Goal: Information Seeking & Learning: Learn about a topic

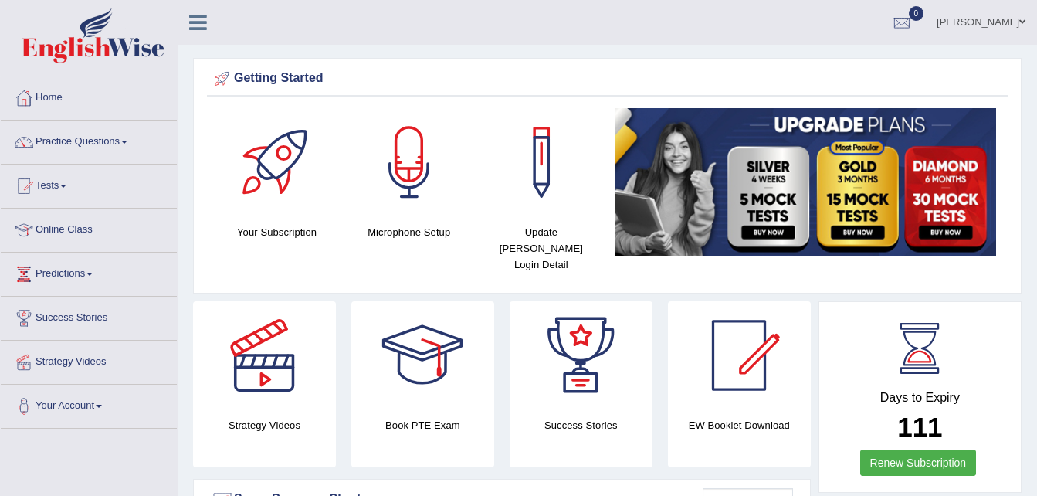
click at [117, 147] on link "Practice Questions" at bounding box center [89, 139] width 176 height 39
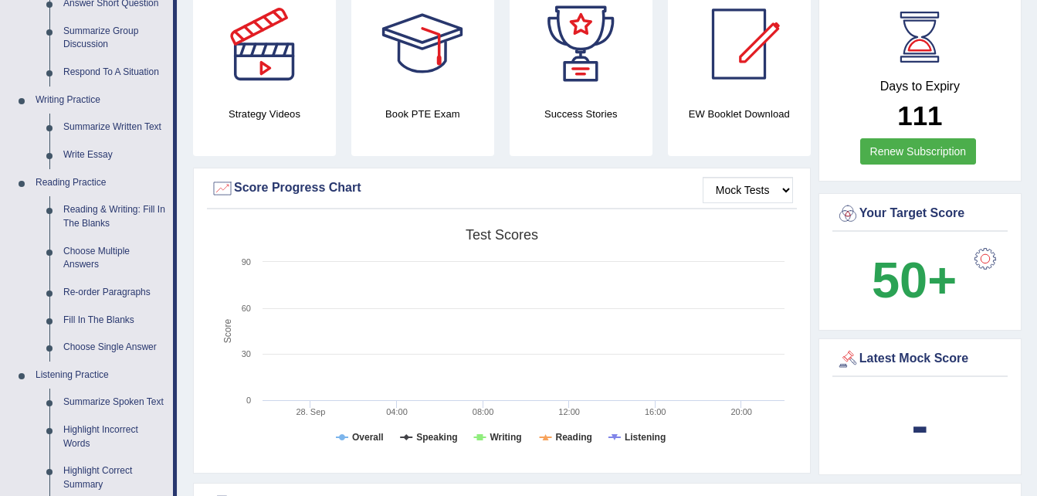
scroll to position [280, 0]
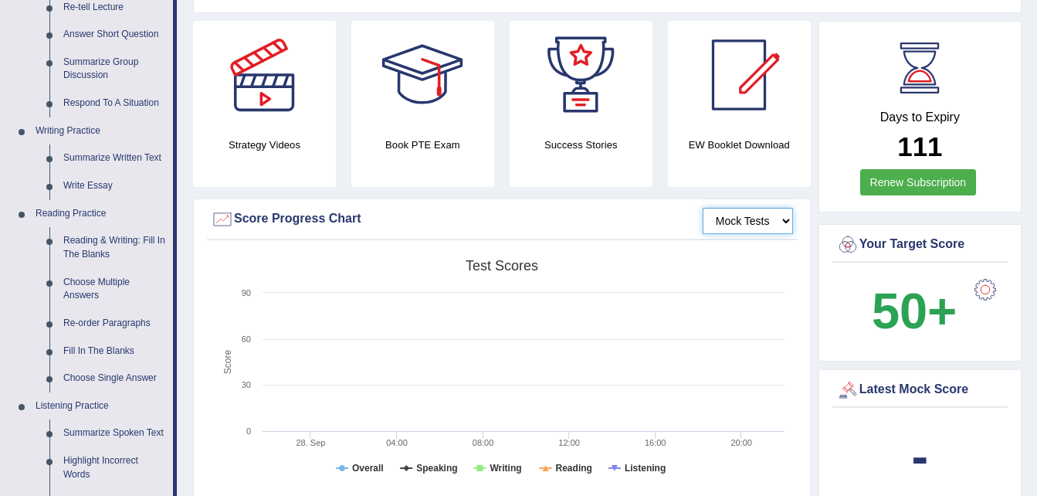
click at [778, 208] on select "Mock Tests" at bounding box center [748, 221] width 90 height 26
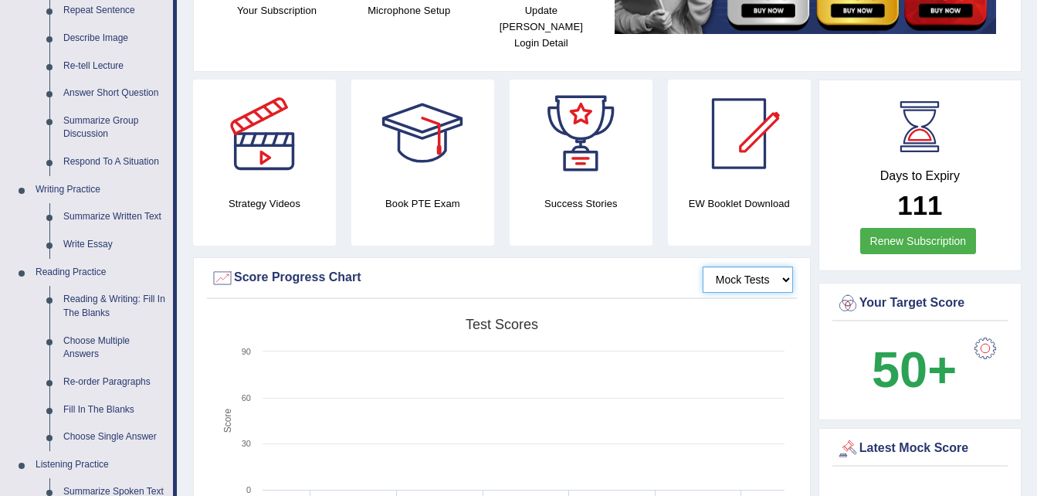
scroll to position [219, 0]
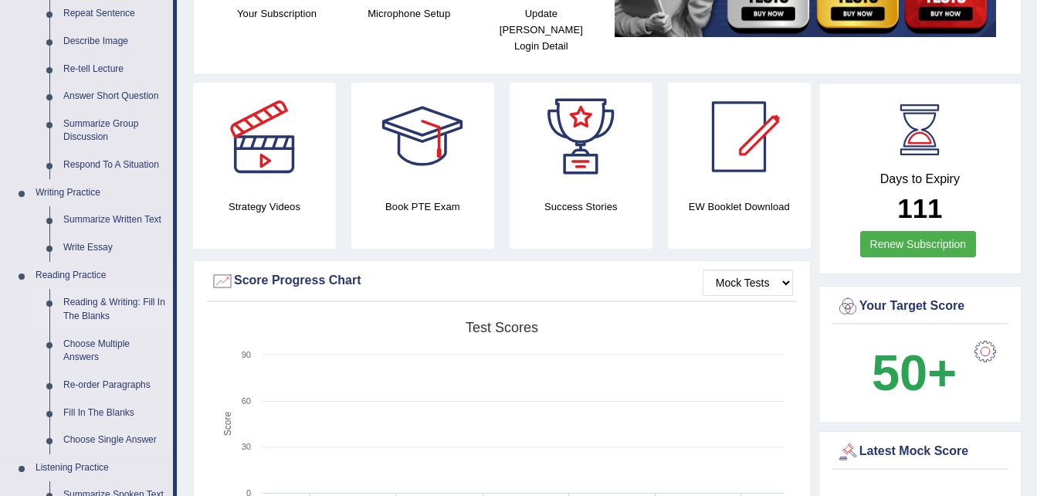
click at [110, 305] on link "Reading & Writing: Fill In The Blanks" at bounding box center [114, 309] width 117 height 41
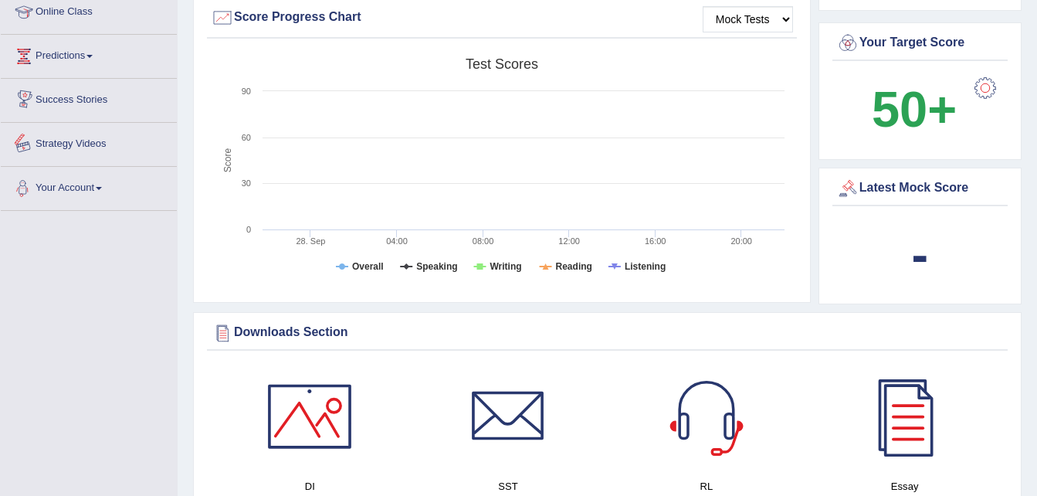
scroll to position [1042, 0]
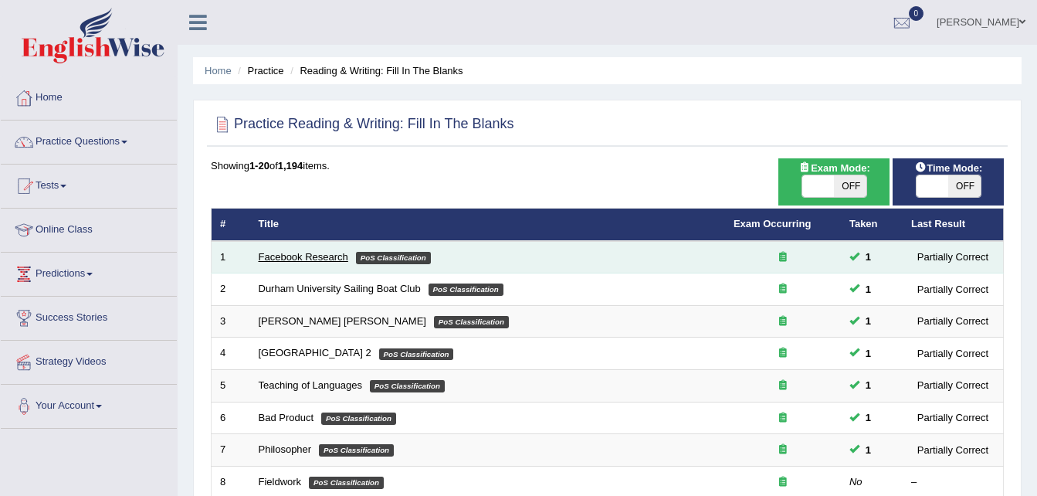
click at [300, 256] on link "Facebook Research" at bounding box center [304, 257] width 90 height 12
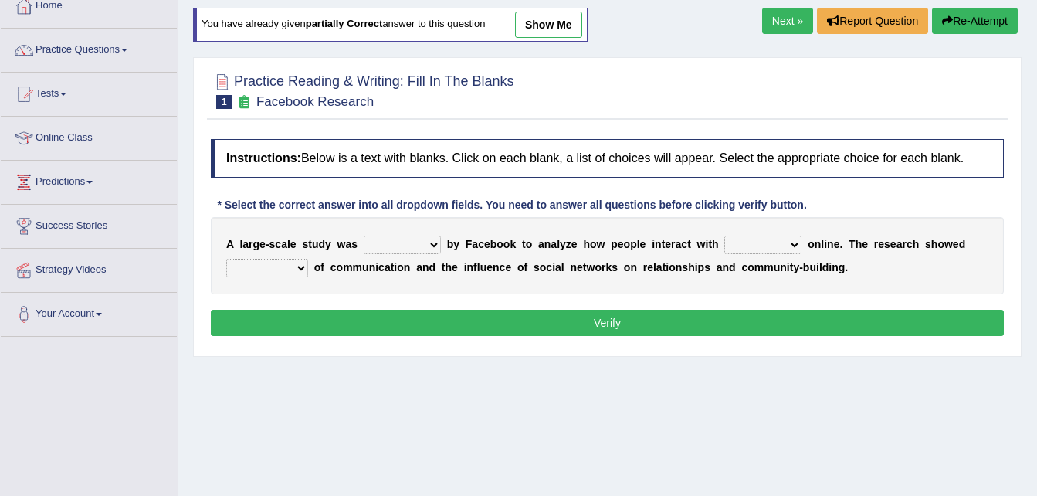
scroll to position [93, 0]
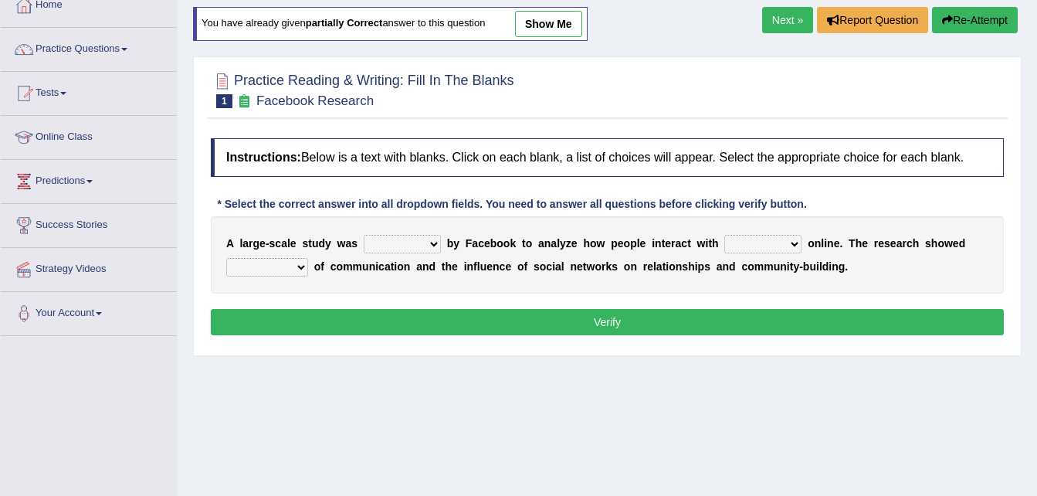
click at [422, 246] on select "surveyed had asked made" at bounding box center [402, 244] width 77 height 19
select select "surveyed"
click at [364, 235] on select "surveyed had asked made" at bounding box center [402, 244] width 77 height 19
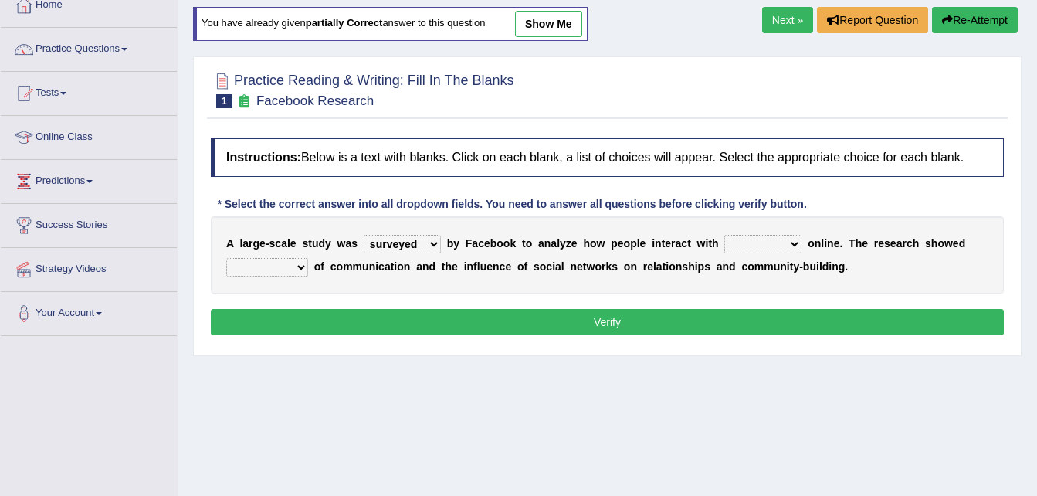
click at [761, 244] on select "together all each other another" at bounding box center [762, 244] width 77 height 19
select select "each other"
click at [724, 235] on select "together all each other another" at bounding box center [762, 244] width 77 height 19
click at [296, 269] on select "advantages standards fellowships patterns" at bounding box center [267, 267] width 82 height 19
select select "standards"
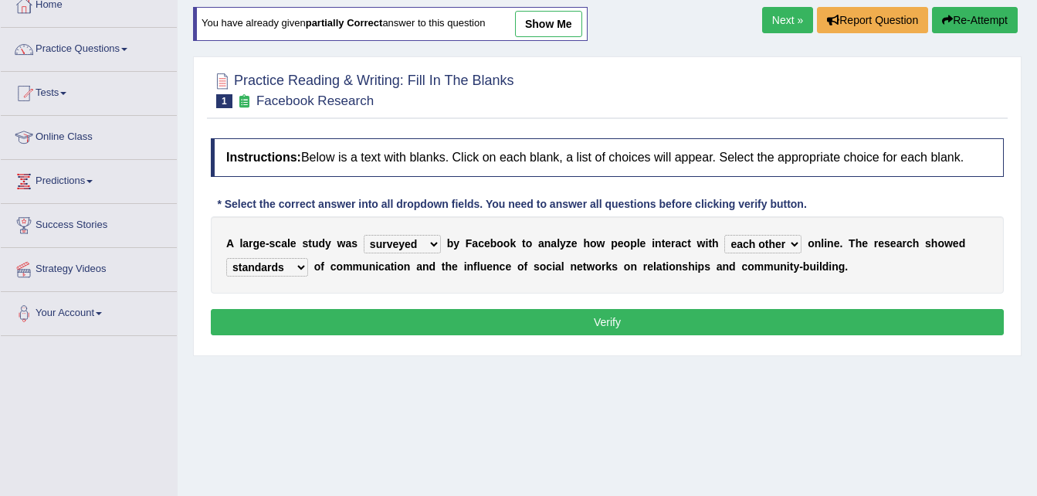
click at [226, 258] on select "advantages standards fellowships patterns" at bounding box center [267, 267] width 82 height 19
click at [314, 322] on button "Verify" at bounding box center [607, 322] width 793 height 26
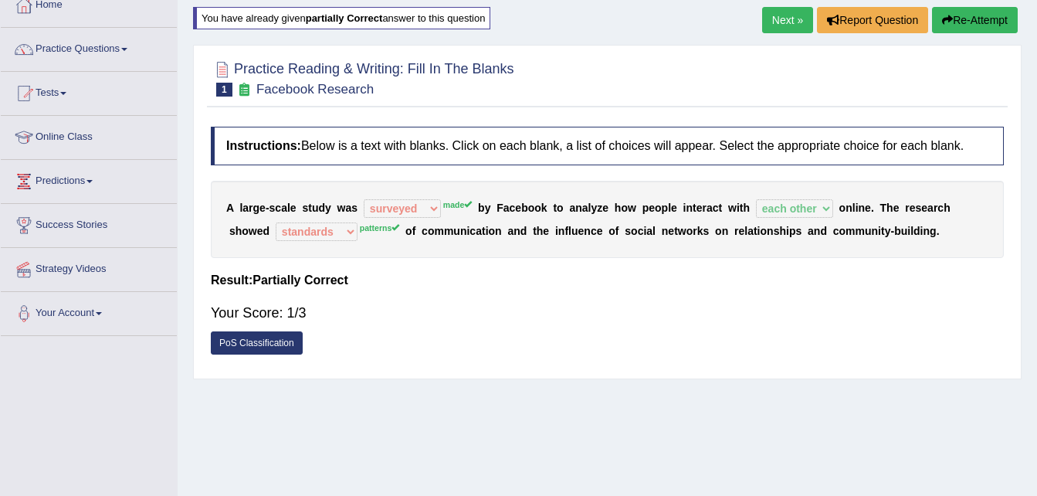
click at [783, 25] on link "Next »" at bounding box center [787, 20] width 51 height 26
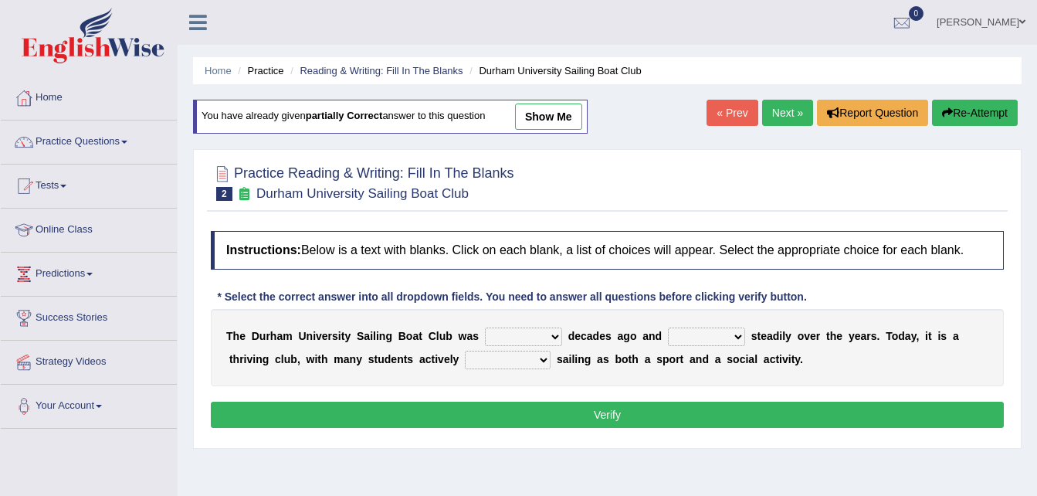
click at [535, 335] on select "found fund founded find" at bounding box center [523, 336] width 77 height 19
select select "found"
click at [485, 327] on select "found fund founded find" at bounding box center [523, 336] width 77 height 19
click at [707, 333] on select "grow growing has grown grown" at bounding box center [706, 336] width 77 height 19
select select "growing"
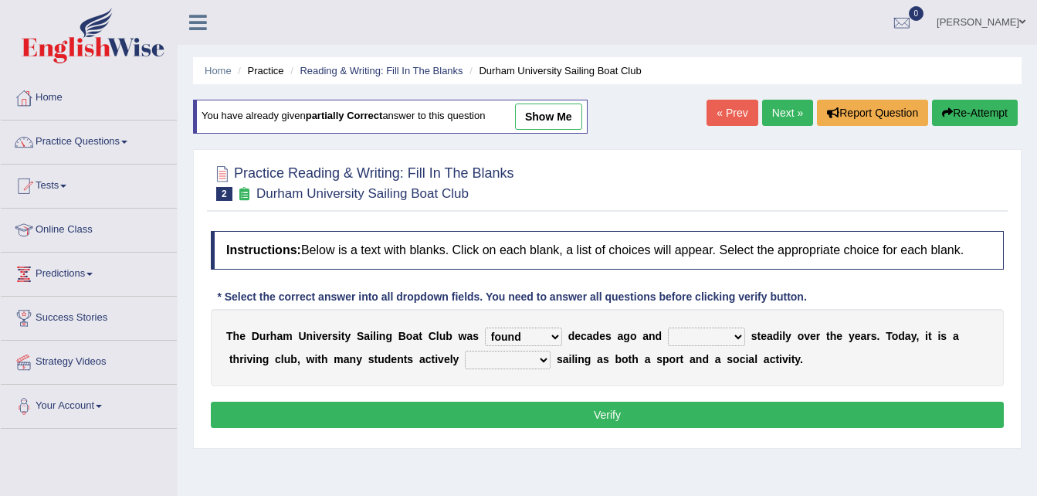
click at [668, 327] on select "grow growing has grown grown" at bounding box center [706, 336] width 77 height 19
click at [473, 360] on select "enjoy enjoyed are enjoying enjoying" at bounding box center [508, 360] width 86 height 19
select select "enjoying"
click at [465, 351] on select "enjoy enjoyed are enjoying enjoying" at bounding box center [508, 360] width 86 height 19
click at [629, 413] on button "Verify" at bounding box center [607, 415] width 793 height 26
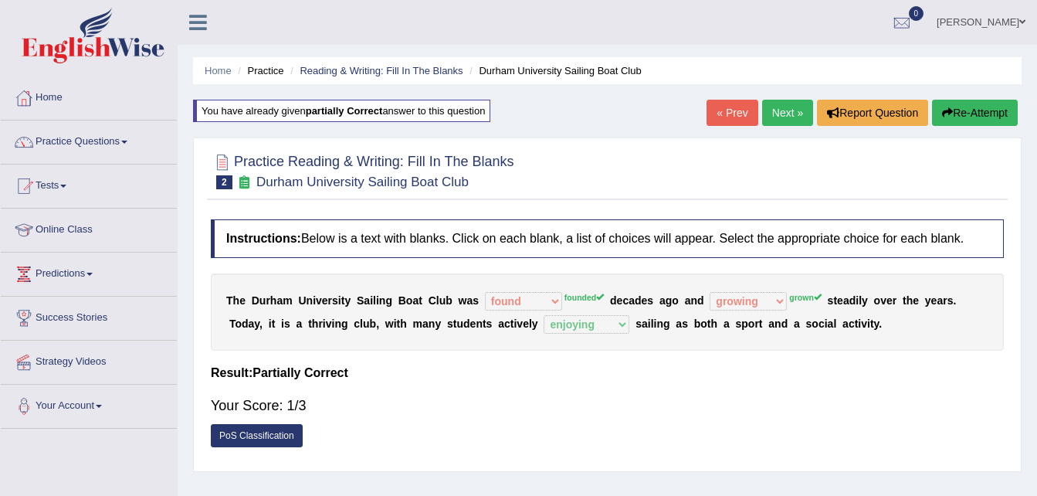
click at [792, 110] on link "Next »" at bounding box center [787, 113] width 51 height 26
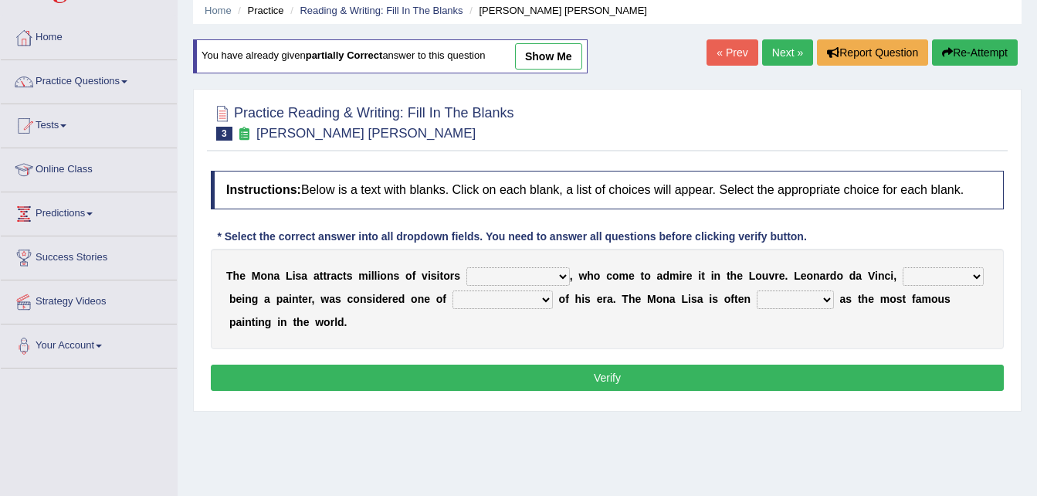
scroll to position [62, 0]
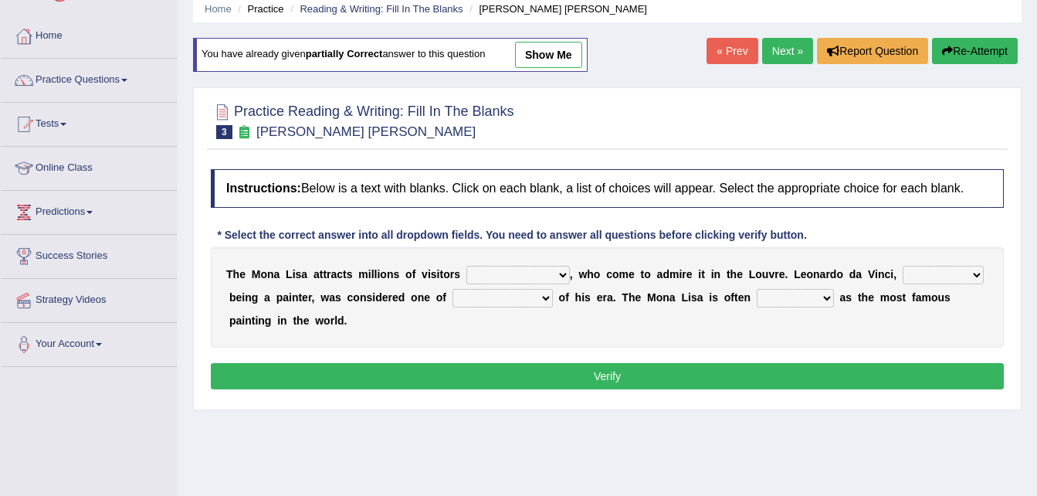
click at [547, 273] on select "around the year the all year all year round per year" at bounding box center [517, 275] width 103 height 19
select select "per year"
click at [466, 266] on select "around the year the all year all year round per year" at bounding box center [517, 275] width 103 height 19
click at [929, 274] on select "rather than as much as as well as as long as" at bounding box center [943, 275] width 81 height 19
select select "as much as"
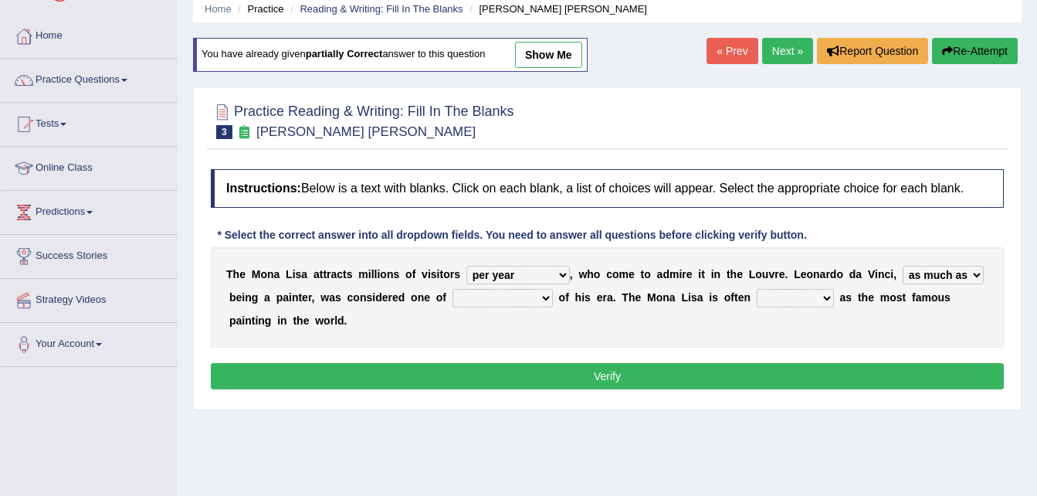
click at [903, 266] on select "rather than as much as as well as as long as" at bounding box center [943, 275] width 81 height 19
click at [481, 298] on select "better artists artist the better artist the best artists" at bounding box center [502, 298] width 100 height 19
select select "the better artist"
click at [452, 289] on select "better artists artist the better artist the best artists" at bounding box center [502, 298] width 100 height 19
click at [757, 298] on select "classified suggested predicted described" at bounding box center [795, 298] width 77 height 19
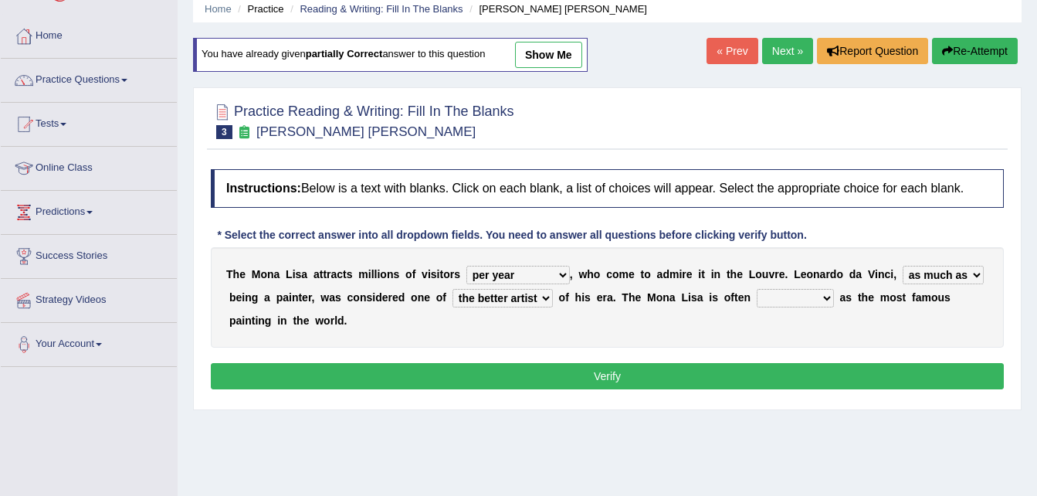
select select "described"
click at [757, 289] on select "classified suggested predicted described" at bounding box center [795, 298] width 77 height 19
click at [656, 363] on button "Verify" at bounding box center [607, 376] width 793 height 26
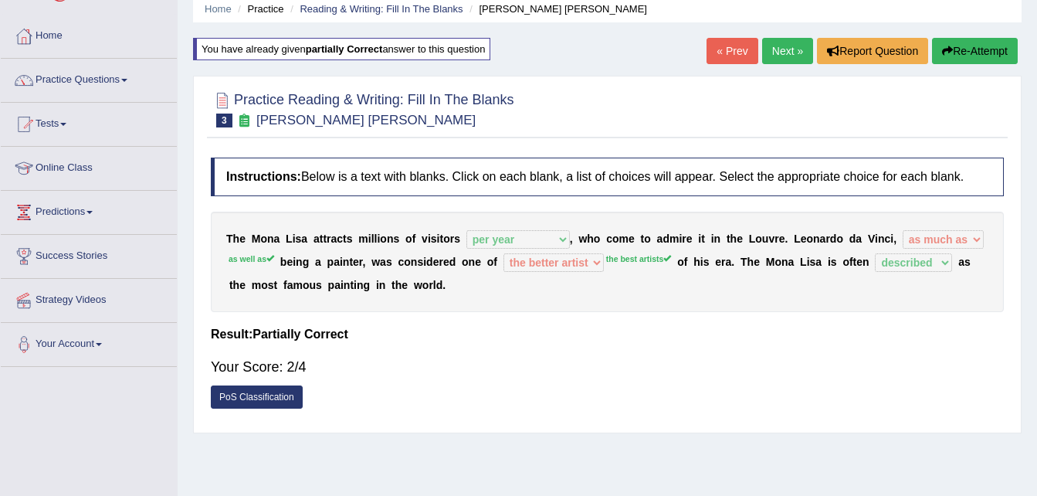
click at [777, 42] on link "Next »" at bounding box center [787, 51] width 51 height 26
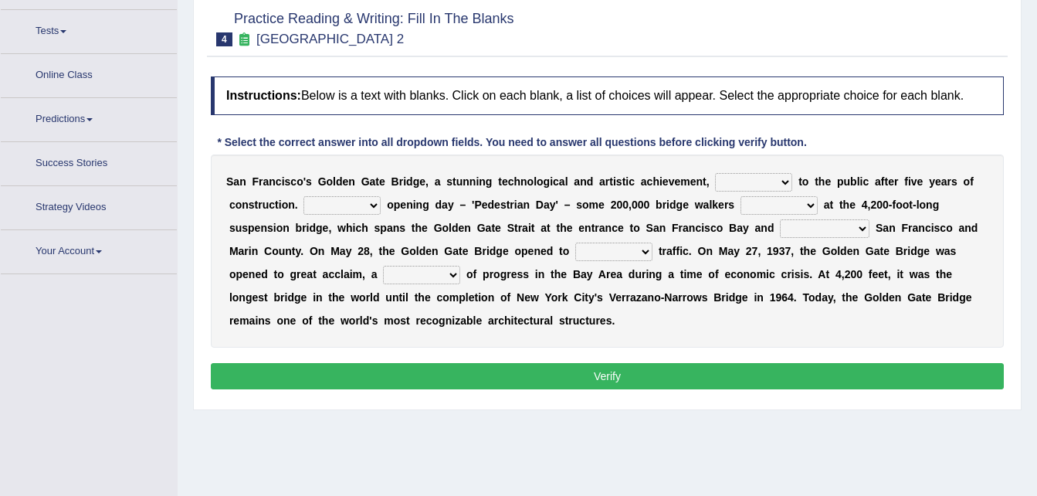
scroll to position [175, 0]
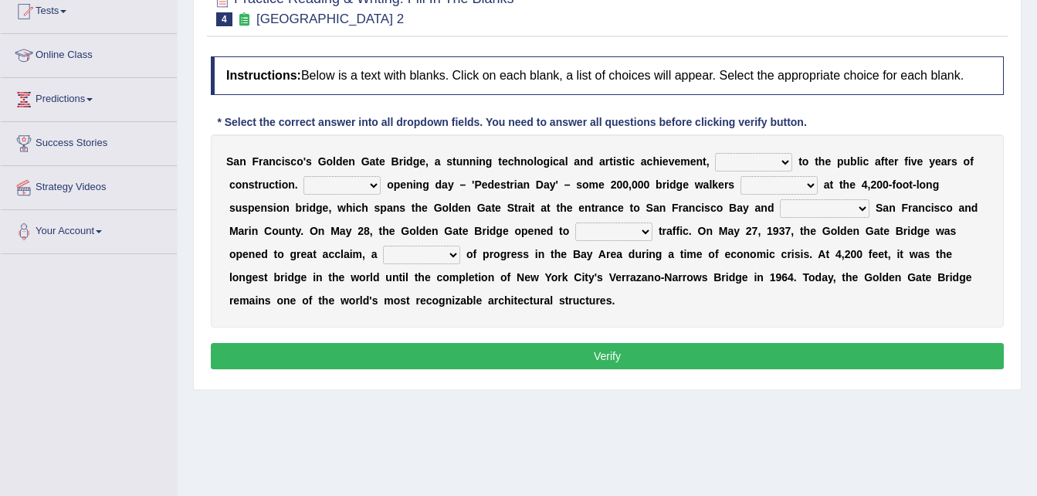
click at [753, 160] on select "opens closes appears equals" at bounding box center [753, 162] width 77 height 19
select select "opens"
click at [715, 153] on select "opens closes appears equals" at bounding box center [753, 162] width 77 height 19
click at [370, 184] on select "On During Since When" at bounding box center [341, 185] width 77 height 19
select select "On"
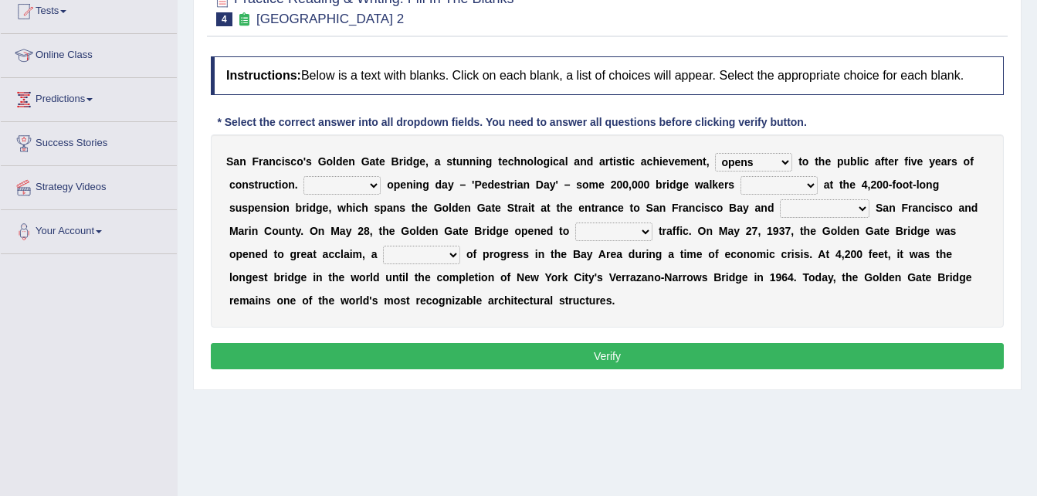
click at [303, 176] on select "On During Since When" at bounding box center [341, 185] width 77 height 19
click at [787, 184] on select "stationed looked marveled laughed" at bounding box center [778, 185] width 77 height 19
select select "marveled"
click at [740, 176] on select "stationed looked marveled laughed" at bounding box center [778, 185] width 77 height 19
click at [780, 206] on select "separates connects channels differentiates" at bounding box center [825, 208] width 90 height 19
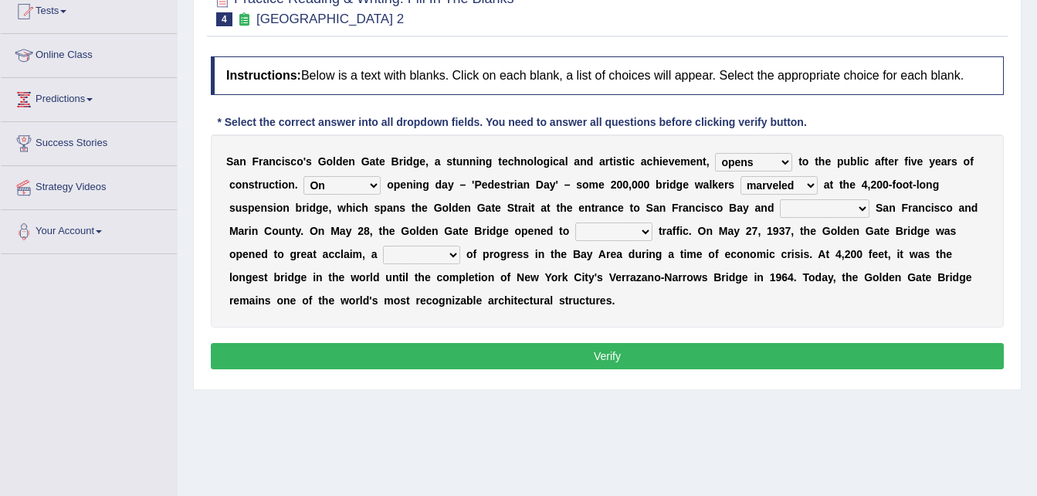
select select "connects"
click at [780, 199] on select "separates connects channels differentiates" at bounding box center [825, 208] width 90 height 19
click at [575, 234] on select "aquatic vehicular airborne watertight" at bounding box center [613, 231] width 77 height 19
select select "aquatic"
click at [575, 222] on select "aquatic vehicular airborne watertight" at bounding box center [613, 231] width 77 height 19
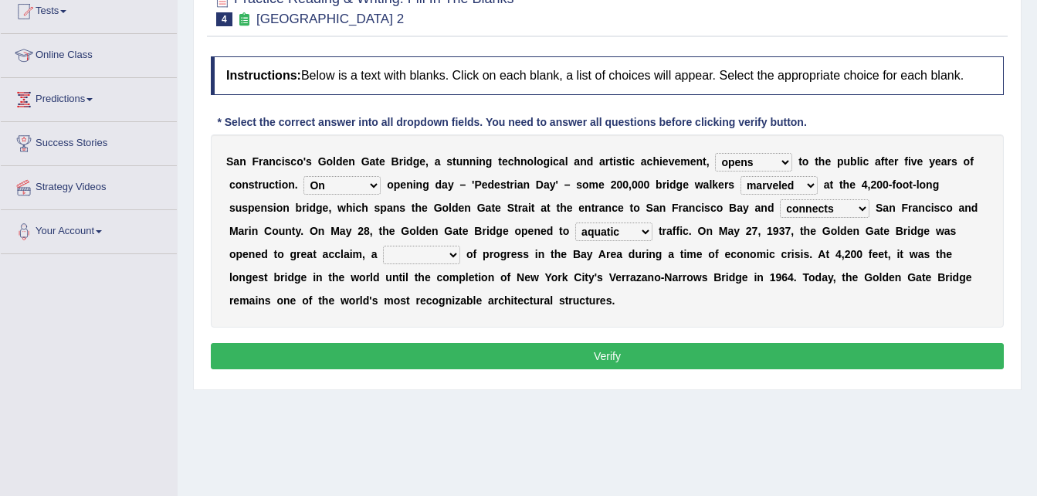
click at [383, 252] on select "denial symbol technique yield" at bounding box center [421, 255] width 77 height 19
select select "technique"
click at [383, 246] on select "denial symbol technique yield" at bounding box center [421, 255] width 77 height 19
click at [528, 353] on button "Verify" at bounding box center [607, 356] width 793 height 26
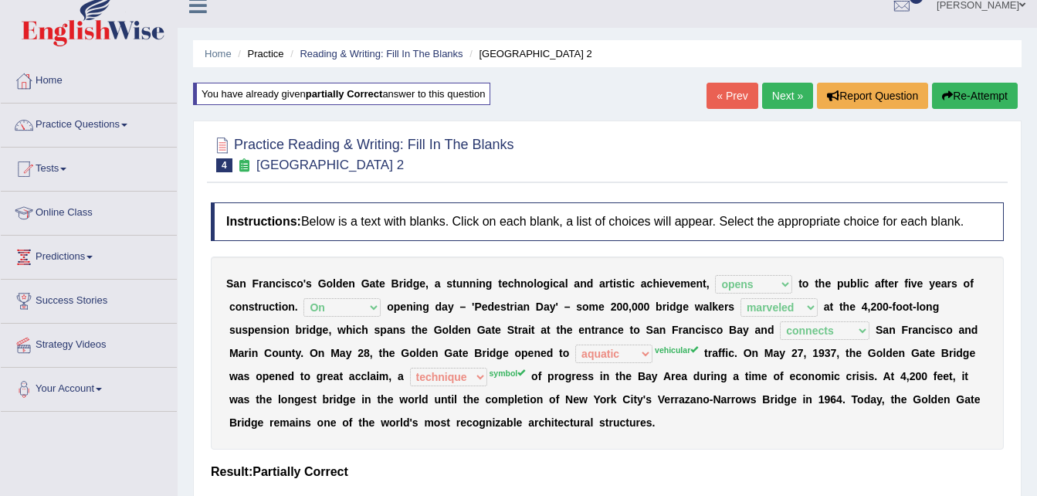
scroll to position [0, 0]
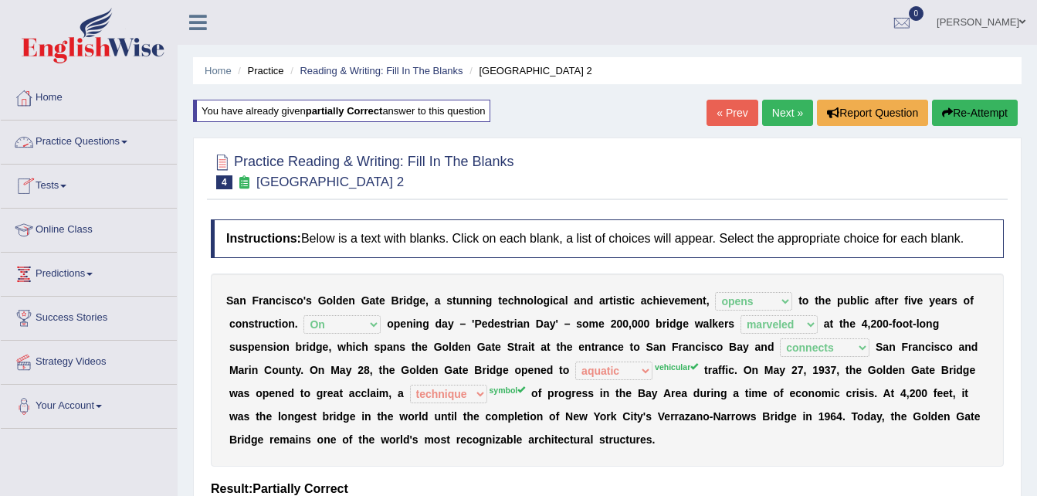
click at [123, 137] on link "Practice Questions" at bounding box center [89, 139] width 176 height 39
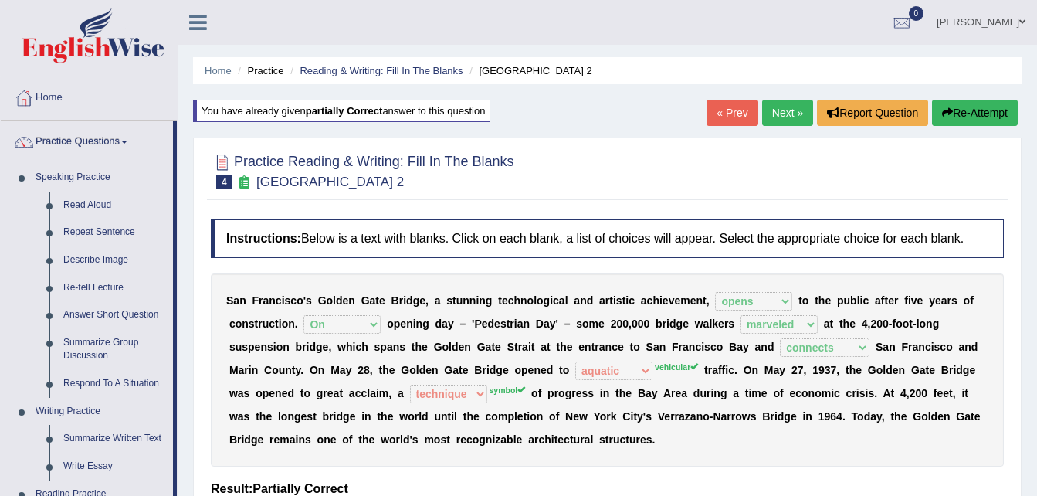
click at [1036, 256] on div "Home Practice Reading & Writing: Fill In The Blanks Golden Gate Bridge 2 You ha…" at bounding box center [607, 386] width 859 height 772
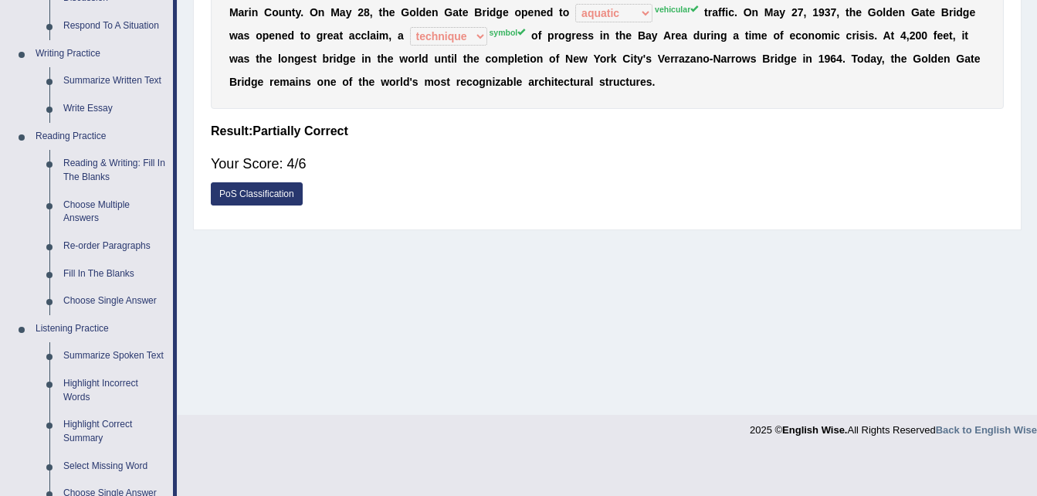
scroll to position [355, 0]
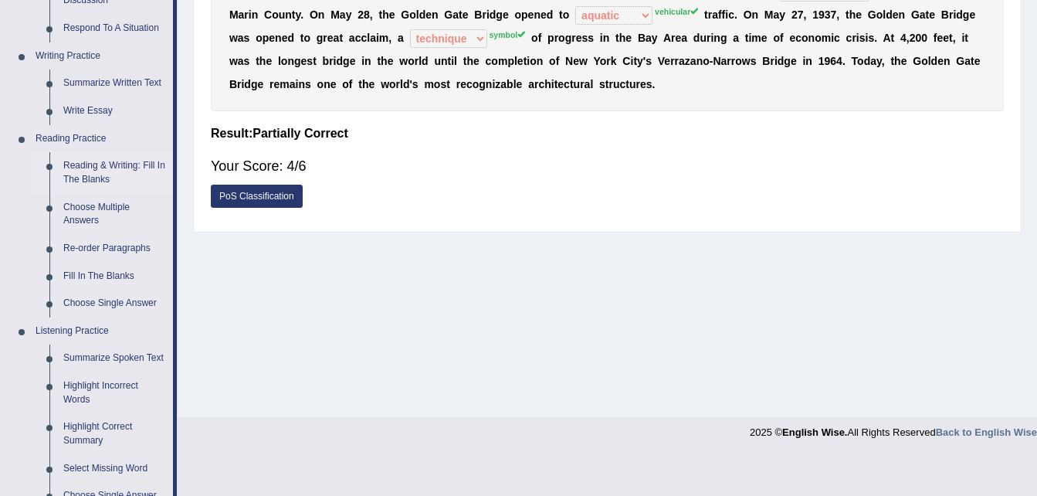
click at [97, 167] on link "Reading & Writing: Fill In The Blanks" at bounding box center [114, 172] width 117 height 41
click at [97, 167] on ul "Speaking Practice Read Aloud Repeat Sentence Describe Image Re-tell Lecture Ans…" at bounding box center [87, 221] width 172 height 825
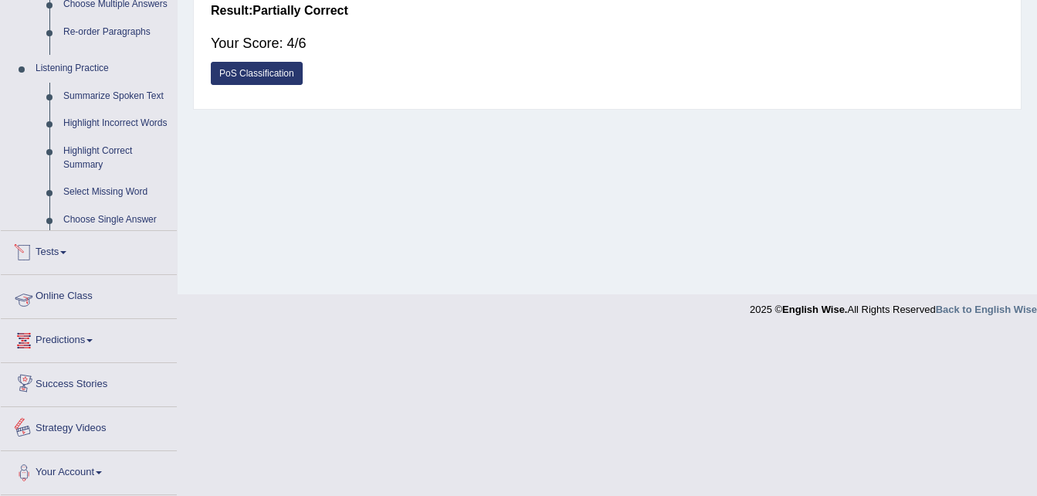
scroll to position [255, 0]
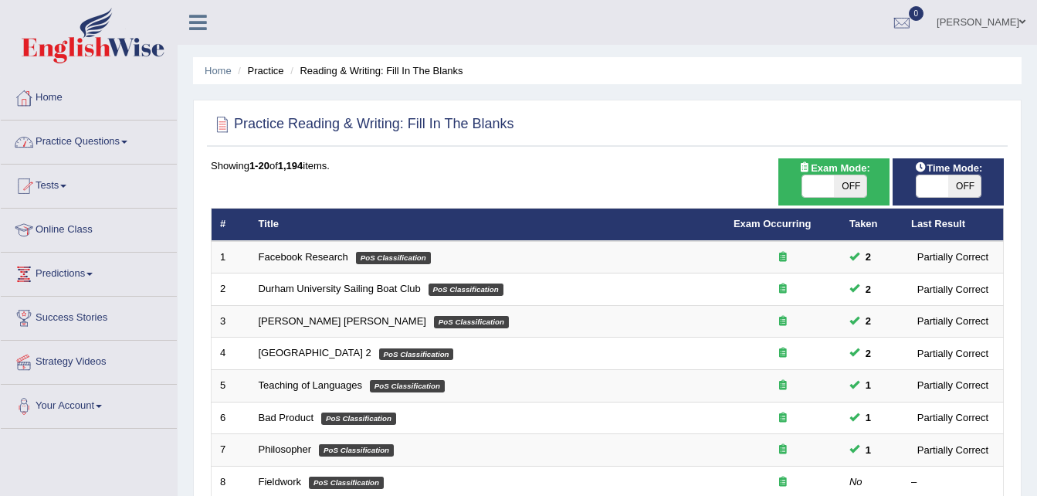
click at [106, 127] on link "Practice Questions" at bounding box center [89, 139] width 176 height 39
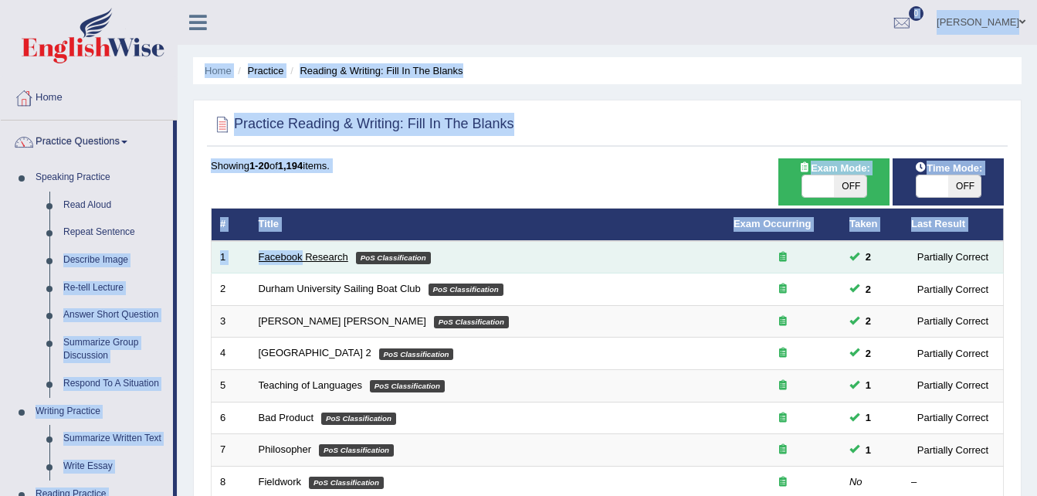
drag, startPoint x: 189, startPoint y: 144, endPoint x: 301, endPoint y: 254, distance: 156.7
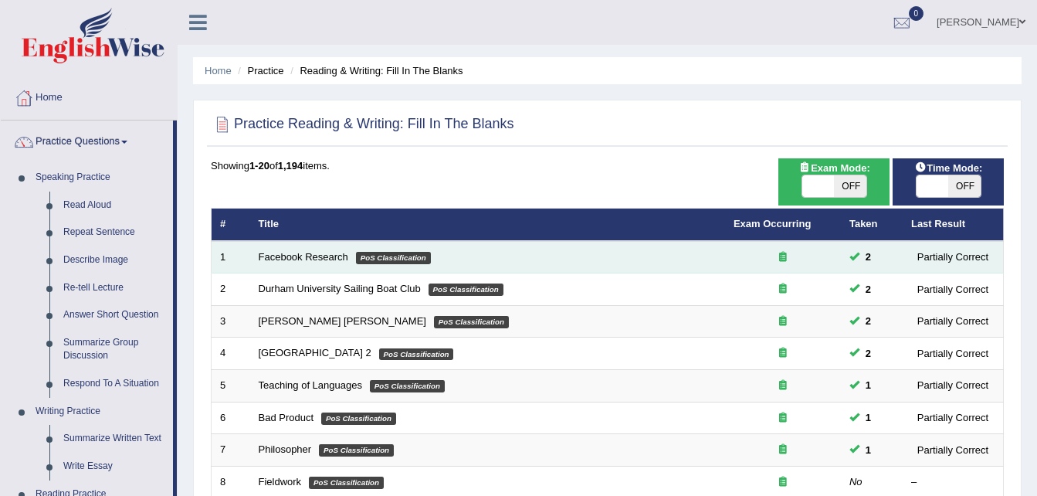
click at [812, 269] on td at bounding box center [783, 257] width 116 height 32
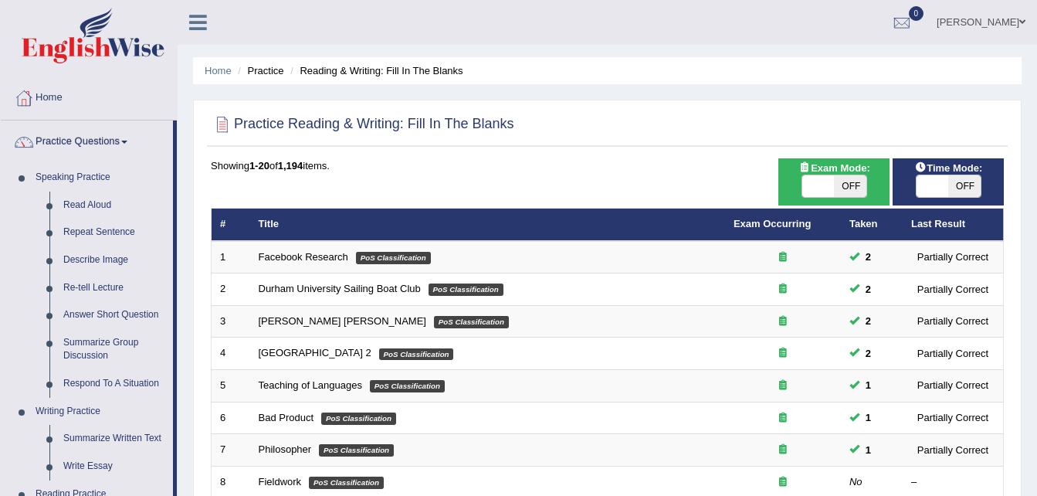
scroll to position [433, 0]
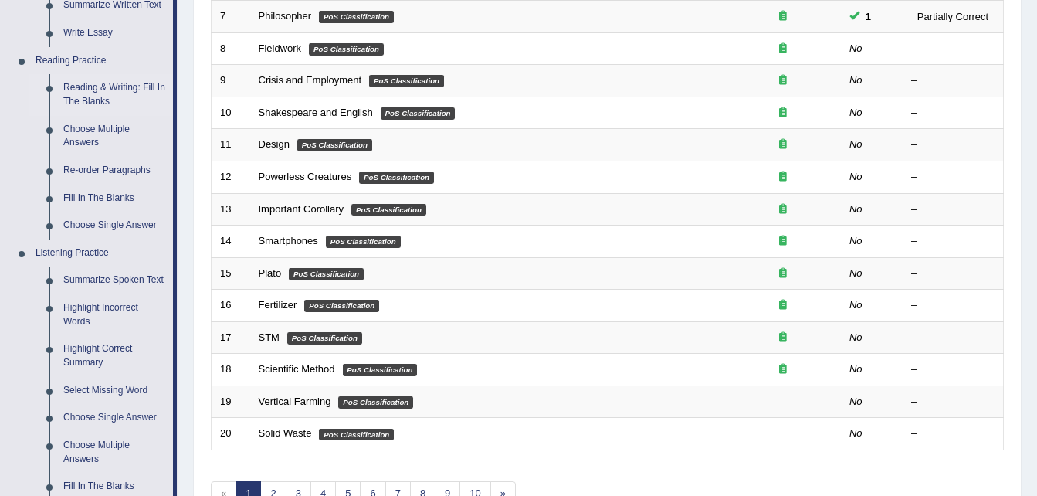
click at [1035, 245] on div "Home Practice Reading & Writing: Fill In The Blanks Practice Reading & Writing:…" at bounding box center [607, 59] width 859 height 984
click at [82, 127] on link "Choose Multiple Answers" at bounding box center [114, 136] width 117 height 41
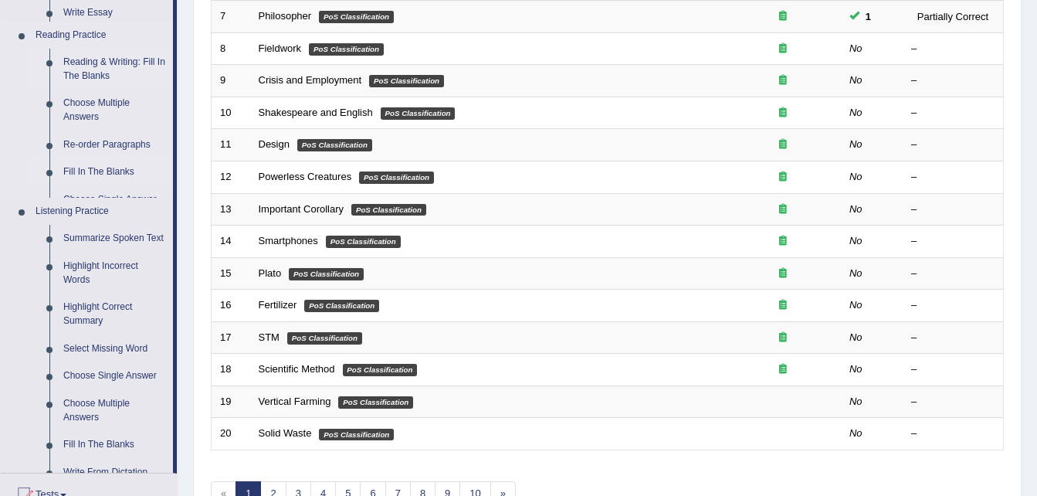
click at [82, 127] on ul "Speaking Practice Read Aloud Repeat Sentence Describe Image Re-tell Lecture Ans…" at bounding box center [87, 102] width 172 height 742
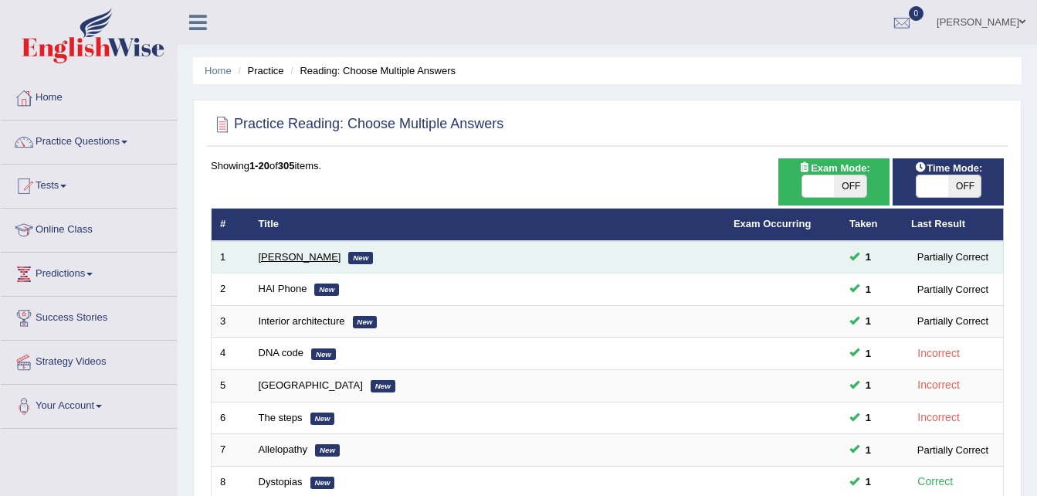
click at [283, 258] on link "Damian Scarf" at bounding box center [300, 257] width 83 height 12
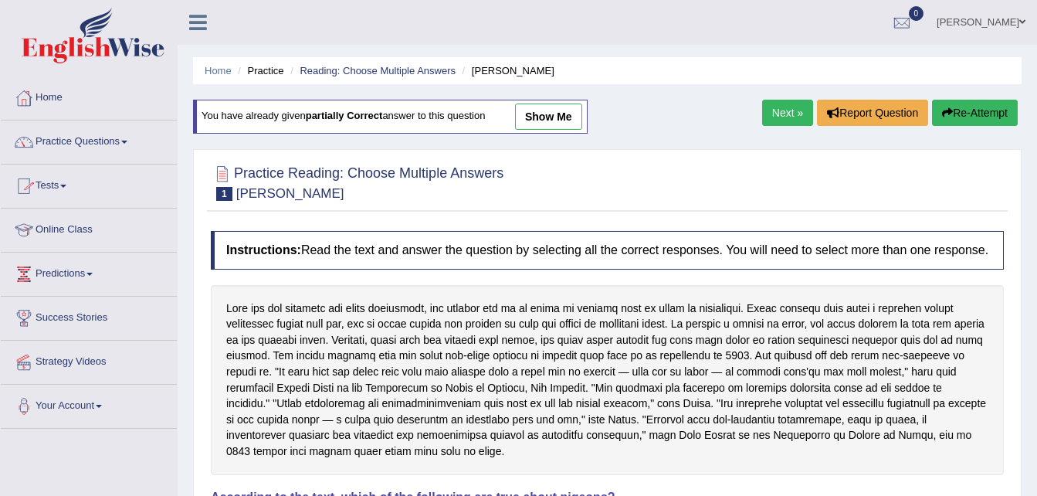
click at [104, 152] on link "Practice Questions" at bounding box center [89, 139] width 176 height 39
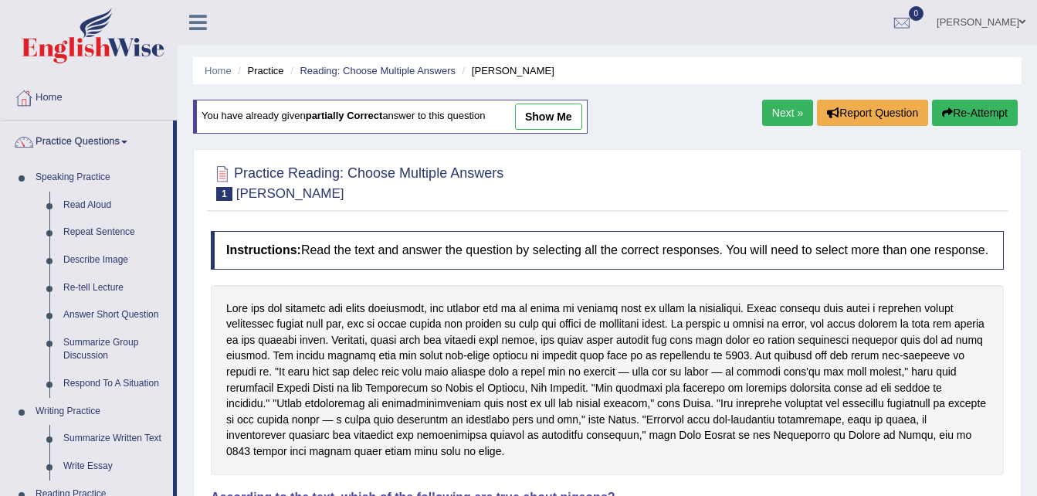
scroll to position [433, 0]
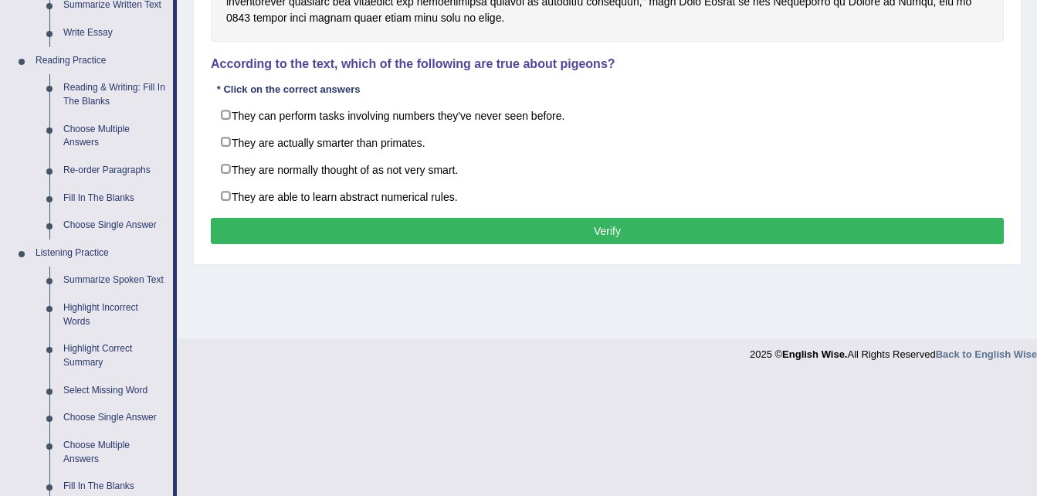
drag, startPoint x: 1036, startPoint y: 208, endPoint x: 1048, endPoint y: 130, distance: 78.8
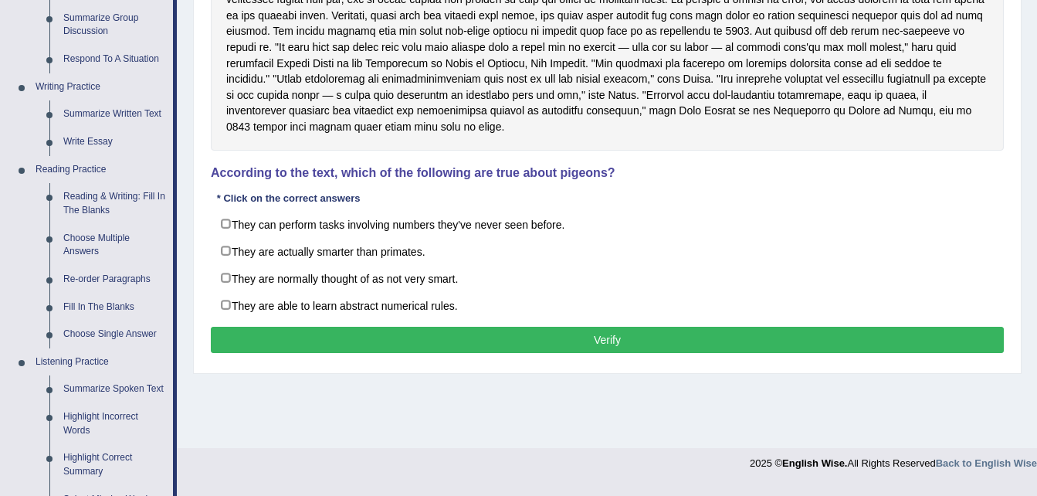
scroll to position [330, 0]
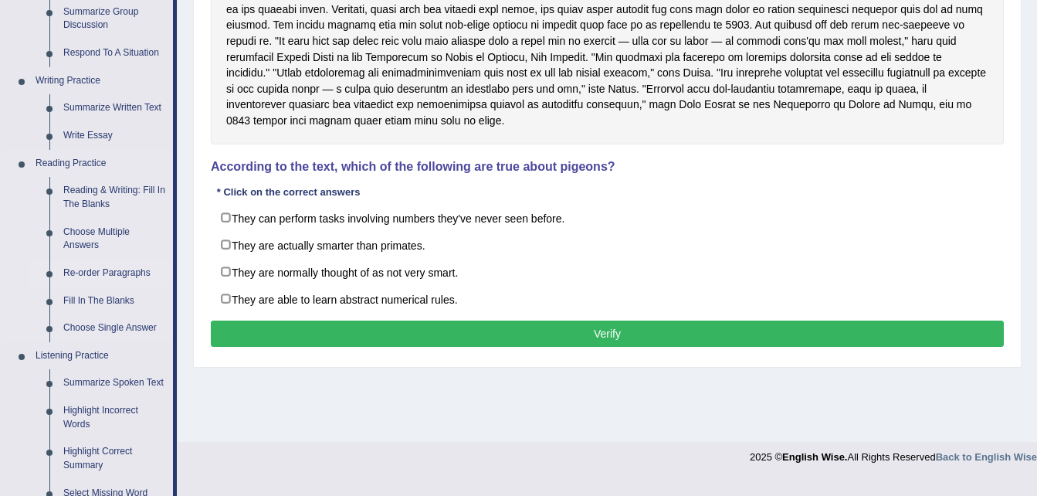
click at [98, 271] on link "Re-order Paragraphs" at bounding box center [114, 273] width 117 height 28
click at [98, 271] on ul "Speaking Practice Read Aloud Repeat Sentence Describe Image Re-tell Lecture Ans…" at bounding box center [87, 245] width 172 height 825
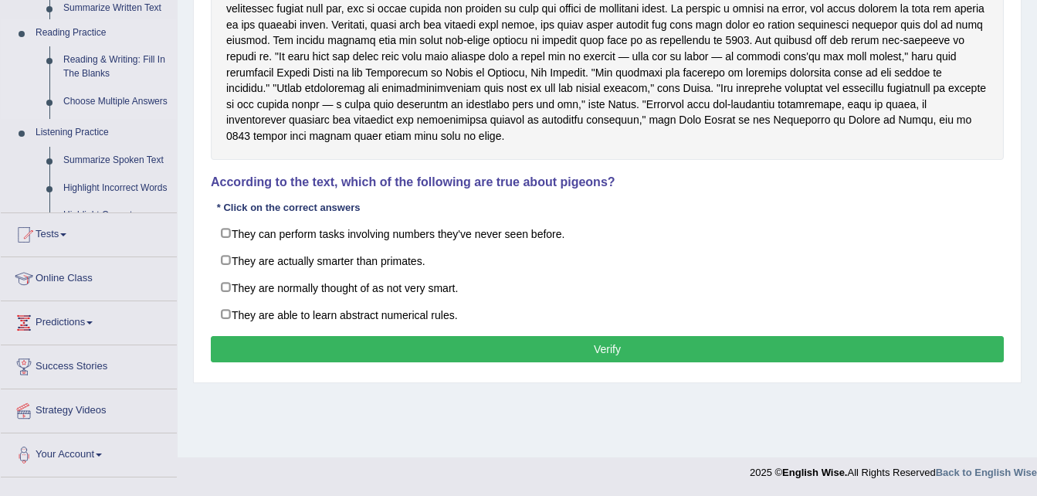
scroll to position [197, 0]
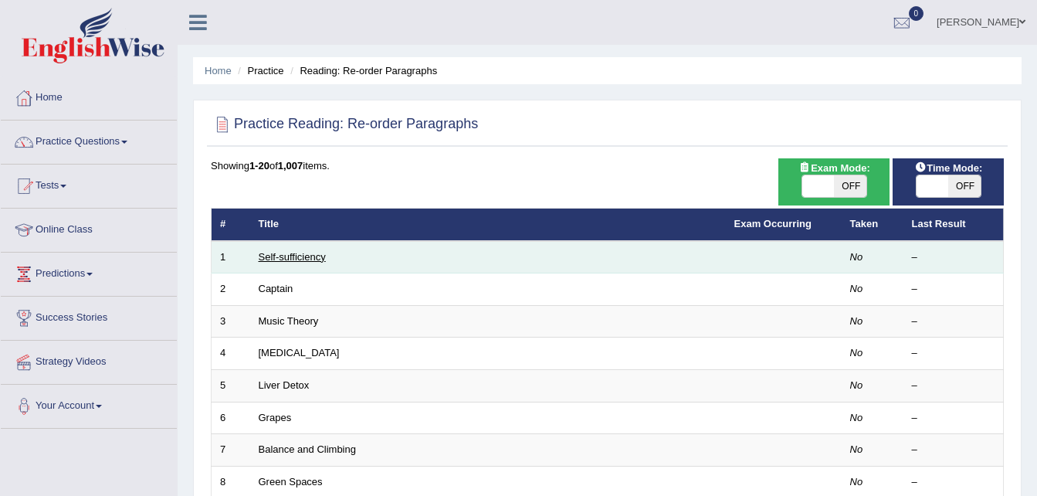
click at [304, 259] on link "Self-sufficiency" at bounding box center [292, 257] width 67 height 12
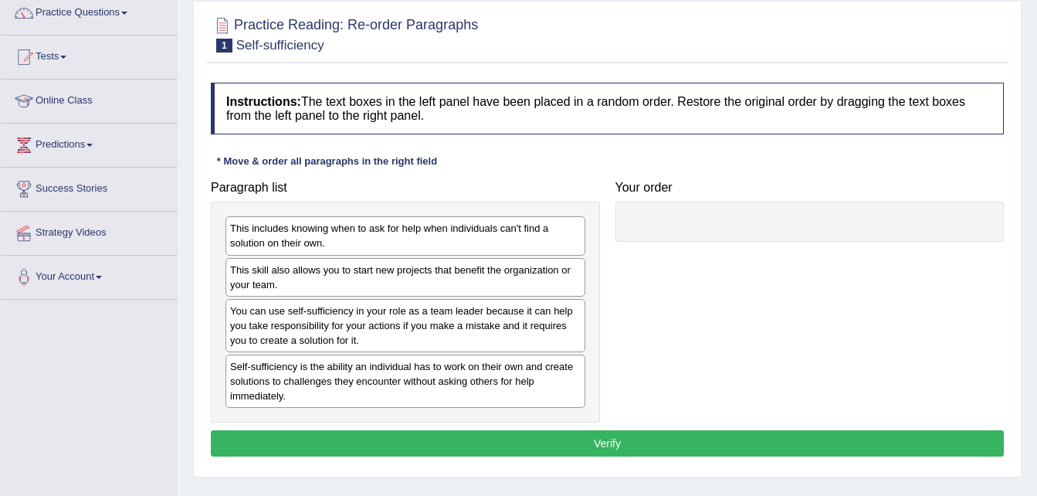
scroll to position [127, 0]
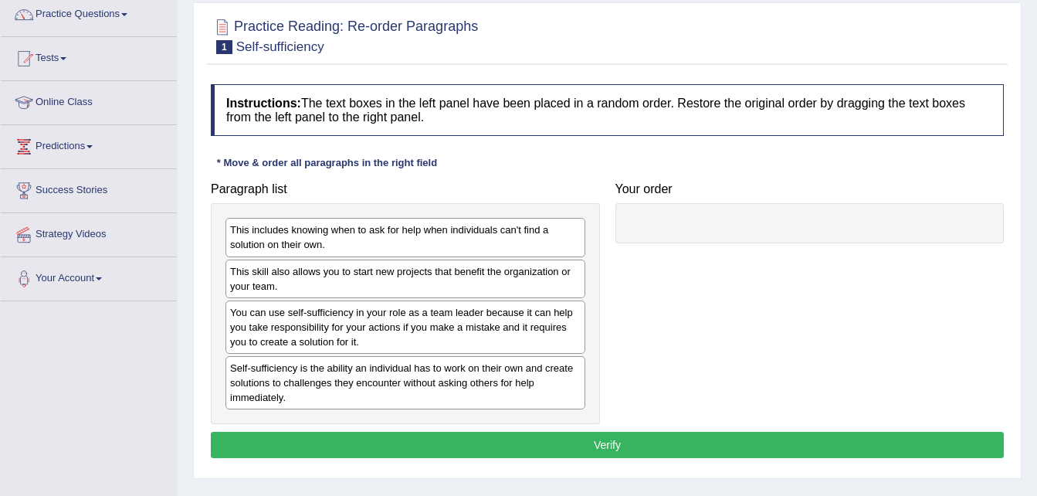
click at [670, 222] on div at bounding box center [809, 223] width 389 height 40
drag, startPoint x: 644, startPoint y: 228, endPoint x: 862, endPoint y: 242, distance: 219.0
click at [862, 242] on div at bounding box center [809, 223] width 389 height 40
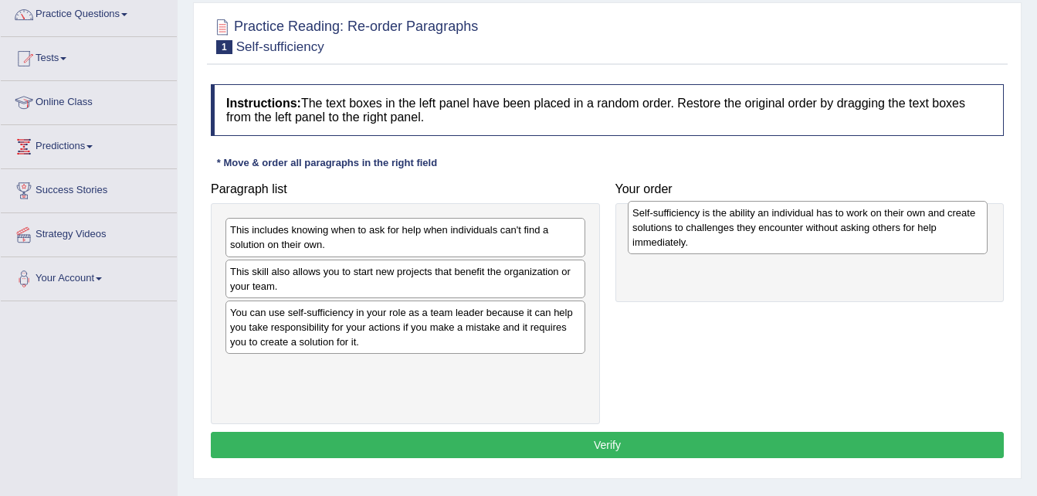
drag, startPoint x: 404, startPoint y: 378, endPoint x: 806, endPoint y: 223, distance: 431.2
click at [806, 223] on div "Self-sufficiency is the ability an individual has to work on their own and crea…" at bounding box center [808, 227] width 360 height 53
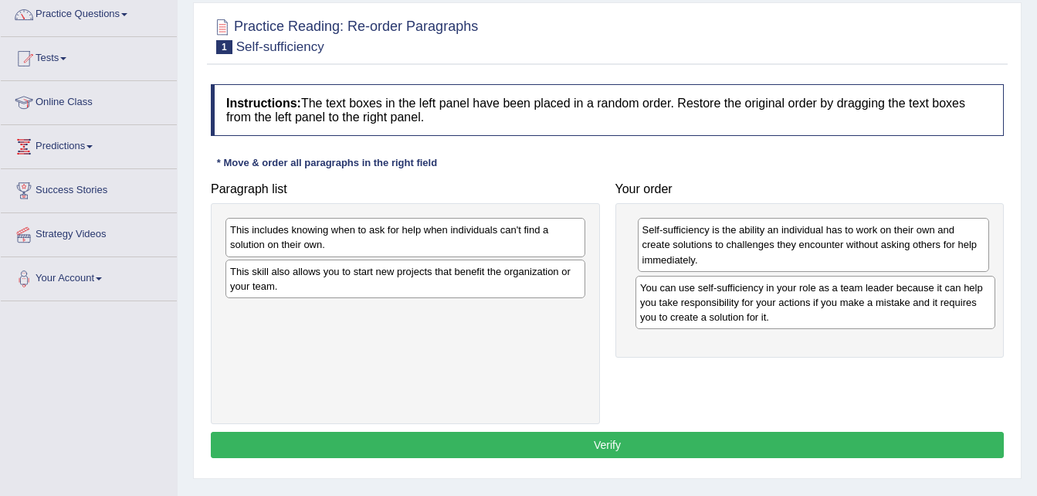
drag, startPoint x: 442, startPoint y: 323, endPoint x: 852, endPoint y: 298, distance: 410.8
click at [852, 298] on div "You can use self-sufficiency in your role as a team leader because it can help …" at bounding box center [815, 302] width 360 height 53
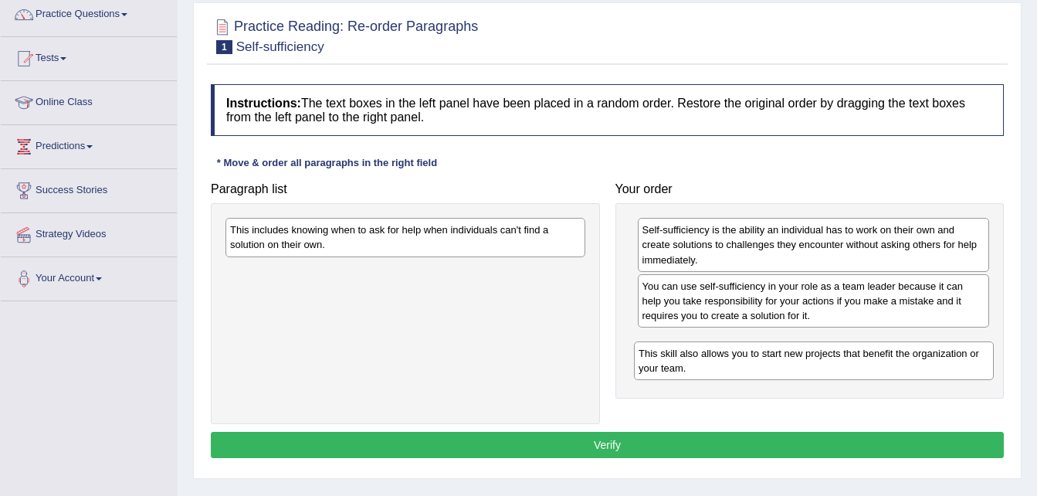
drag, startPoint x: 400, startPoint y: 283, endPoint x: 808, endPoint y: 365, distance: 416.6
click at [808, 365] on div "This skill also allows you to start new projects that benefit the organization …" at bounding box center [814, 360] width 360 height 39
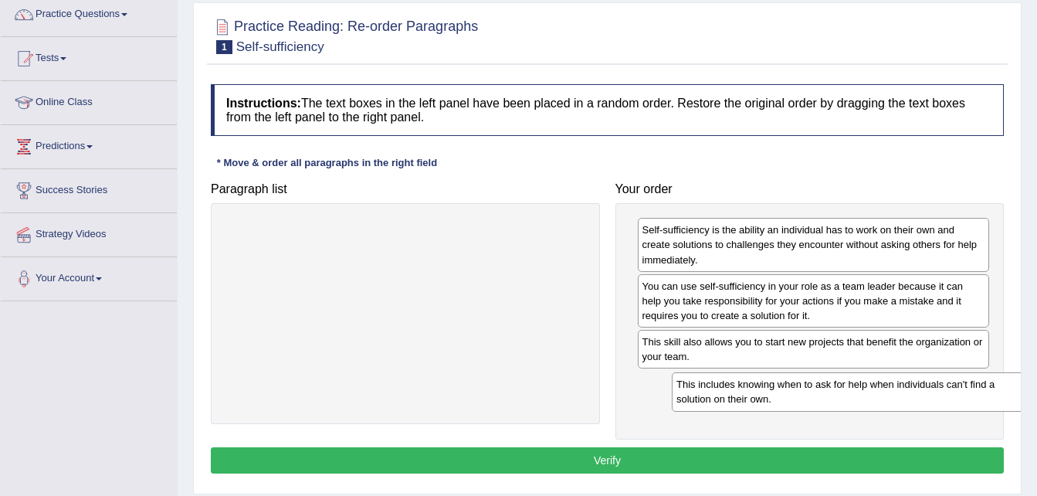
drag, startPoint x: 383, startPoint y: 241, endPoint x: 829, endPoint y: 395, distance: 472.3
click at [829, 395] on div "This includes knowing when to ask for help when individuals can't find a soluti…" at bounding box center [852, 391] width 360 height 39
click at [625, 468] on button "Verify" at bounding box center [607, 460] width 793 height 26
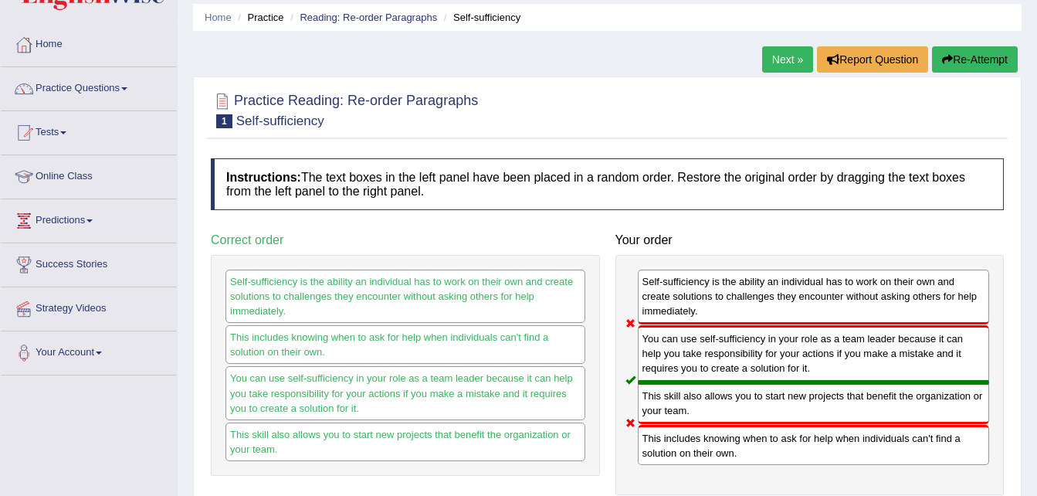
scroll to position [37, 0]
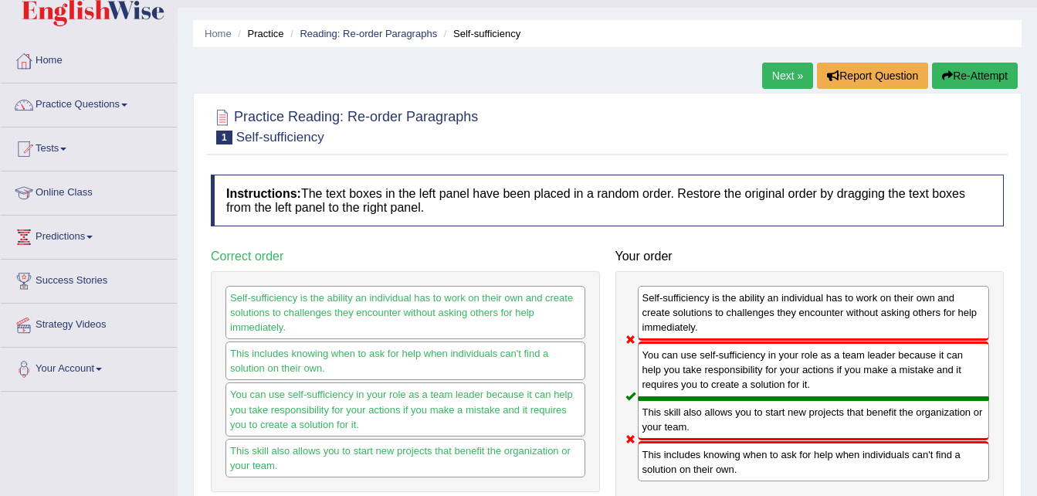
click at [959, 68] on button "Re-Attempt" at bounding box center [975, 76] width 86 height 26
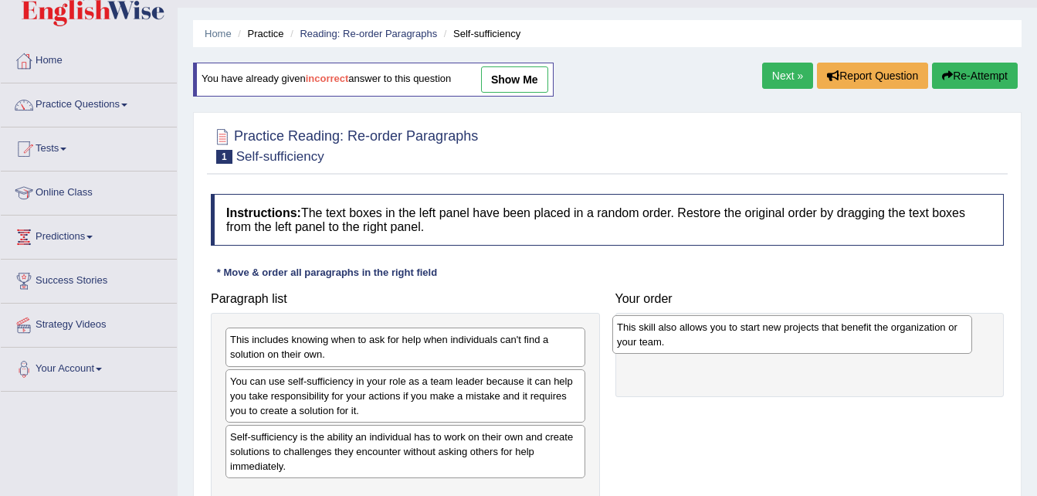
drag, startPoint x: 532, startPoint y: 380, endPoint x: 919, endPoint y: 326, distance: 390.6
click at [919, 326] on div "This skill also allows you to start new projects that benefit the organization …" at bounding box center [792, 334] width 360 height 39
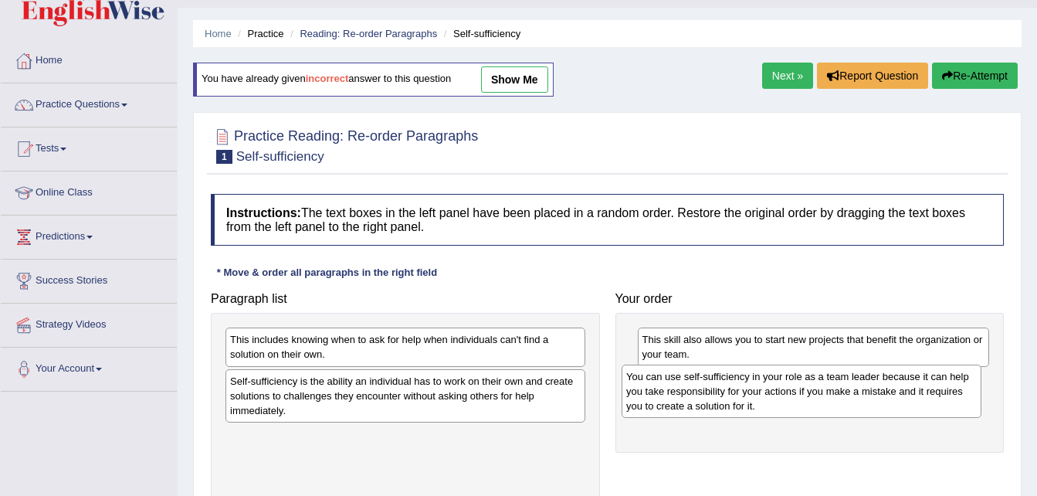
drag, startPoint x: 443, startPoint y: 419, endPoint x: 839, endPoint y: 415, distance: 395.4
click at [839, 415] on div "You can use self-sufficiency in your role as a team leader because it can help …" at bounding box center [802, 390] width 360 height 53
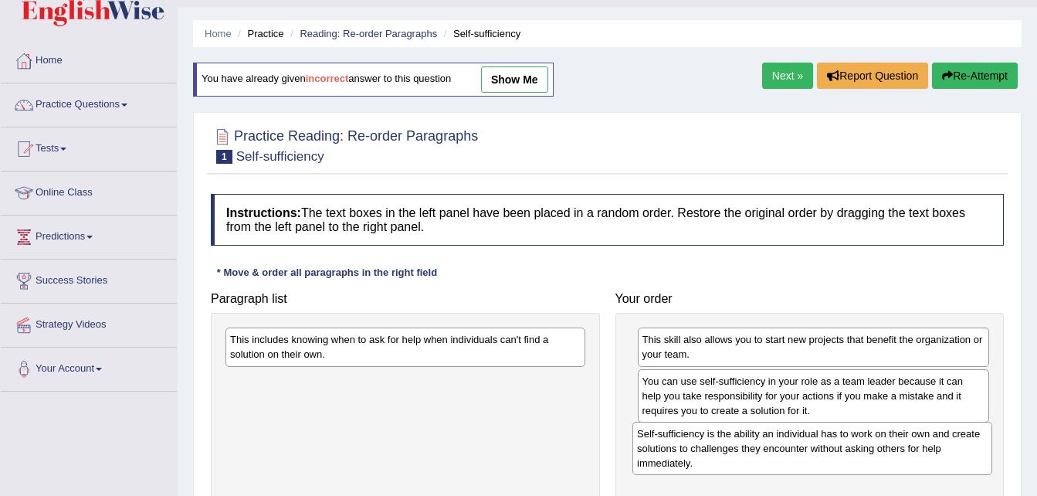
drag, startPoint x: 290, startPoint y: 387, endPoint x: 697, endPoint y: 439, distance: 410.3
click at [697, 439] on div "Self-sufficiency is the ability an individual has to work on their own and crea…" at bounding box center [812, 448] width 360 height 53
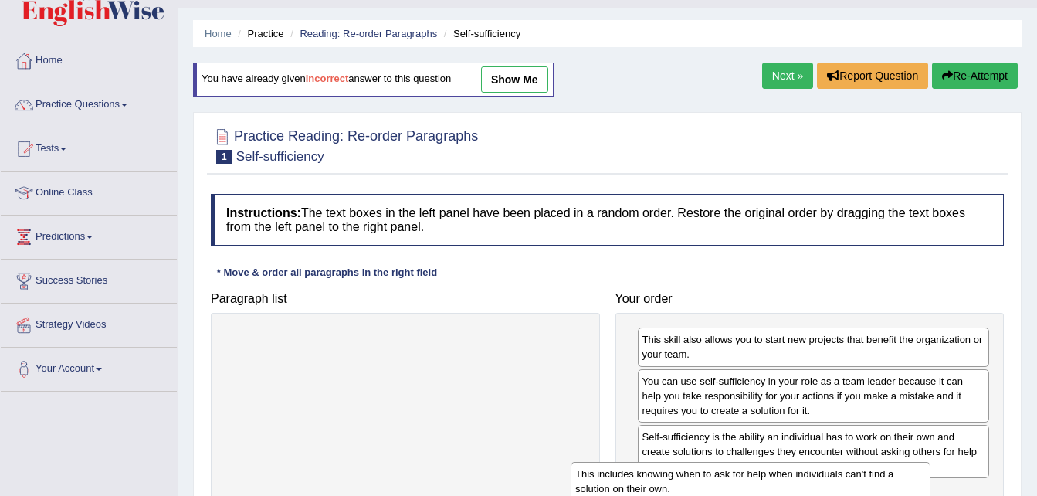
drag, startPoint x: 395, startPoint y: 354, endPoint x: 740, endPoint y: 489, distance: 371.1
click at [740, 489] on div "This includes knowing when to ask for help when individuals can't find a soluti…" at bounding box center [751, 481] width 360 height 39
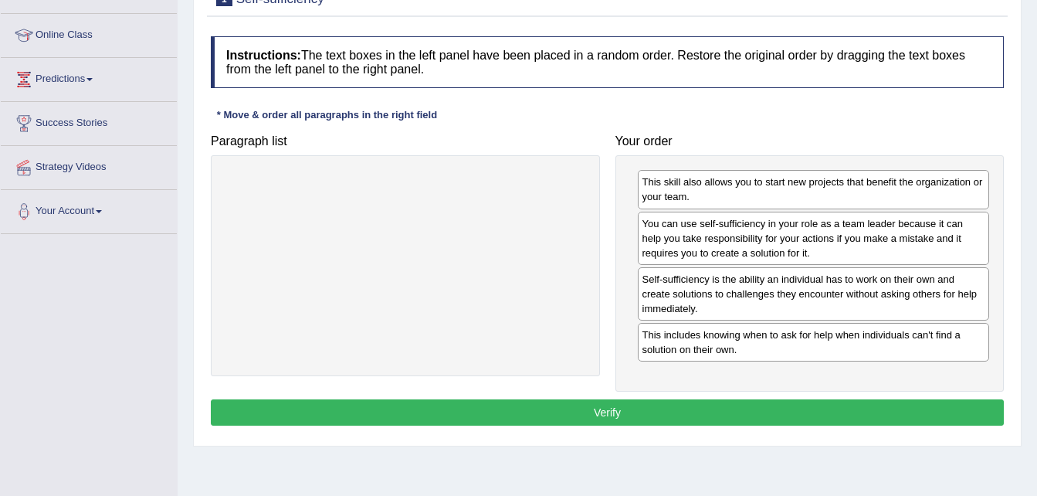
scroll to position [222, 0]
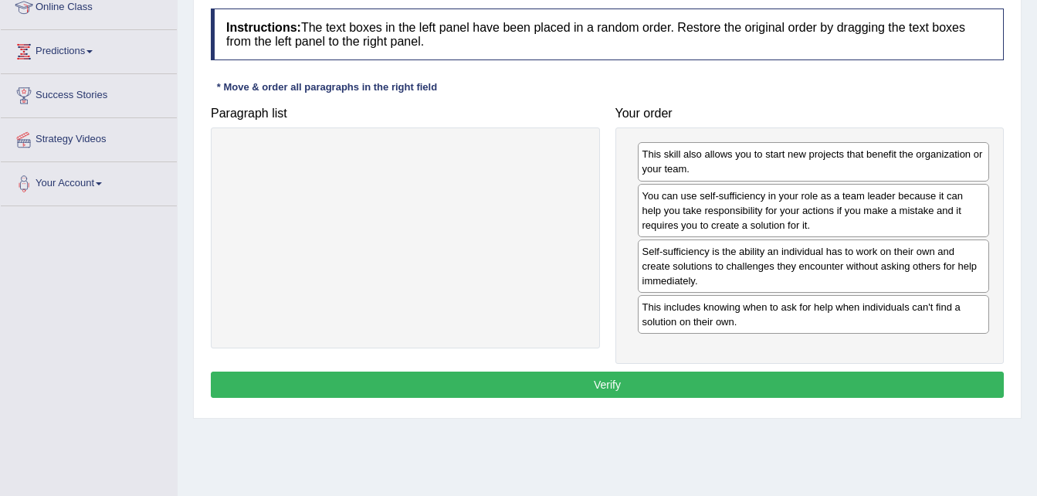
click at [551, 385] on button "Verify" at bounding box center [607, 384] width 793 height 26
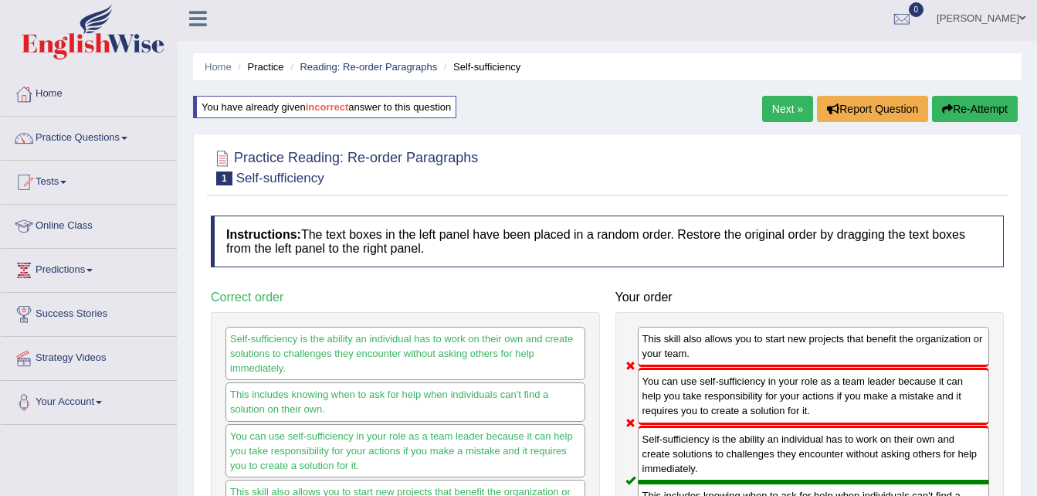
scroll to position [0, 0]
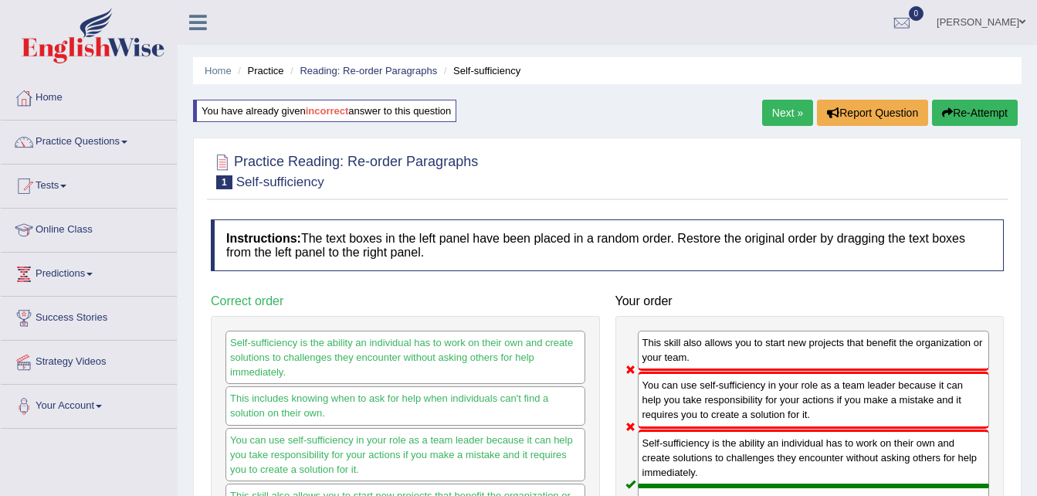
click at [940, 103] on button "Re-Attempt" at bounding box center [975, 113] width 86 height 26
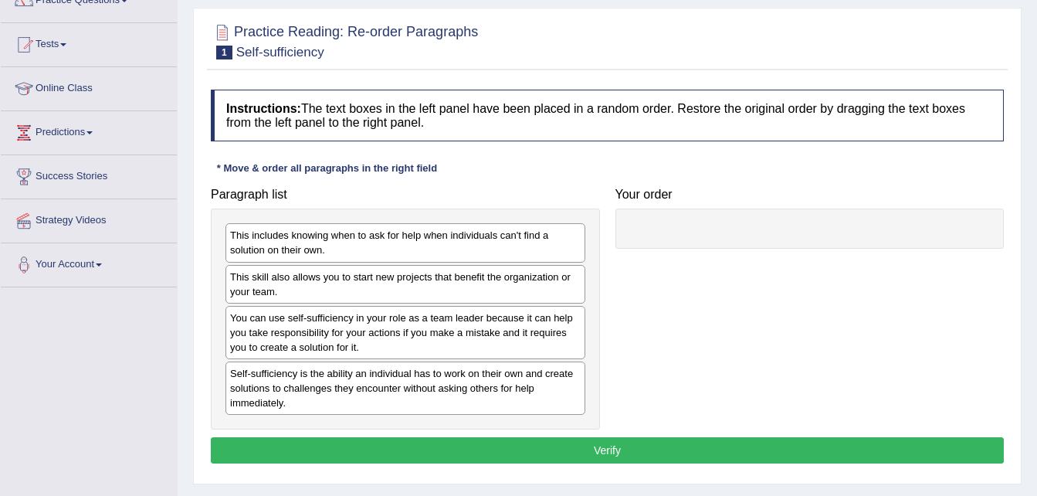
scroll to position [185, 0]
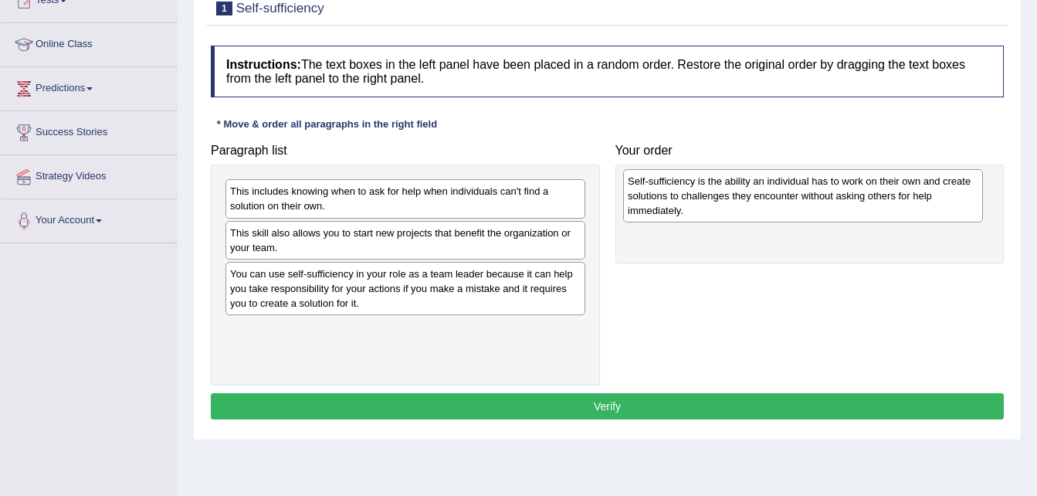
drag, startPoint x: 364, startPoint y: 348, endPoint x: 761, endPoint y: 200, distance: 424.4
click at [761, 200] on div "Self-sufficiency is the ability an individual has to work on their own and crea…" at bounding box center [803, 195] width 360 height 53
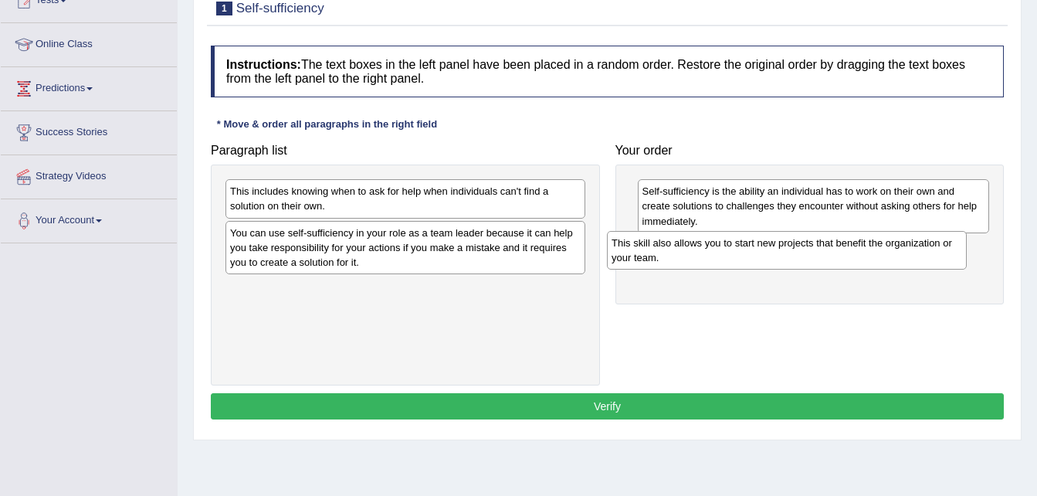
drag, startPoint x: 377, startPoint y: 242, endPoint x: 758, endPoint y: 252, distance: 381.6
click at [758, 252] on div "This skill also allows you to start new projects that benefit the organization …" at bounding box center [787, 250] width 360 height 39
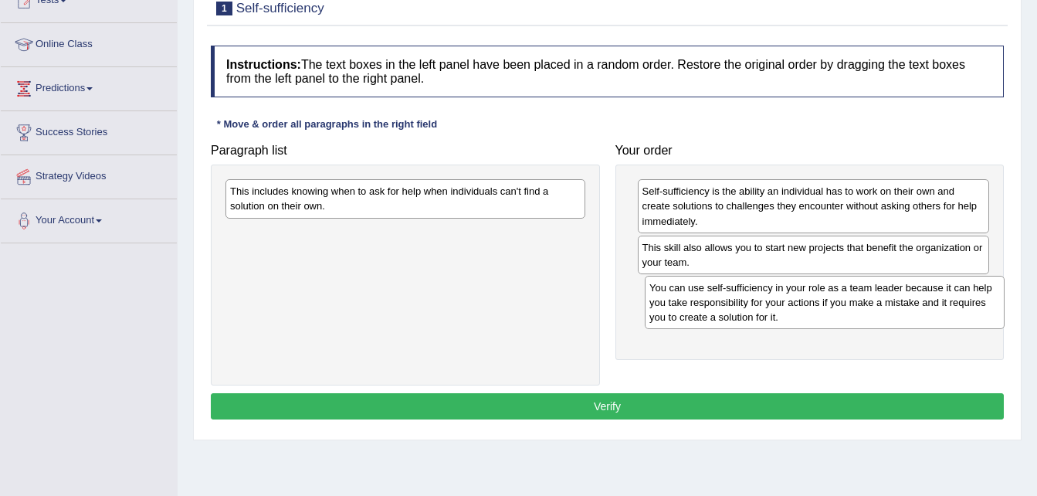
drag, startPoint x: 419, startPoint y: 263, endPoint x: 839, endPoint y: 317, distance: 422.8
click at [839, 317] on div "You can use self-sufficiency in your role as a team leader because it can help …" at bounding box center [825, 302] width 360 height 53
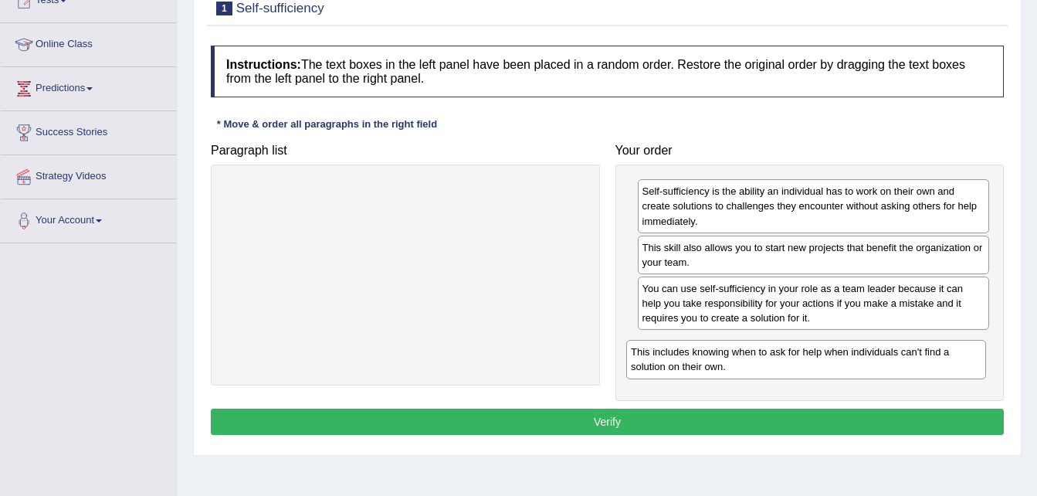
drag, startPoint x: 461, startPoint y: 215, endPoint x: 862, endPoint y: 372, distance: 431.3
click at [862, 372] on div "This includes knowing when to ask for help when individuals can't find a soluti…" at bounding box center [806, 359] width 360 height 39
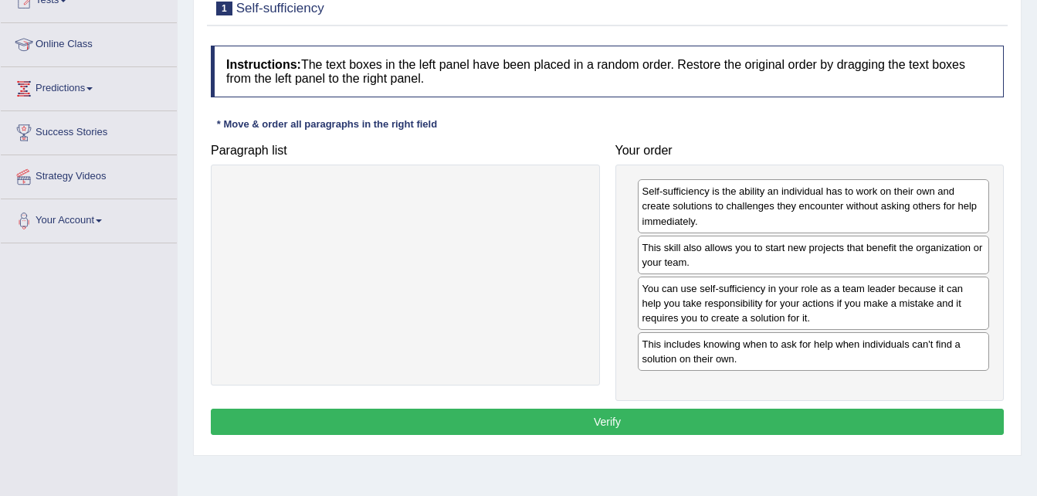
click at [614, 425] on button "Verify" at bounding box center [607, 421] width 793 height 26
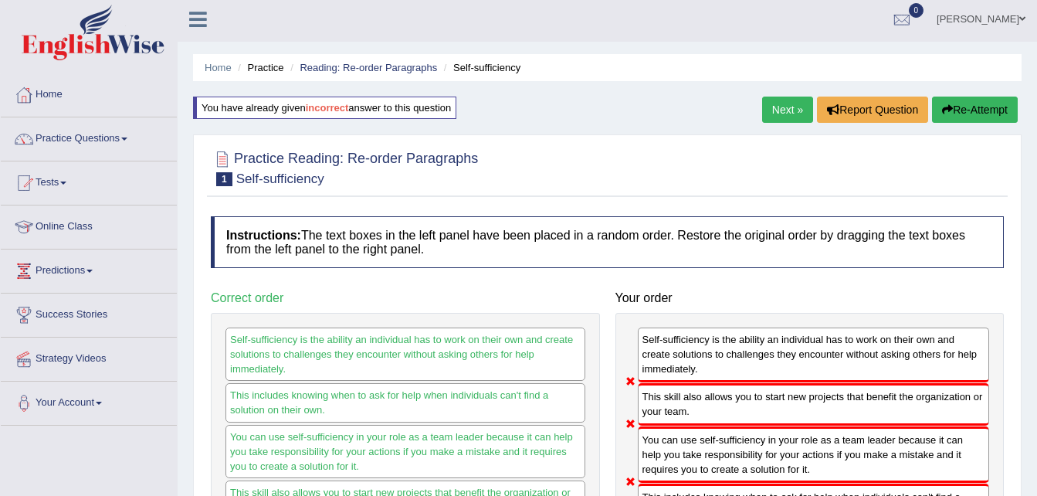
scroll to position [0, 0]
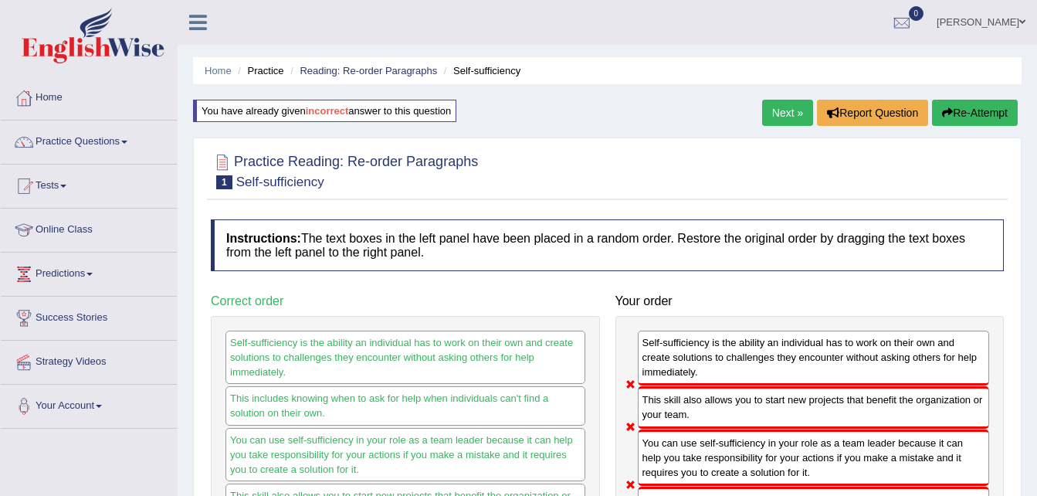
click at [959, 107] on button "Re-Attempt" at bounding box center [975, 113] width 86 height 26
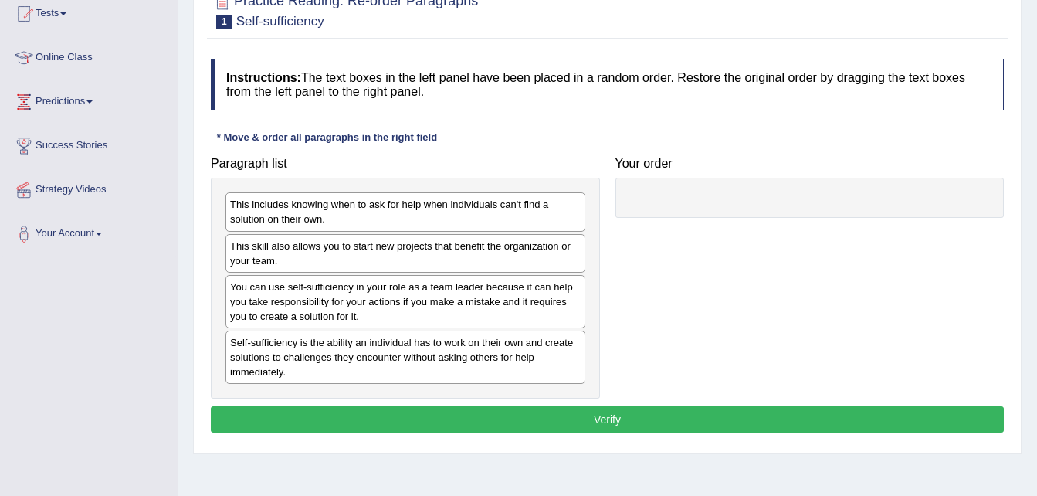
scroll to position [185, 0]
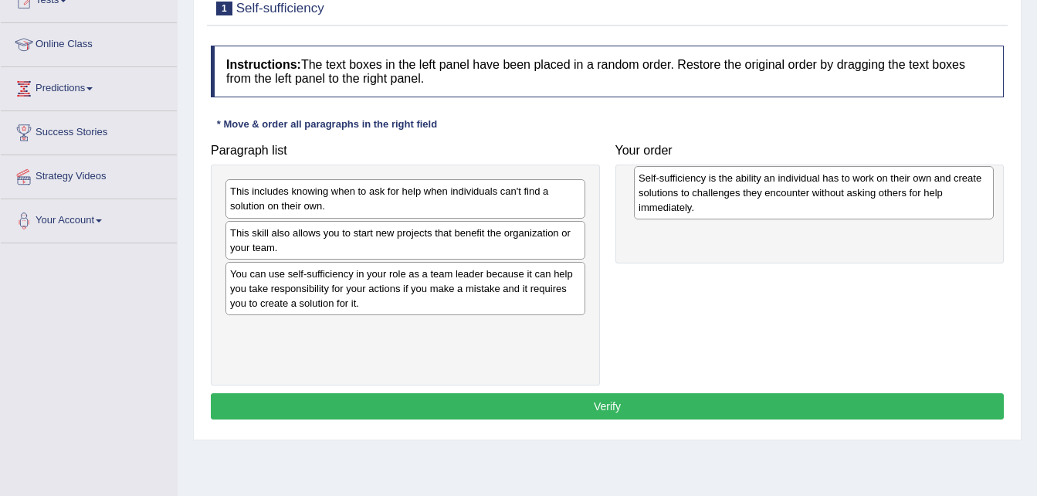
drag, startPoint x: 422, startPoint y: 335, endPoint x: 831, endPoint y: 184, distance: 436.3
click at [831, 184] on div "Self-sufficiency is the ability an individual has to work on their own and crea…" at bounding box center [814, 192] width 360 height 53
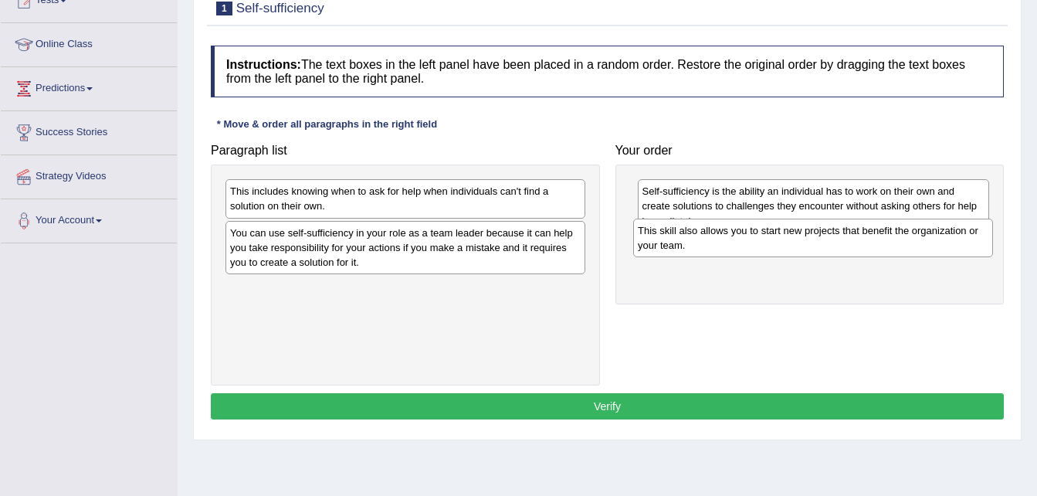
drag, startPoint x: 399, startPoint y: 238, endPoint x: 807, endPoint y: 236, distance: 407.7
click at [807, 236] on div "This skill also allows you to start new projects that benefit the organization …" at bounding box center [813, 238] width 360 height 39
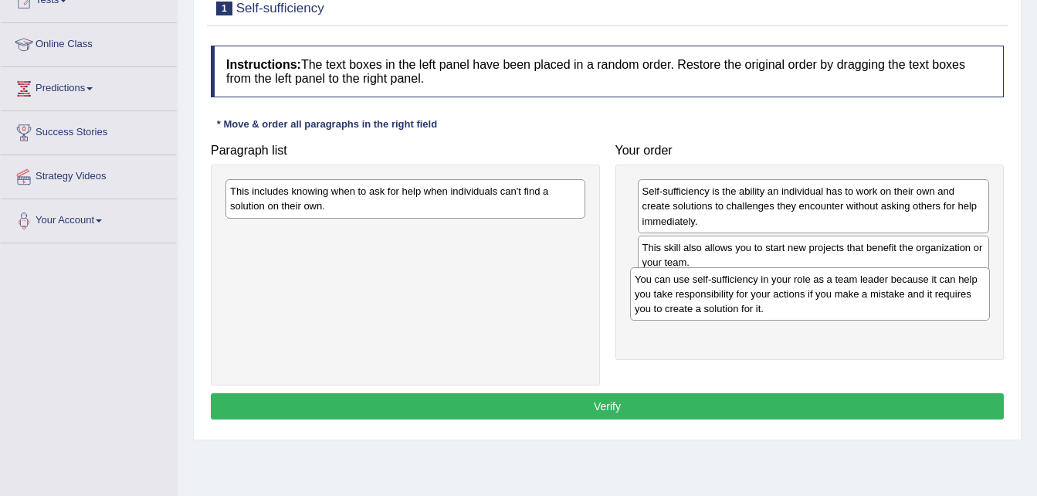
drag, startPoint x: 441, startPoint y: 245, endPoint x: 846, endPoint y: 291, distance: 407.2
click at [846, 291] on div "You can use self-sufficiency in your role as a team leader because it can help …" at bounding box center [810, 293] width 360 height 53
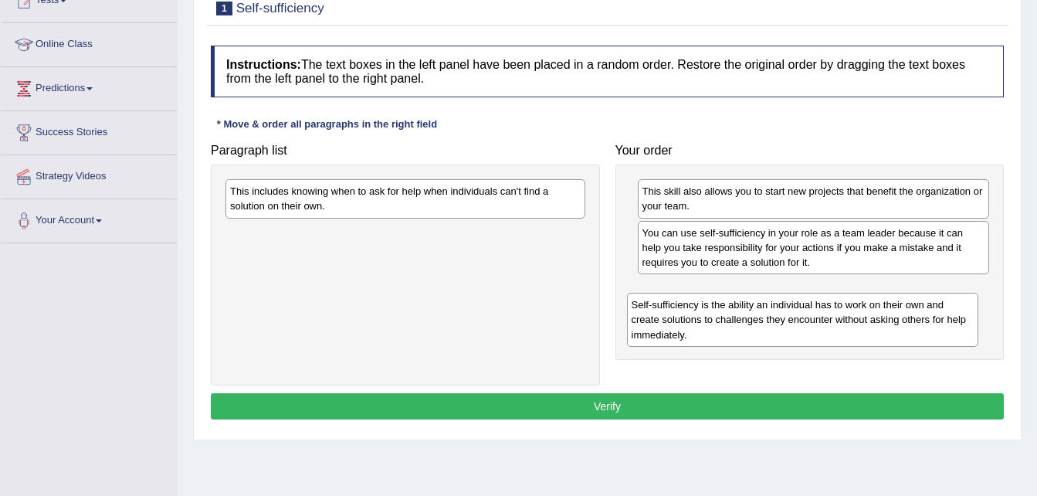
drag, startPoint x: 822, startPoint y: 205, endPoint x: 811, endPoint y: 319, distance: 114.0
click at [811, 319] on div "Self-sufficiency is the ability an individual has to work on their own and crea…" at bounding box center [803, 319] width 352 height 53
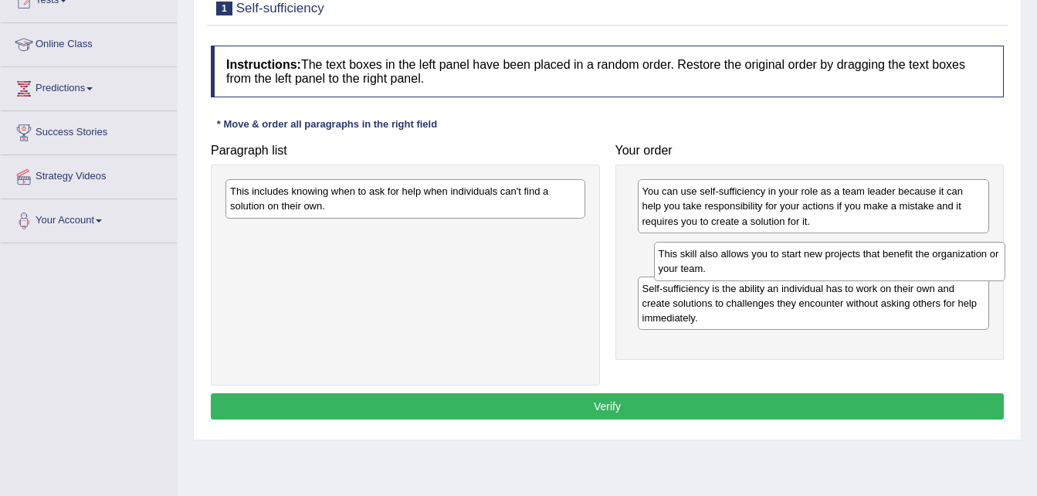
drag, startPoint x: 757, startPoint y: 206, endPoint x: 753, endPoint y: 269, distance: 62.7
click at [753, 269] on div "This skill also allows you to start new projects that benefit the organization …" at bounding box center [830, 261] width 352 height 39
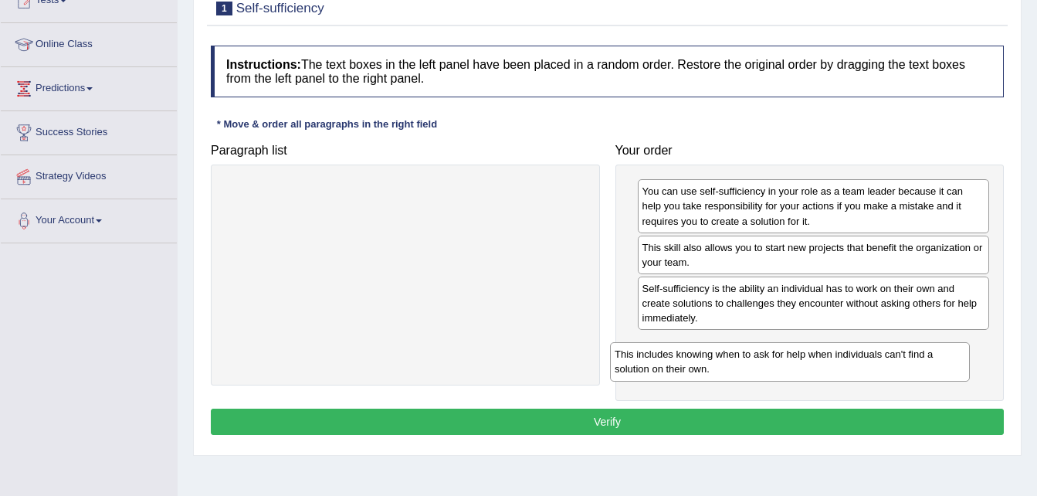
drag, startPoint x: 345, startPoint y: 205, endPoint x: 730, endPoint y: 368, distance: 417.6
click at [730, 368] on div "This includes knowing when to ask for help when individuals can't find a soluti…" at bounding box center [790, 361] width 360 height 39
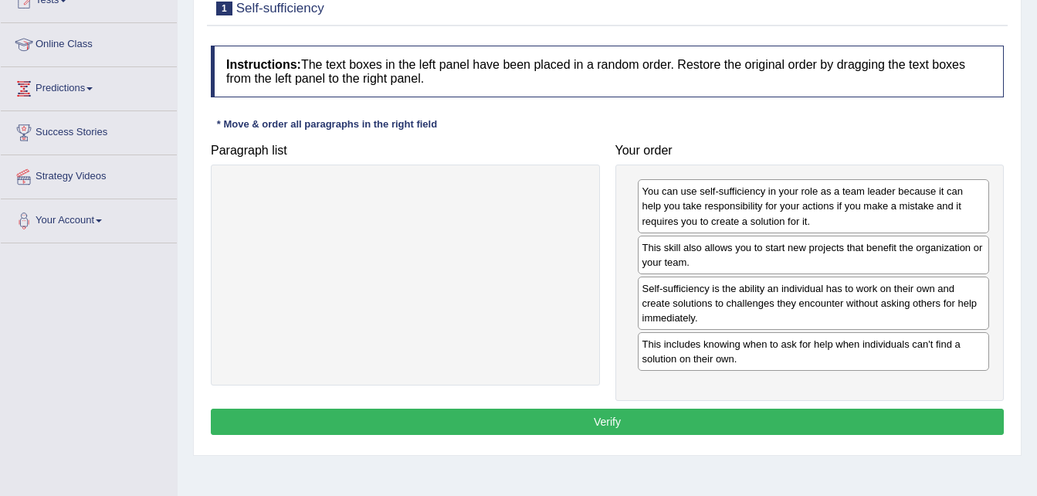
click at [554, 429] on button "Verify" at bounding box center [607, 421] width 793 height 26
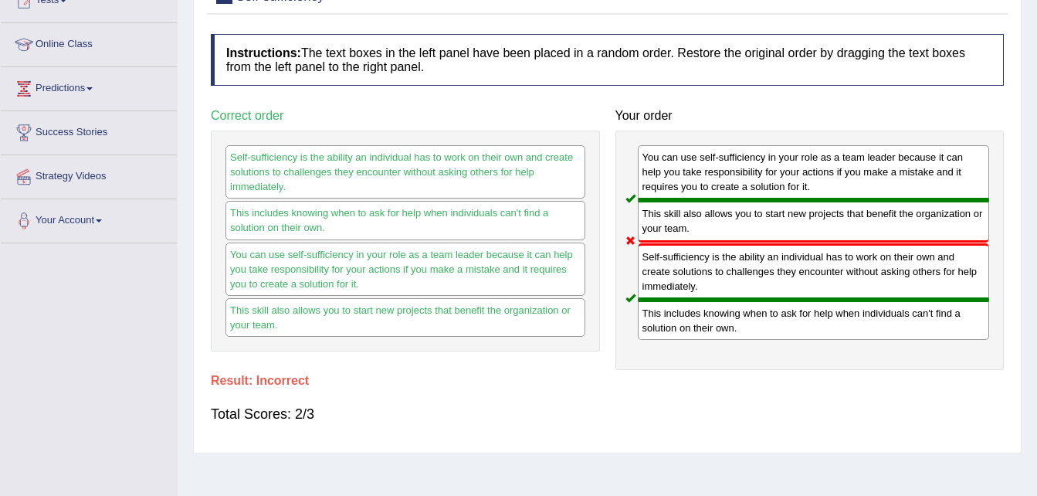
drag, startPoint x: 554, startPoint y: 429, endPoint x: 507, endPoint y: 357, distance: 86.1
click at [506, 353] on div "Instructions: The text boxes in the left panel have been placed in a random ord…" at bounding box center [607, 235] width 801 height 418
drag, startPoint x: 452, startPoint y: 315, endPoint x: 397, endPoint y: 240, distance: 92.8
click at [369, 220] on div "Self-sufficiency is the ability an individual has to work on their own and crea…" at bounding box center [405, 240] width 389 height 221
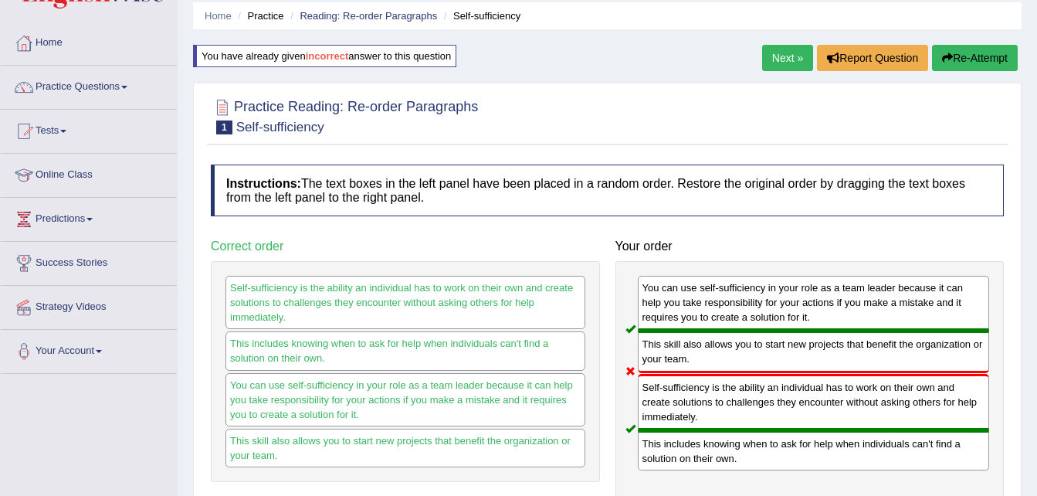
scroll to position [0, 0]
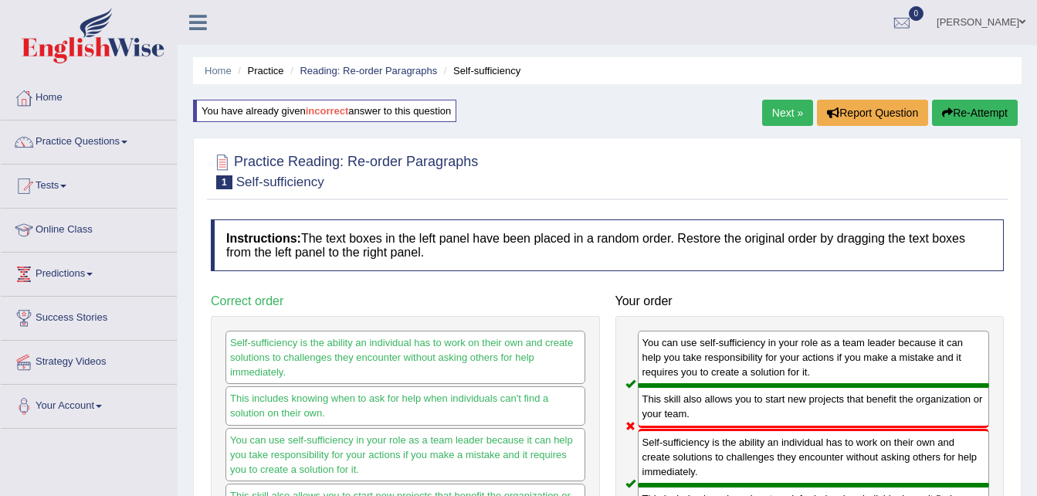
click at [947, 117] on icon "button" at bounding box center [947, 112] width 11 height 11
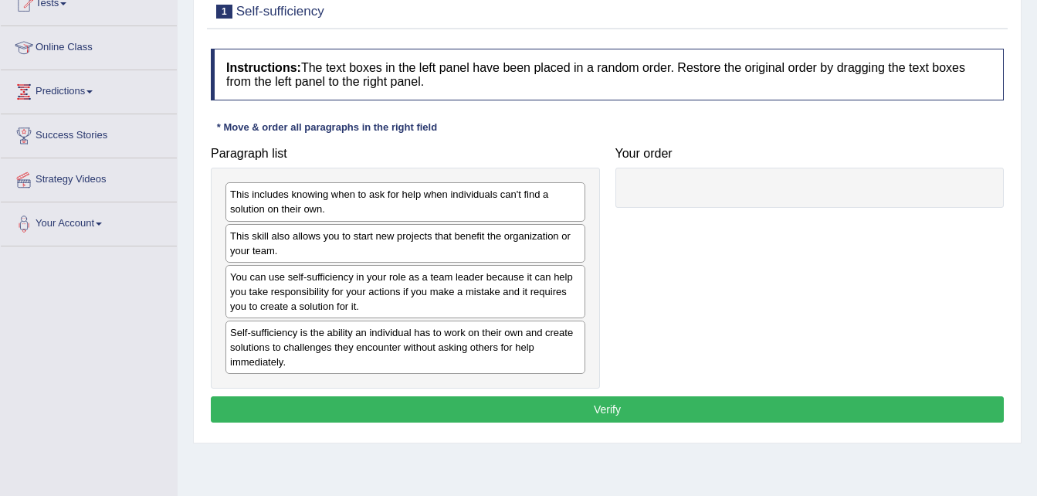
scroll to position [185, 0]
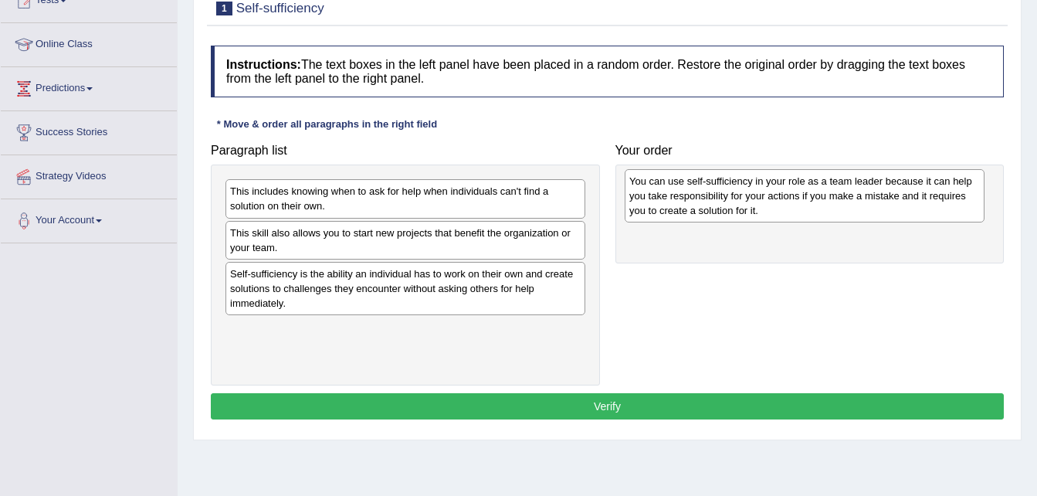
drag, startPoint x: 369, startPoint y: 309, endPoint x: 768, endPoint y: 216, distance: 409.8
click at [768, 216] on div "You can use self-sufficiency in your role as a team leader because it can help …" at bounding box center [805, 195] width 360 height 53
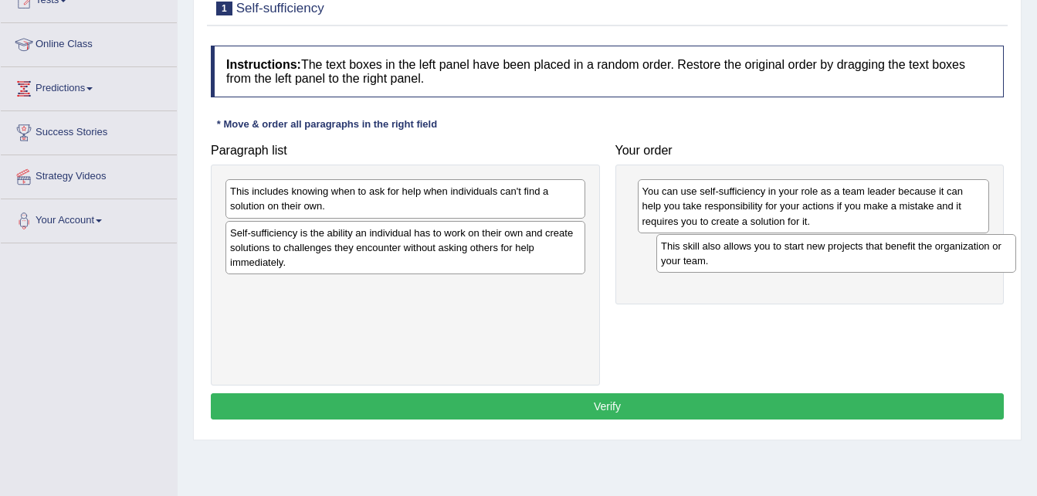
drag, startPoint x: 358, startPoint y: 241, endPoint x: 789, endPoint y: 254, distance: 431.1
click at [789, 254] on div "This skill also allows you to start new projects that benefit the organization …" at bounding box center [836, 253] width 360 height 39
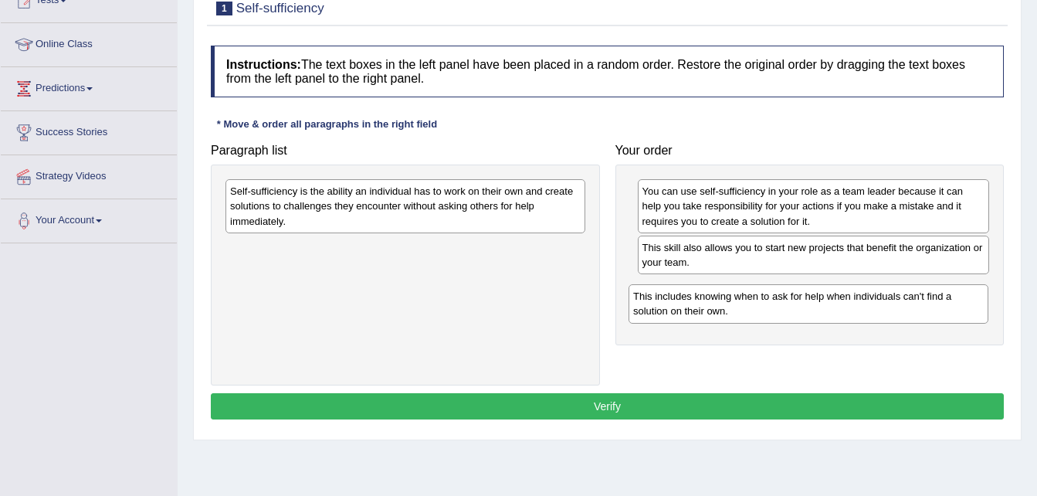
drag, startPoint x: 474, startPoint y: 192, endPoint x: 877, endPoint y: 297, distance: 416.5
click at [877, 297] on div "This includes knowing when to ask for help when individuals can't find a soluti…" at bounding box center [809, 303] width 360 height 39
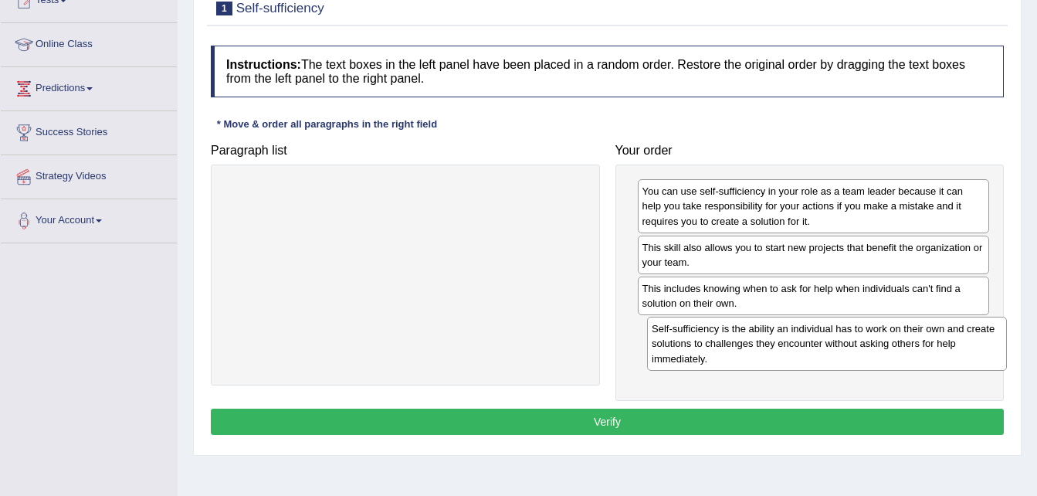
drag, startPoint x: 463, startPoint y: 198, endPoint x: 887, endPoint y: 342, distance: 447.6
click at [886, 341] on div "Self-sufficiency is the ability an individual has to work on their own and crea…" at bounding box center [827, 343] width 360 height 53
click at [600, 429] on button "Verify" at bounding box center [607, 421] width 793 height 26
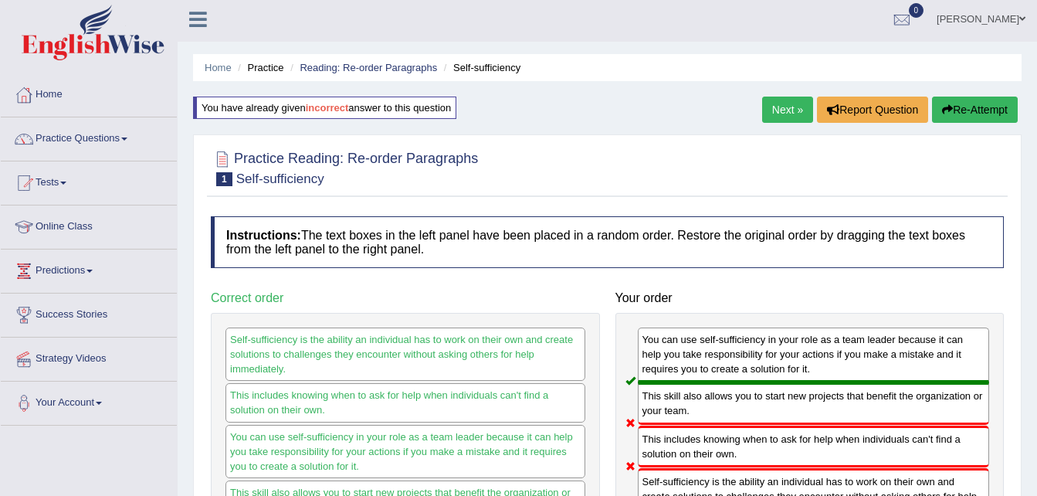
scroll to position [0, 0]
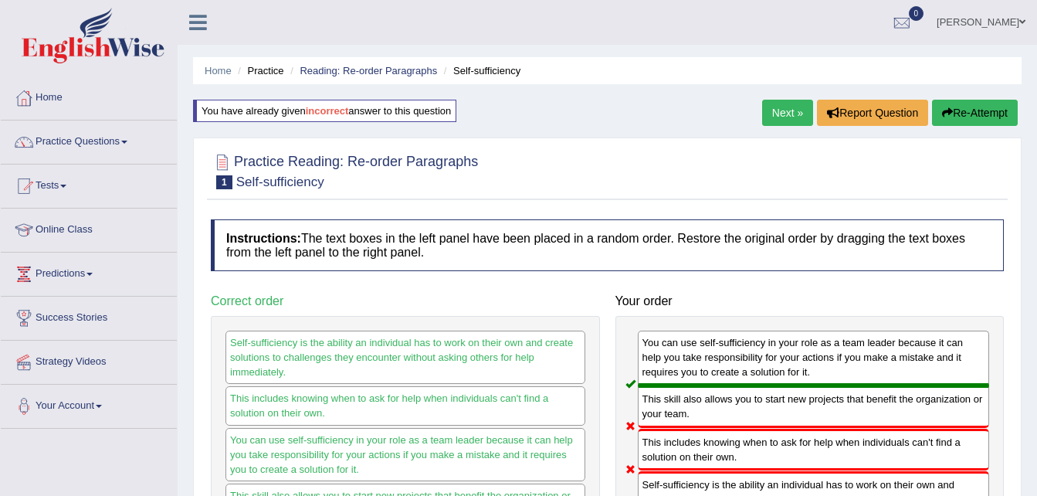
click at [971, 111] on button "Re-Attempt" at bounding box center [975, 113] width 86 height 26
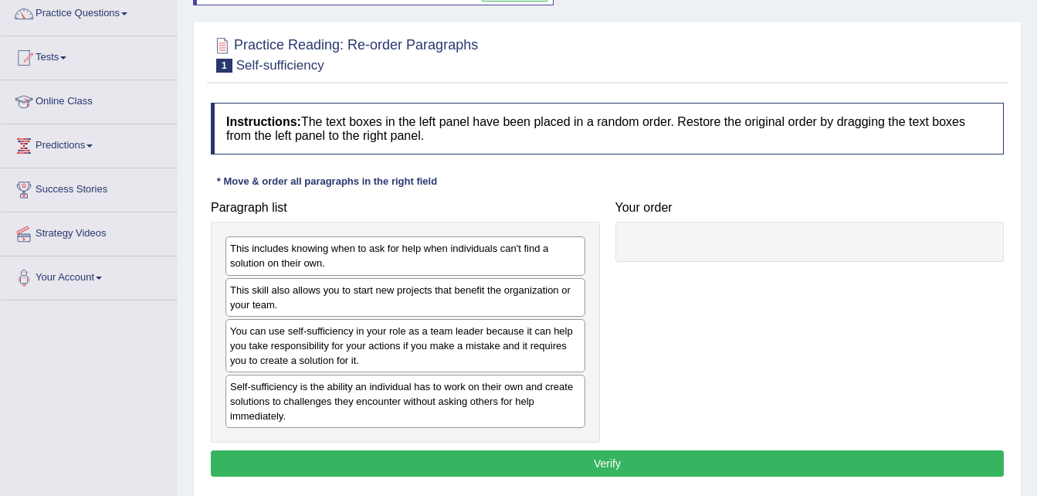
scroll to position [154, 0]
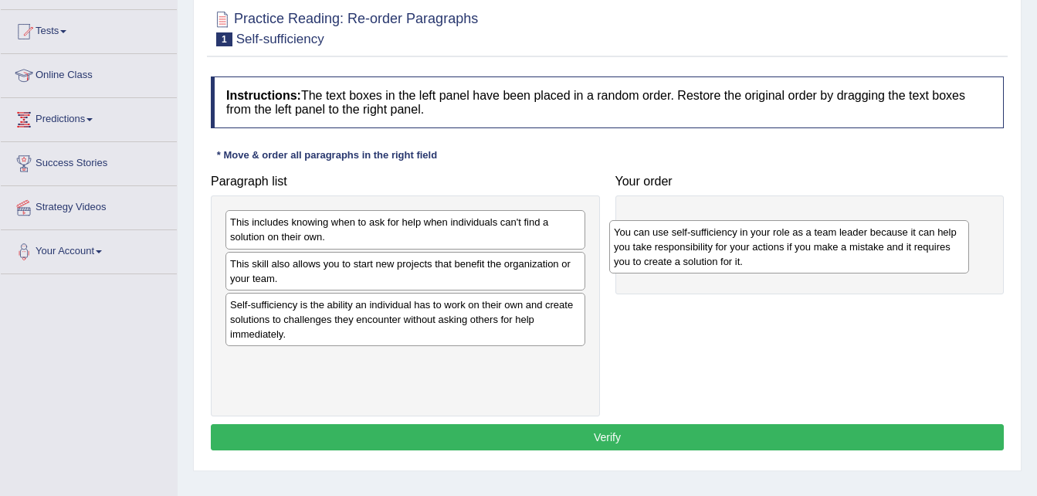
drag, startPoint x: 356, startPoint y: 334, endPoint x: 740, endPoint y: 263, distance: 390.4
click at [740, 263] on div "You can use self-sufficiency in your role as a team leader because it can help …" at bounding box center [789, 246] width 360 height 53
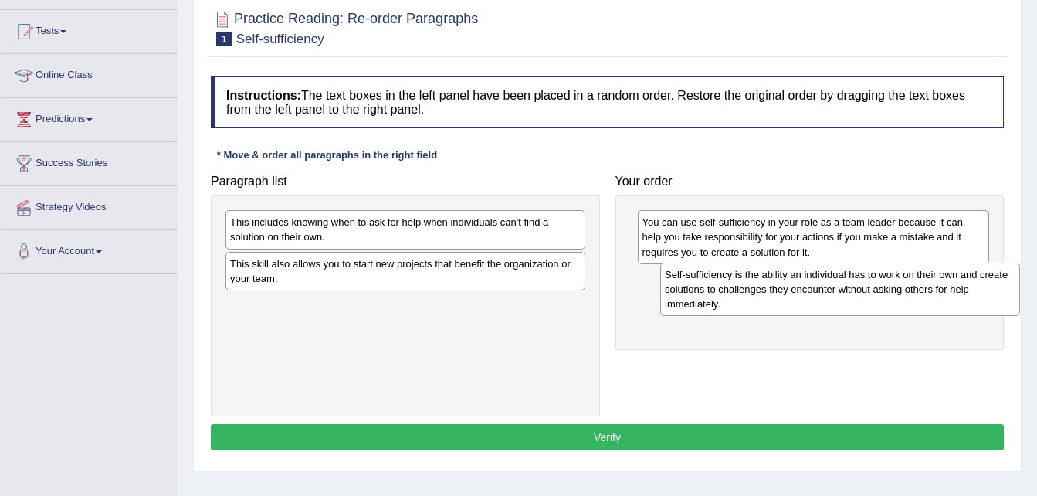
drag, startPoint x: 328, startPoint y: 321, endPoint x: 751, endPoint y: 291, distance: 423.4
click at [754, 291] on div "Self-sufficiency is the ability an individual has to work on their own and crea…" at bounding box center [840, 289] width 360 height 53
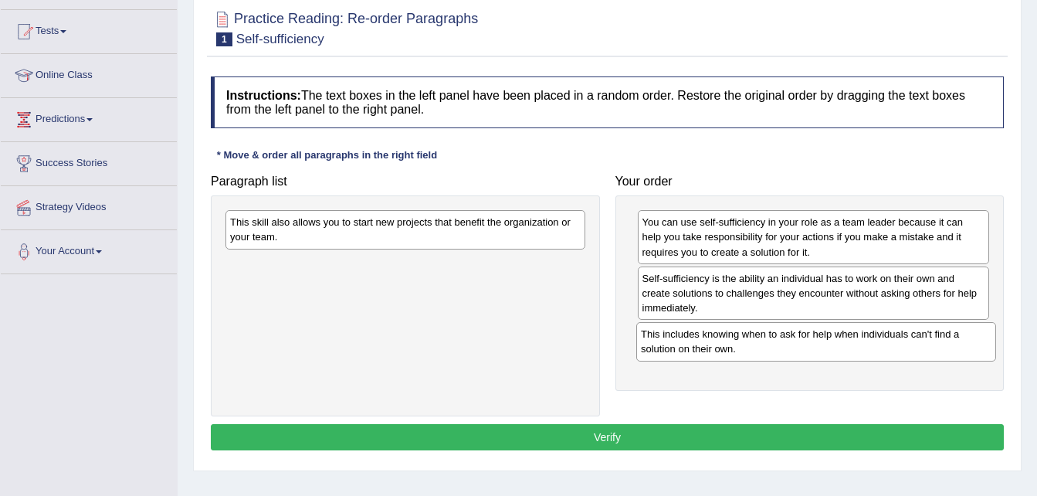
drag, startPoint x: 273, startPoint y: 242, endPoint x: 685, endPoint y: 354, distance: 426.5
click at [685, 354] on div "This includes knowing when to ask for help when individuals can't find a soluti…" at bounding box center [816, 341] width 360 height 39
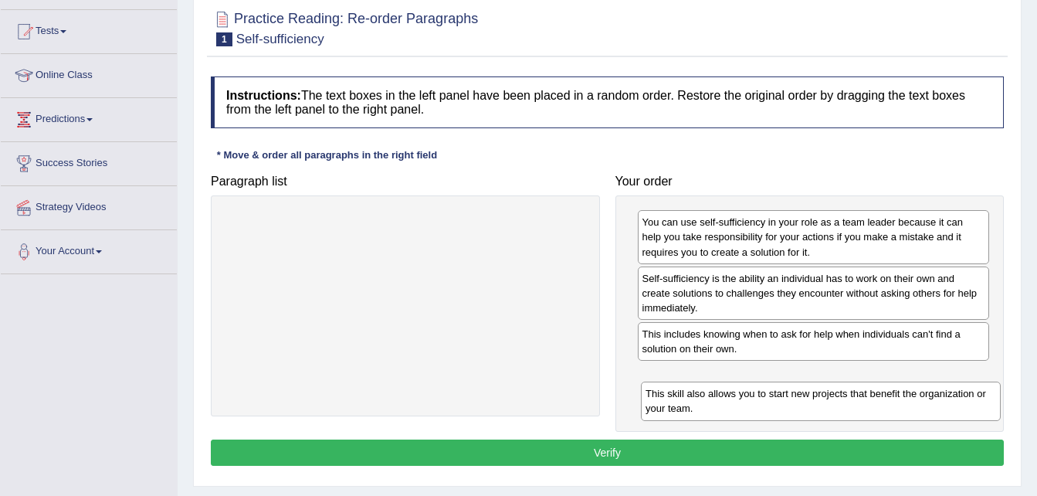
drag, startPoint x: 365, startPoint y: 222, endPoint x: 781, endPoint y: 393, distance: 449.4
click at [781, 393] on div "This skill also allows you to start new projects that benefit the organization …" at bounding box center [821, 400] width 360 height 39
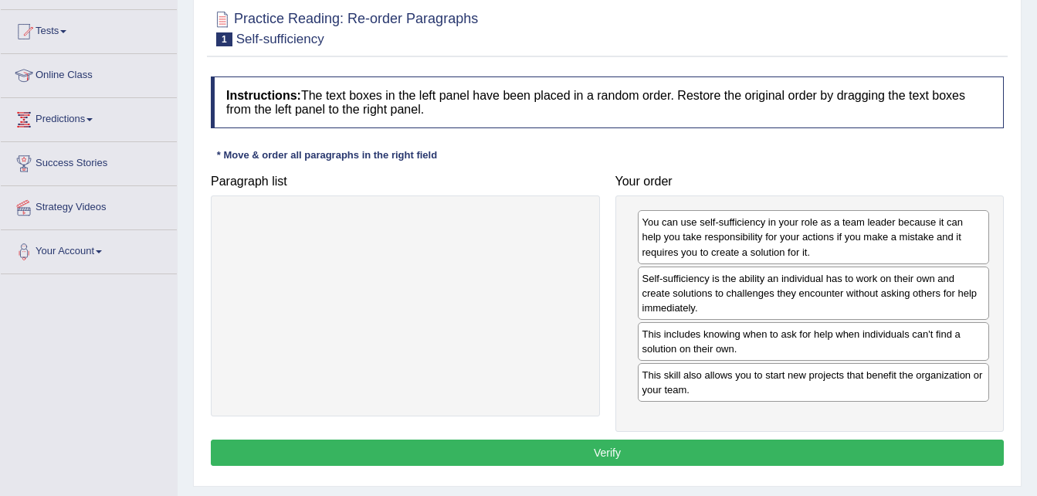
click at [582, 443] on button "Verify" at bounding box center [607, 452] width 793 height 26
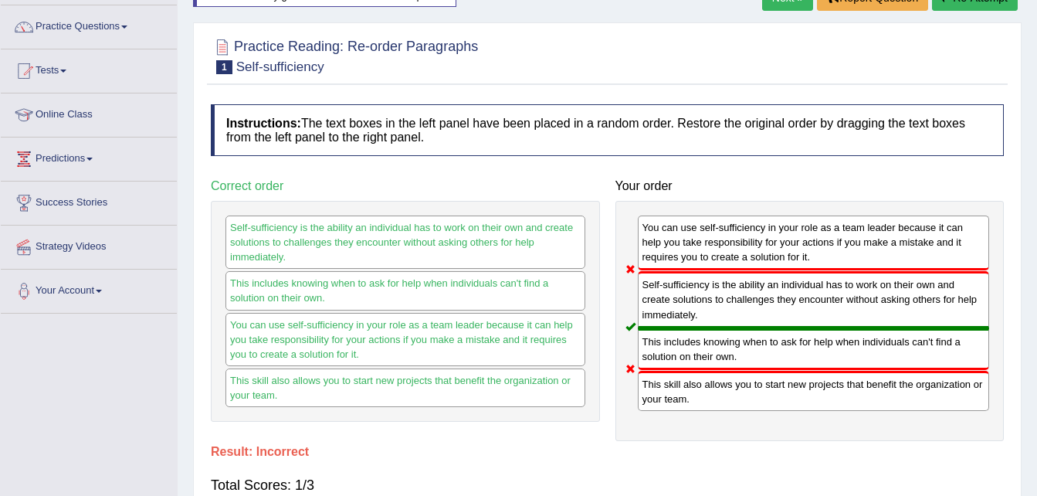
scroll to position [93, 0]
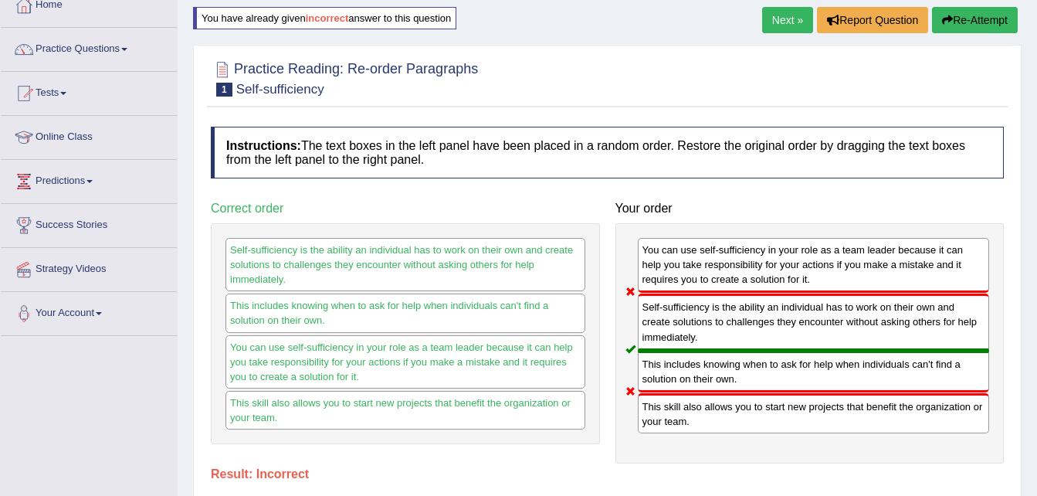
click at [986, 21] on button "Re-Attempt" at bounding box center [975, 20] width 86 height 26
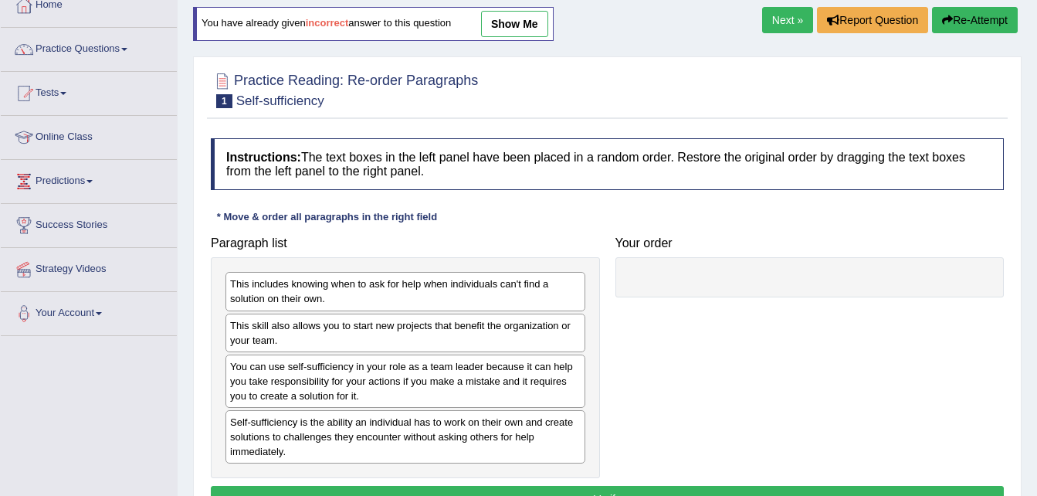
click at [791, 19] on link "Next »" at bounding box center [787, 20] width 51 height 26
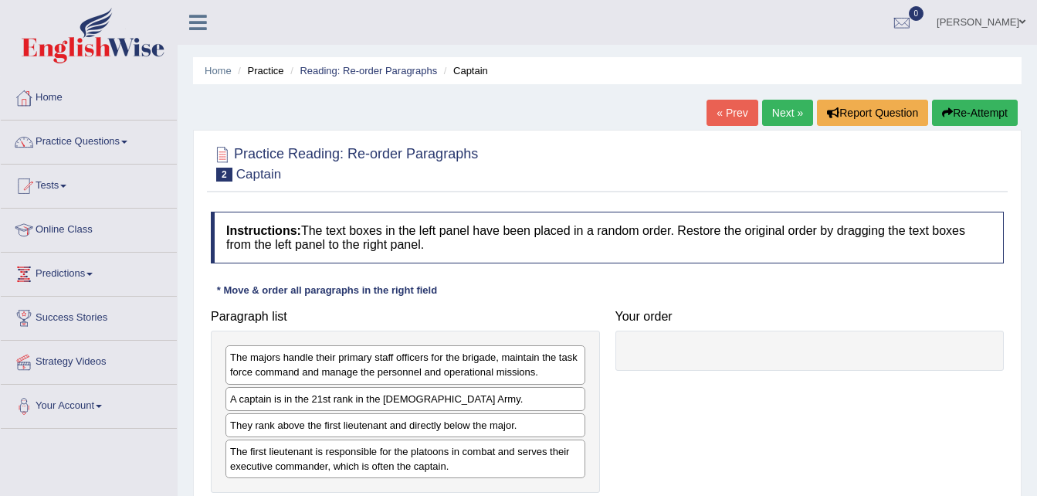
click at [1002, 445] on div "Paragraph list The majors handle their primary staff officers for the brigade, …" at bounding box center [607, 397] width 808 height 191
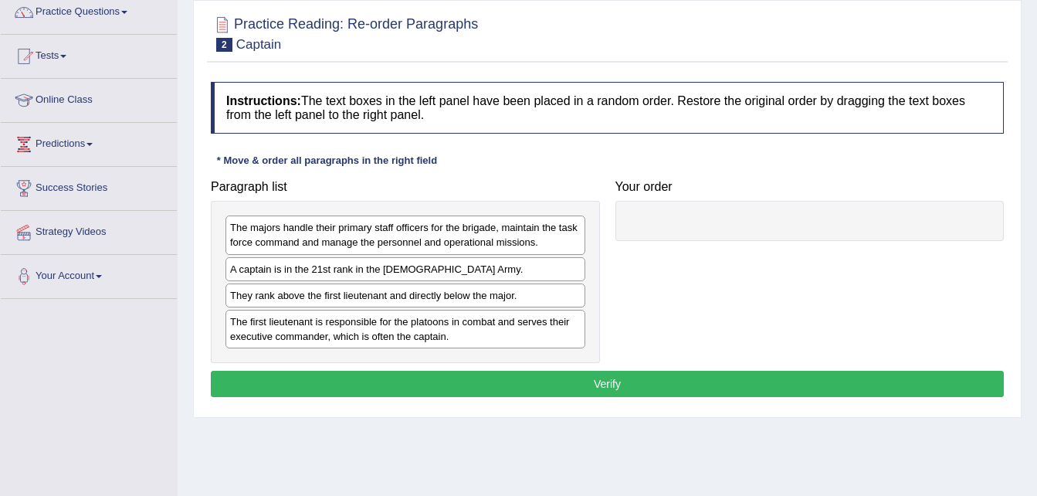
scroll to position [154, 0]
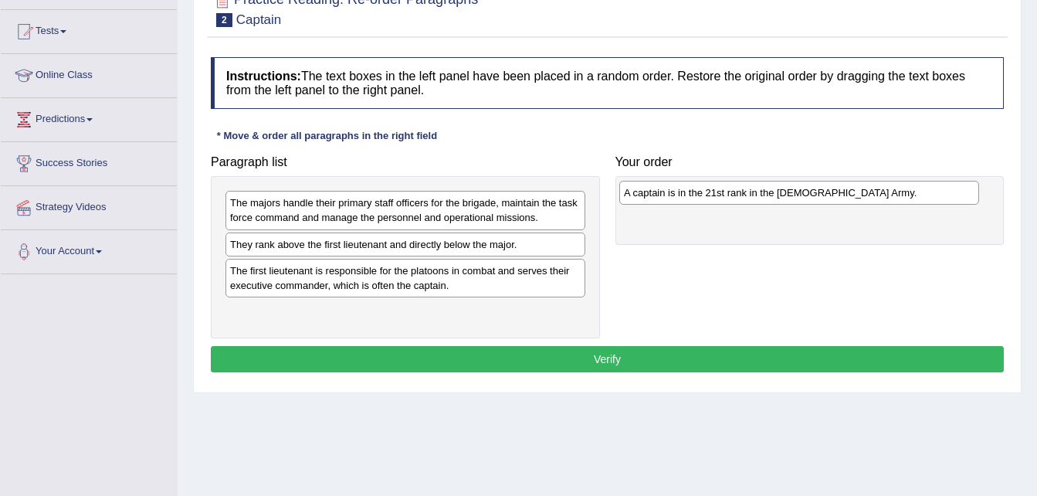
drag, startPoint x: 469, startPoint y: 247, endPoint x: 862, endPoint y: 195, distance: 397.2
click at [862, 195] on div "A captain is in the 21st rank in the US Army." at bounding box center [799, 193] width 360 height 24
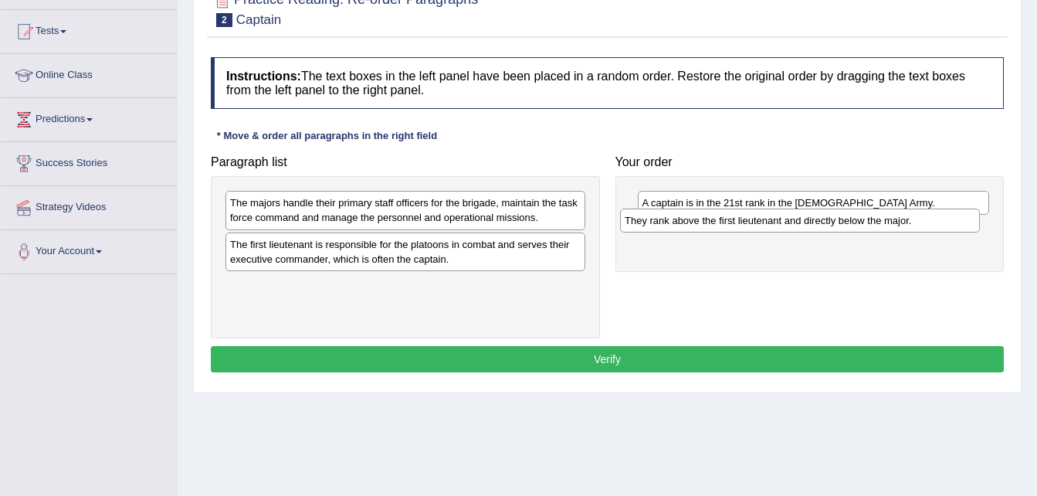
drag, startPoint x: 404, startPoint y: 253, endPoint x: 798, endPoint y: 229, distance: 395.3
click at [798, 229] on div "They rank above the first lieutenant and directly below the major." at bounding box center [800, 220] width 360 height 24
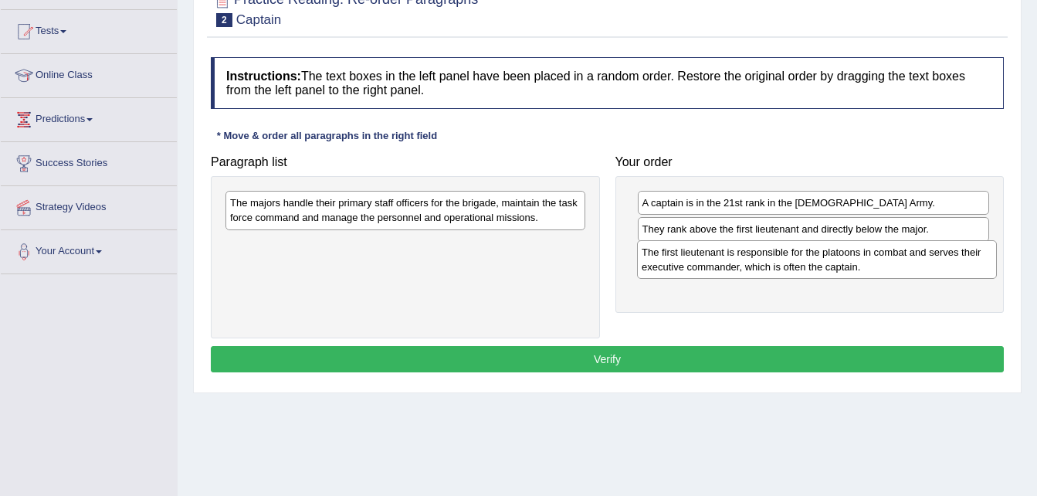
drag, startPoint x: 388, startPoint y: 261, endPoint x: 800, endPoint y: 269, distance: 411.6
click at [800, 269] on div "The first lieutenant is responsible for the platoons in combat and serves their…" at bounding box center [817, 259] width 360 height 39
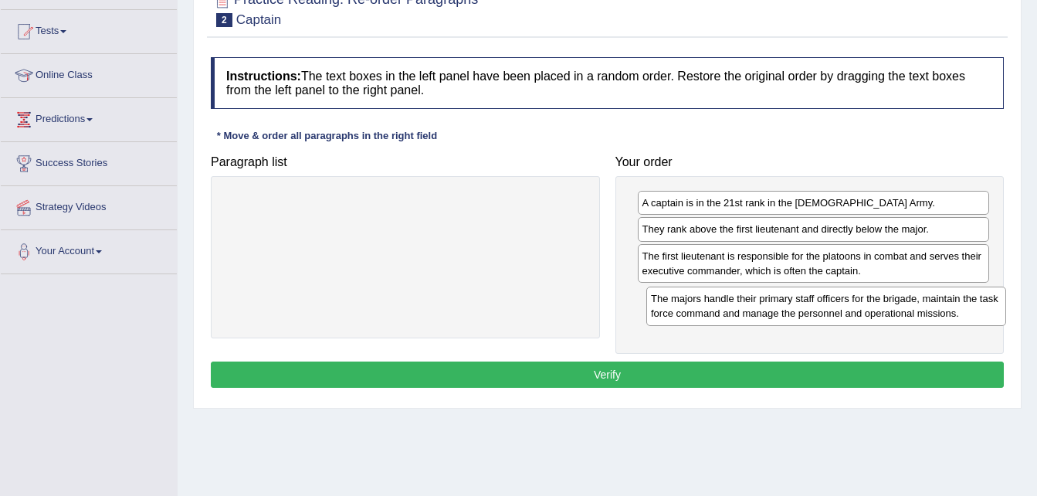
drag, startPoint x: 474, startPoint y: 246, endPoint x: 862, endPoint y: 314, distance: 393.7
click at [862, 314] on div "The majors handle their primary staff officers for the brigade, maintain the ta…" at bounding box center [826, 305] width 360 height 39
click at [593, 374] on button "Verify" at bounding box center [607, 374] width 793 height 26
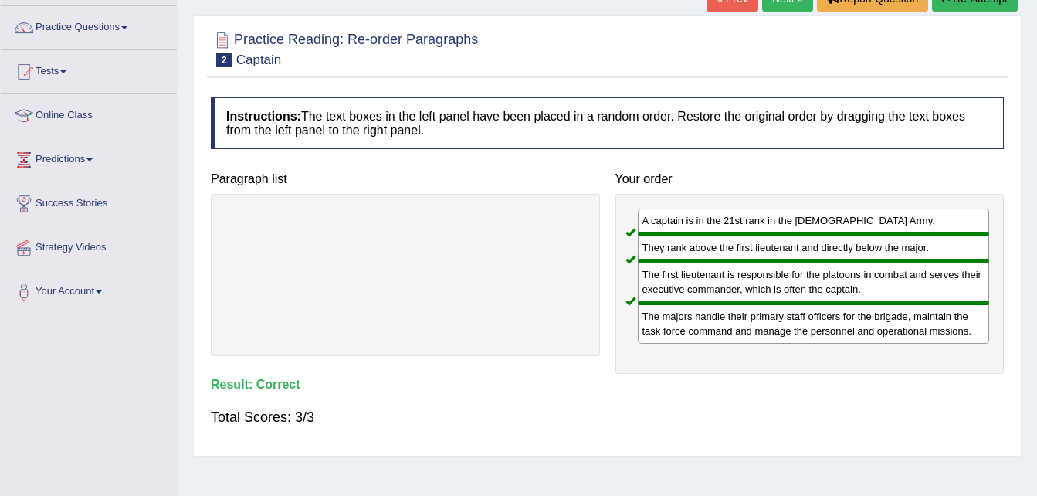
scroll to position [93, 0]
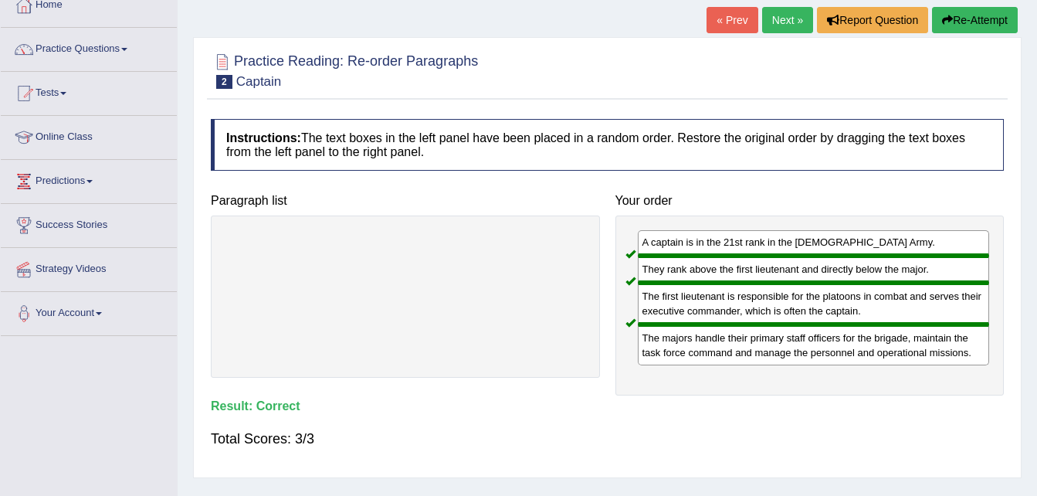
click at [794, 22] on link "Next »" at bounding box center [787, 20] width 51 height 26
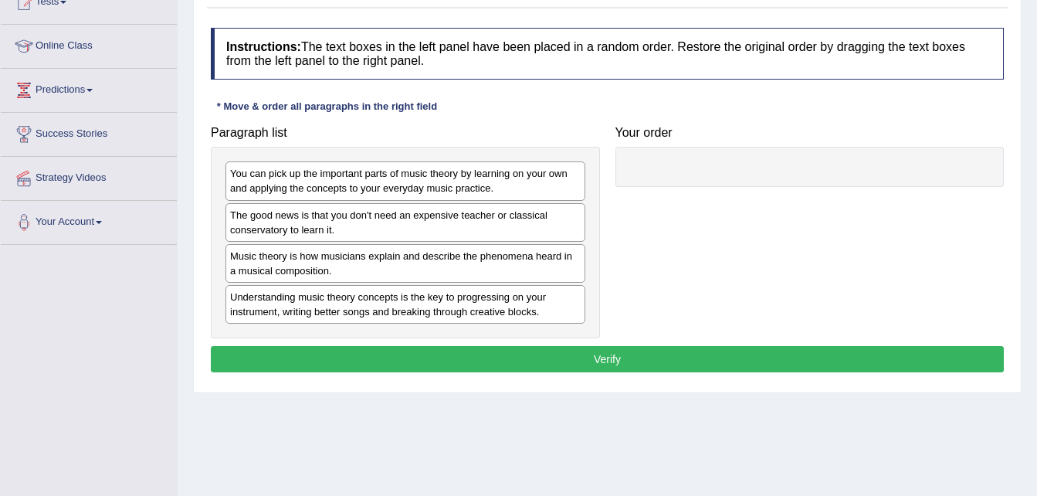
scroll to position [185, 0]
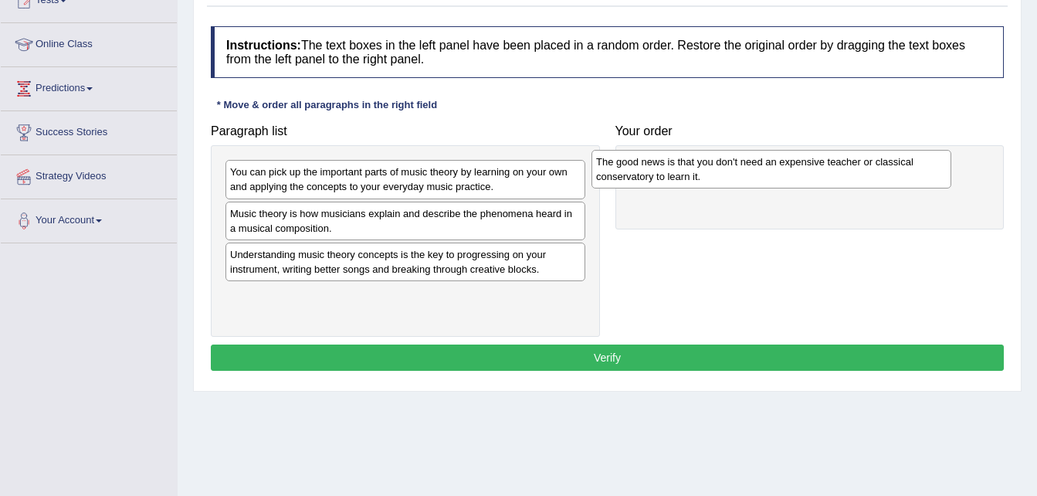
drag, startPoint x: 433, startPoint y: 231, endPoint x: 802, endPoint y: 179, distance: 372.7
click at [802, 179] on div "The good news is that you don't need an expensive teacher or classical conserva…" at bounding box center [771, 169] width 360 height 39
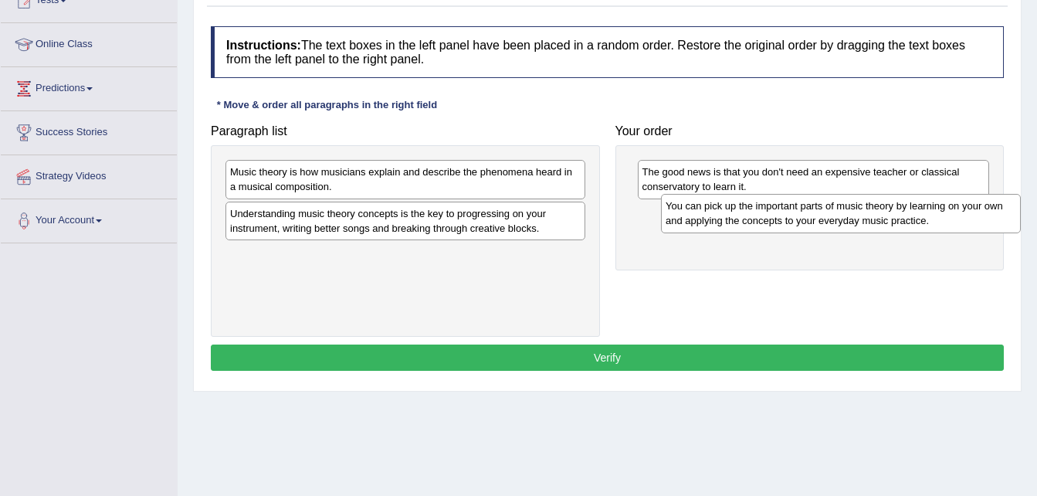
drag, startPoint x: 415, startPoint y: 186, endPoint x: 851, endPoint y: 220, distance: 436.8
click at [851, 220] on div "You can pick up the important parts of music theory by learning on your own and…" at bounding box center [841, 213] width 360 height 39
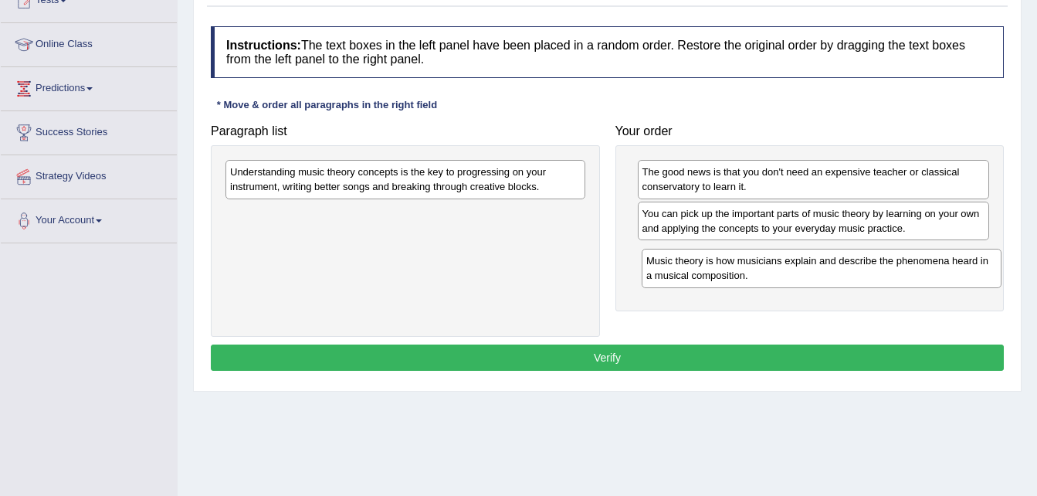
drag, startPoint x: 405, startPoint y: 195, endPoint x: 821, endPoint y: 283, distance: 425.6
click at [821, 283] on div "Music theory is how musicians explain and describe the phenomena heard in a mus…" at bounding box center [822, 268] width 360 height 39
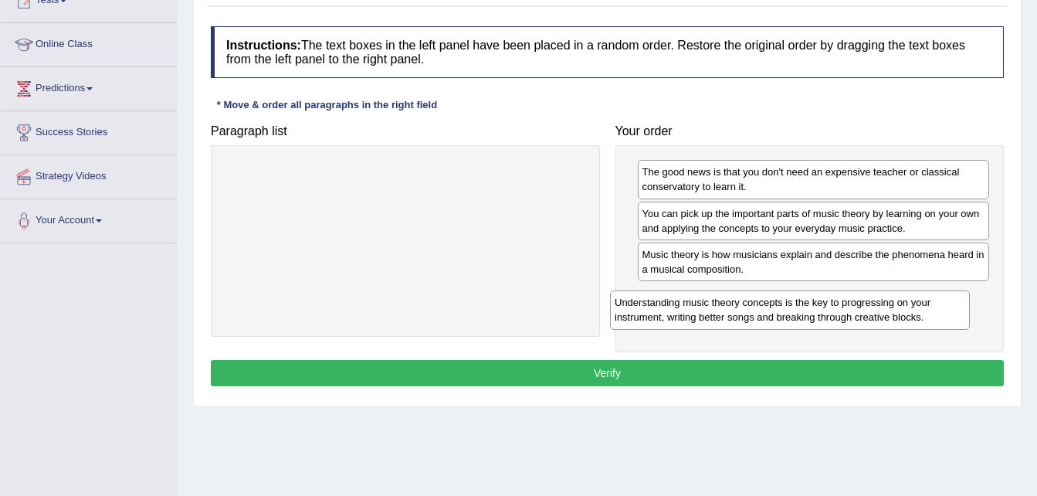
drag, startPoint x: 489, startPoint y: 191, endPoint x: 874, endPoint y: 320, distance: 406.6
click at [874, 320] on div "Understanding music theory concepts is the key to progressing on your instrumen…" at bounding box center [790, 309] width 360 height 39
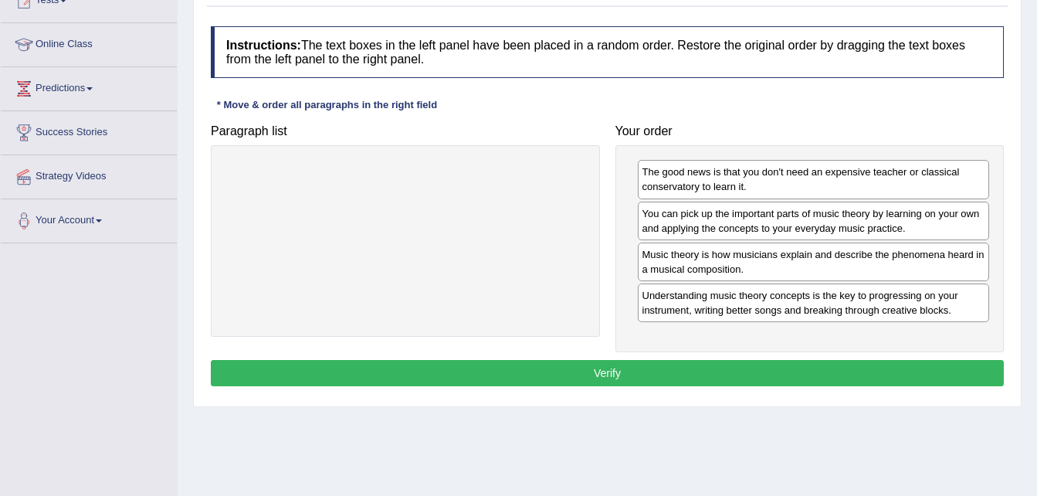
click at [630, 368] on button "Verify" at bounding box center [607, 373] width 793 height 26
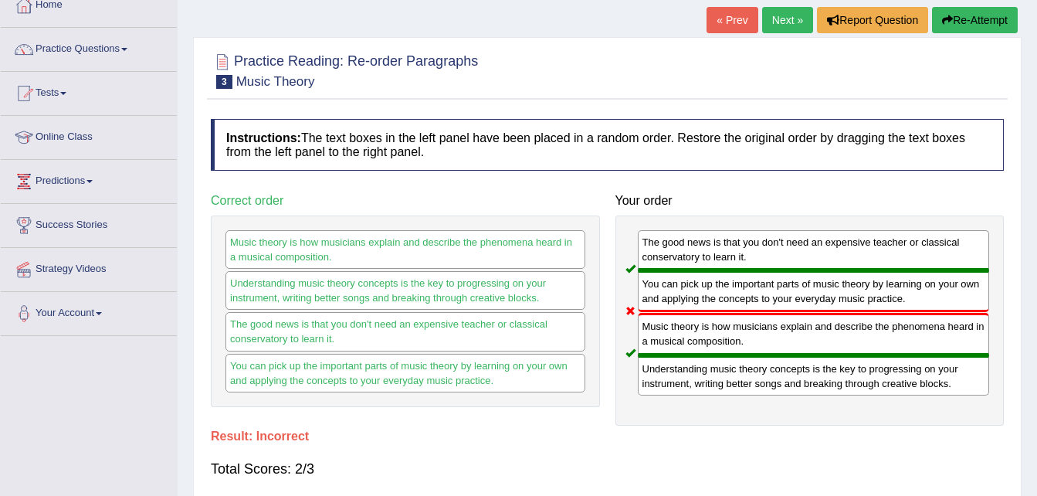
scroll to position [62, 0]
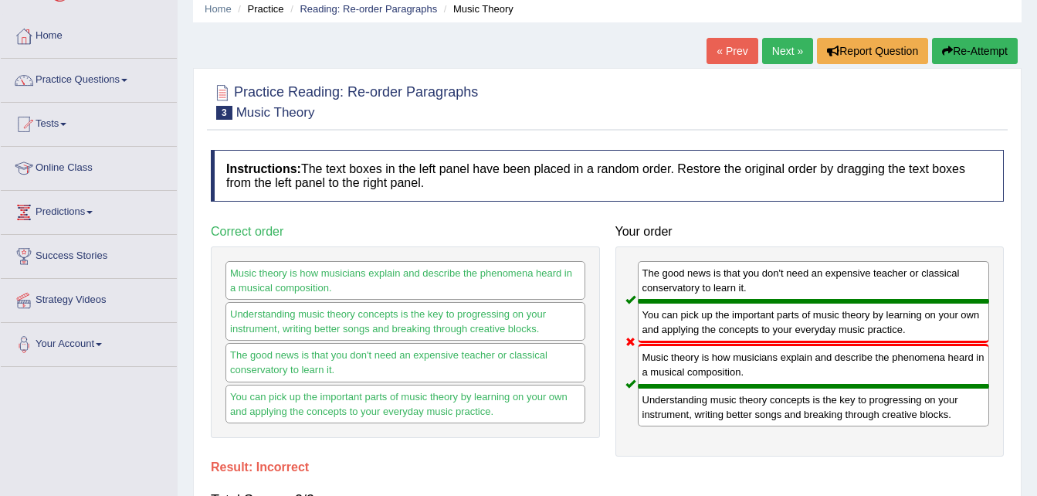
click at [953, 51] on button "Re-Attempt" at bounding box center [975, 51] width 86 height 26
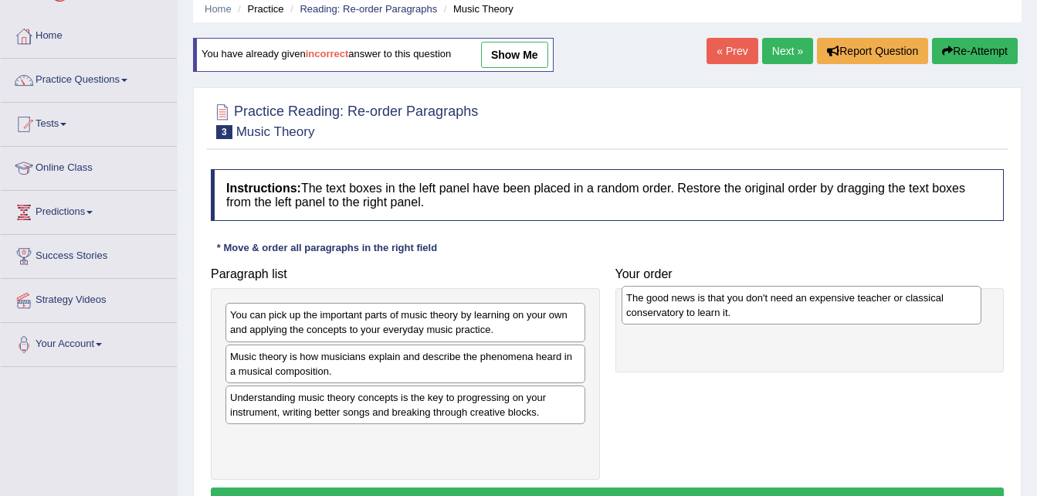
drag, startPoint x: 385, startPoint y: 369, endPoint x: 782, endPoint y: 310, distance: 401.2
click at [782, 310] on div "The good news is that you don't need an expensive teacher or classical conserva…" at bounding box center [802, 305] width 360 height 39
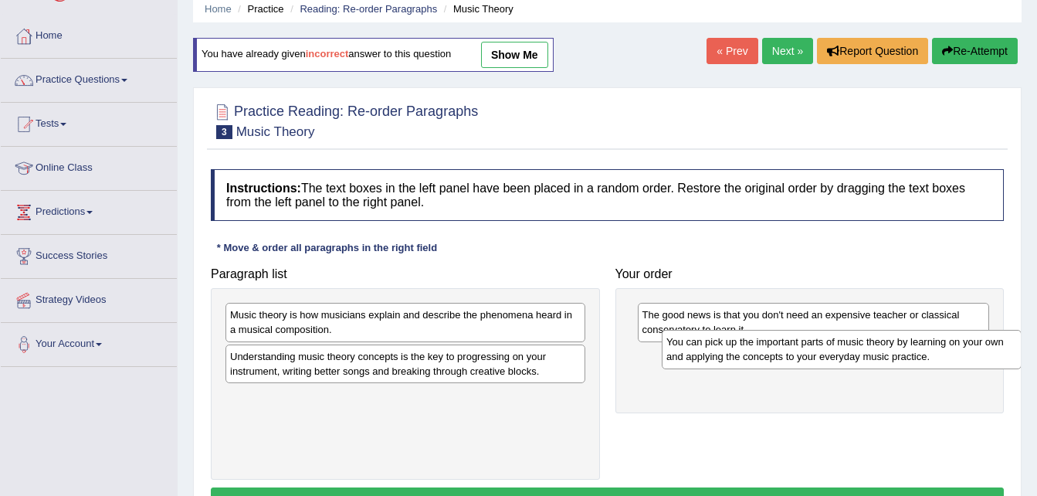
drag, startPoint x: 507, startPoint y: 330, endPoint x: 943, endPoint y: 357, distance: 437.1
click at [943, 357] on div "You can pick up the important parts of music theory by learning on your own and…" at bounding box center [842, 349] width 360 height 39
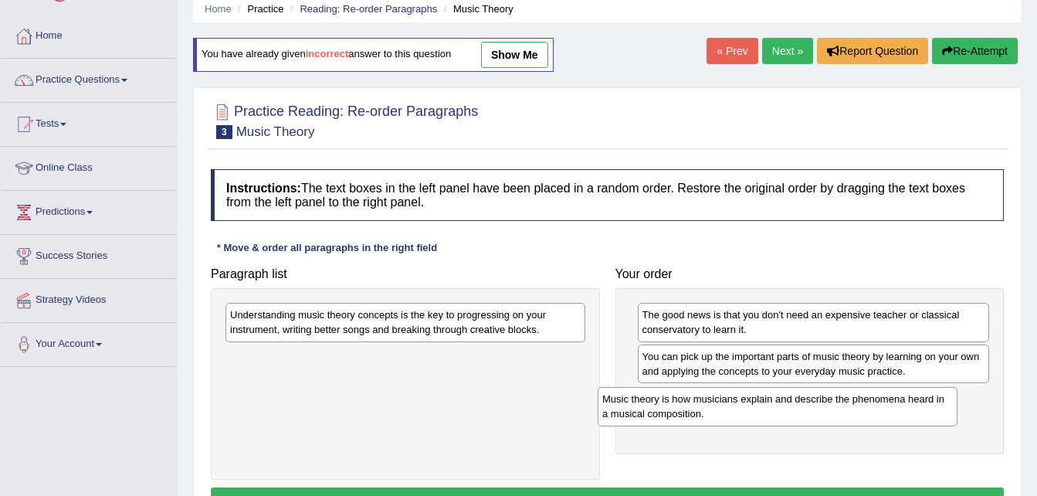
drag, startPoint x: 421, startPoint y: 317, endPoint x: 793, endPoint y: 402, distance: 381.6
click at [793, 402] on div "Music theory is how musicians explain and describe the phenomena heard in a mus…" at bounding box center [778, 406] width 360 height 39
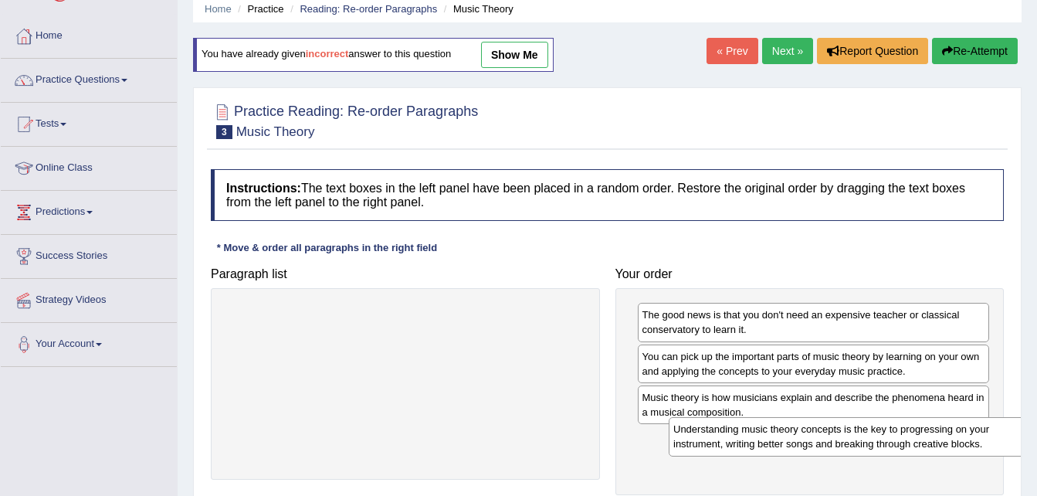
drag, startPoint x: 415, startPoint y: 317, endPoint x: 859, endPoint y: 432, distance: 458.5
click at [859, 432] on div "Understanding music theory concepts is the key to progressing on your instrumen…" at bounding box center [849, 436] width 360 height 39
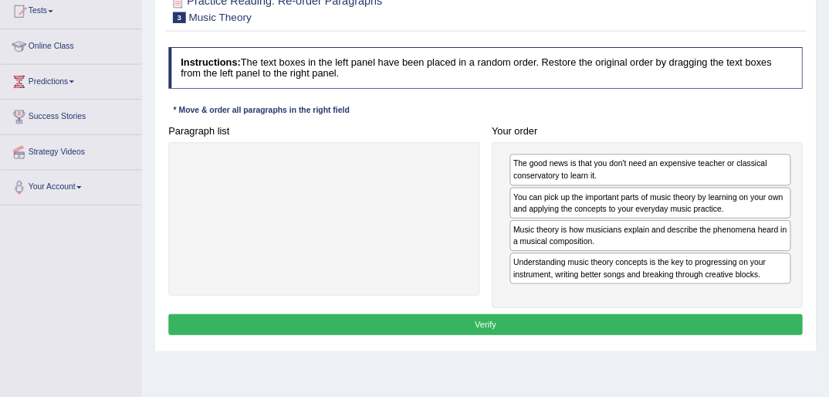
scroll to position [185, 0]
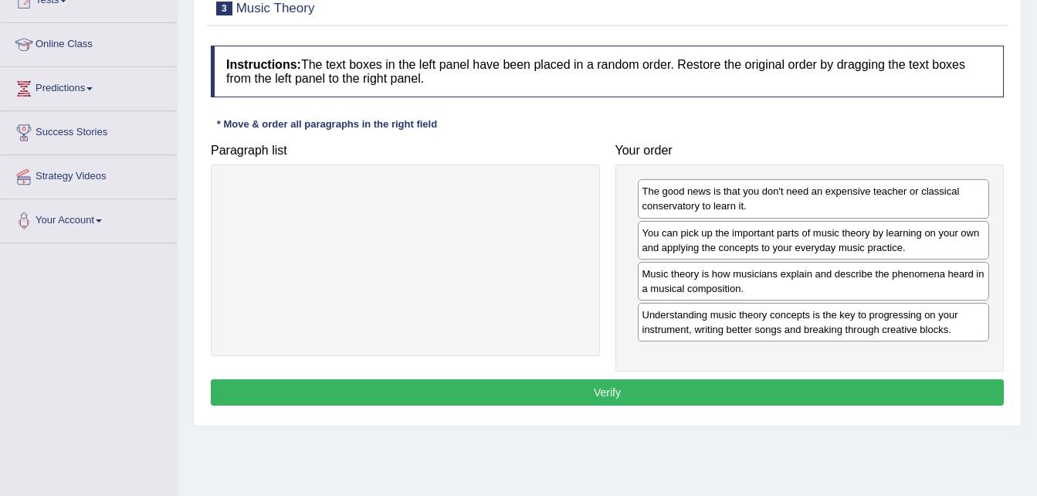
click at [544, 396] on button "Verify" at bounding box center [607, 392] width 793 height 26
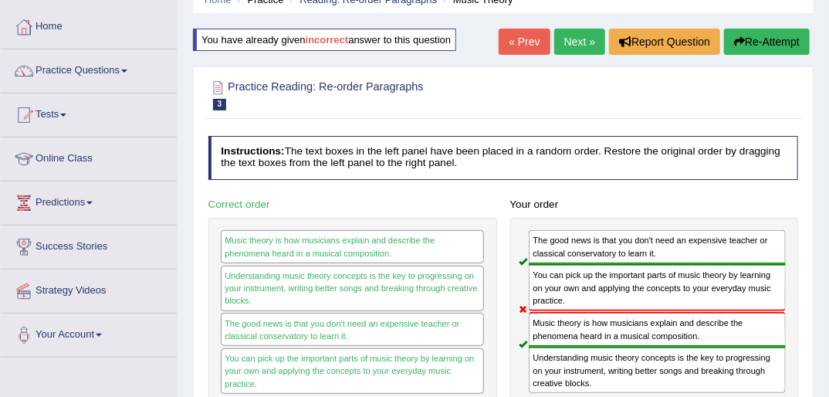
scroll to position [62, 0]
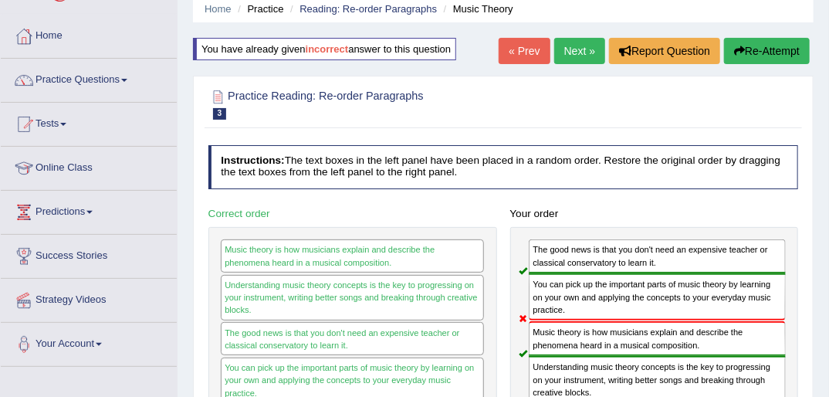
click at [767, 50] on button "Re-Attempt" at bounding box center [767, 51] width 86 height 26
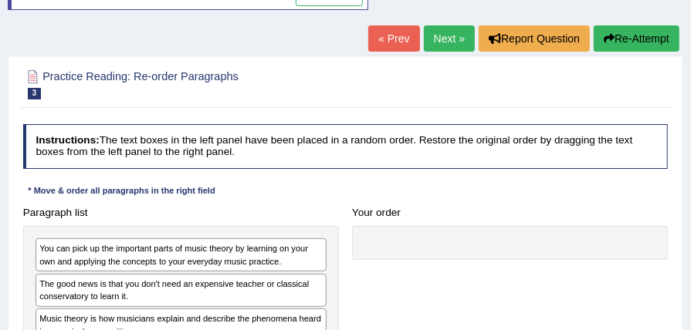
scroll to position [164, 0]
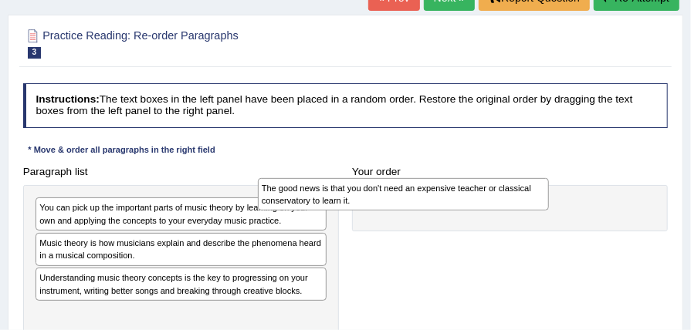
drag, startPoint x: 241, startPoint y: 230, endPoint x: 528, endPoint y: 185, distance: 290.7
click at [528, 185] on div "Paragraph list You can pick up the important parts of music theory by learning …" at bounding box center [345, 267] width 659 height 212
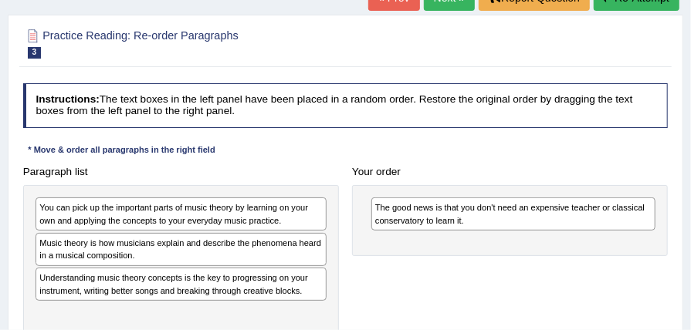
click at [512, 238] on div "Paragraph list You can pick up the important parts of music theory by learning …" at bounding box center [345, 267] width 659 height 212
drag, startPoint x: 512, startPoint y: 238, endPoint x: 524, endPoint y: 253, distance: 19.3
click at [524, 253] on div "Paragraph list You can pick up the important parts of music theory by learning …" at bounding box center [345, 267] width 659 height 212
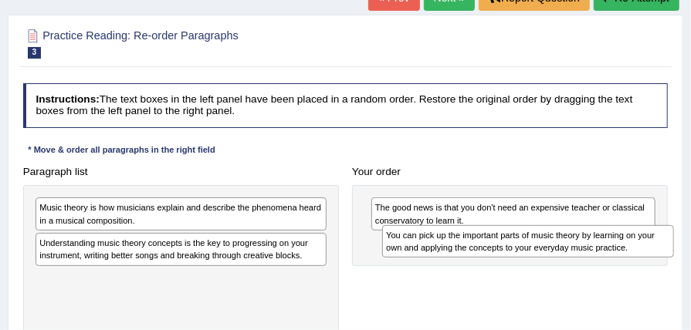
drag, startPoint x: 245, startPoint y: 175, endPoint x: 659, endPoint y: 215, distance: 415.7
click at [659, 225] on div "You can pick up the important parts of music theory by learning on your own and…" at bounding box center [528, 241] width 292 height 32
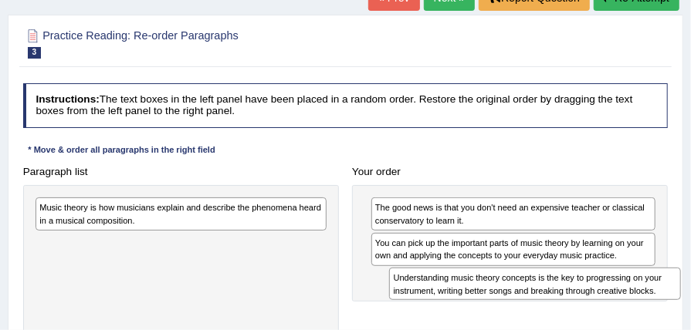
drag, startPoint x: 204, startPoint y: 207, endPoint x: 624, endPoint y: 263, distance: 423.7
click at [624, 268] on div "Understanding music theory concepts is the key to progressing on your instrumen…" at bounding box center [535, 284] width 292 height 32
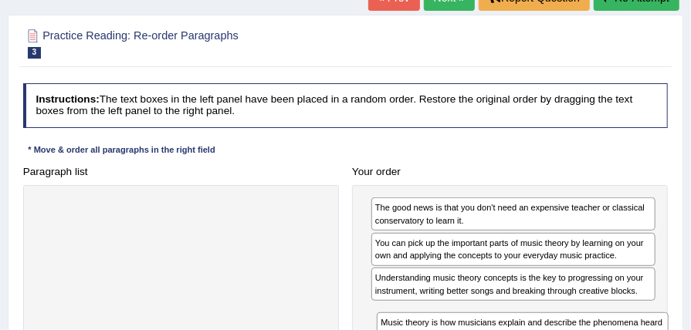
drag, startPoint x: 229, startPoint y: 177, endPoint x: 624, endPoint y: 319, distance: 420.1
click at [627, 319] on div "Paragraph list Music theory is how musicians explain and describe the phenomena…" at bounding box center [345, 267] width 659 height 212
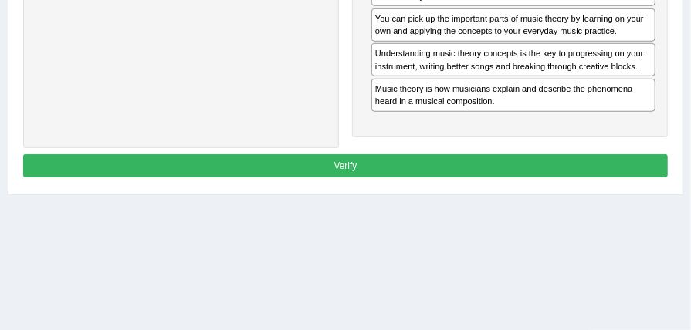
scroll to position [391, 0]
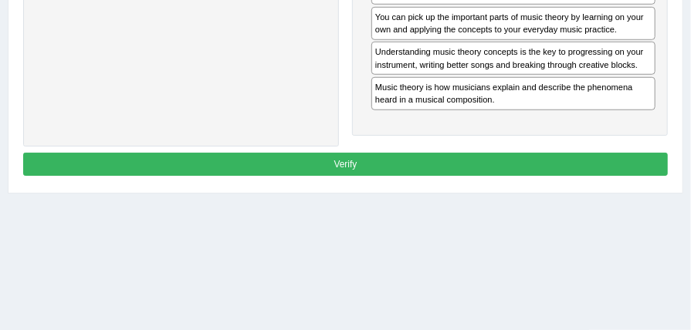
click at [290, 153] on button "Verify" at bounding box center [346, 164] width 646 height 22
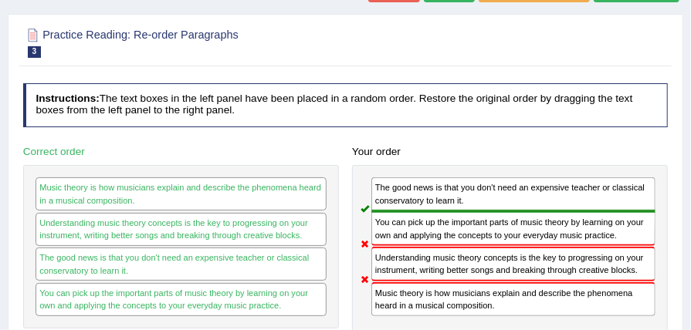
scroll to position [124, 0]
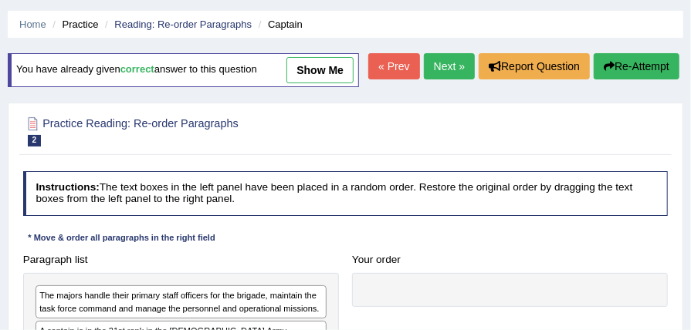
scroll to position [41, 0]
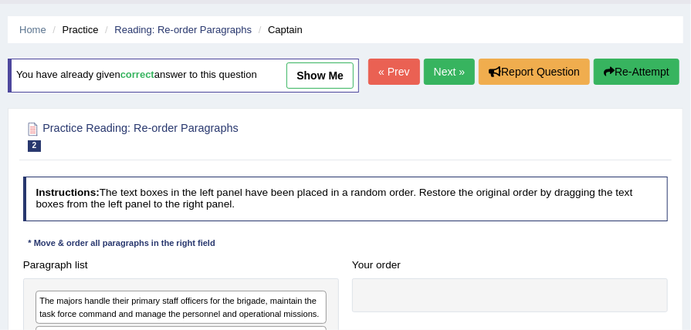
click at [463, 80] on link "Next »" at bounding box center [449, 72] width 51 height 26
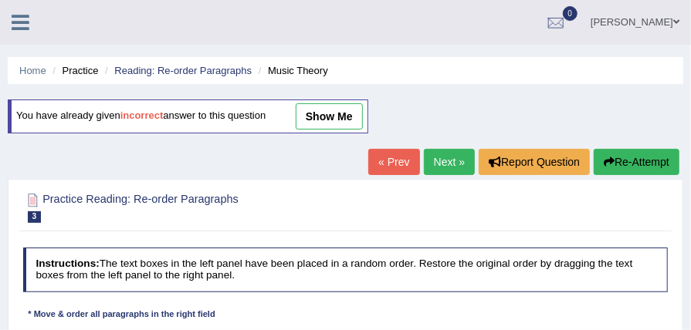
click at [452, 149] on link "Next »" at bounding box center [449, 162] width 51 height 26
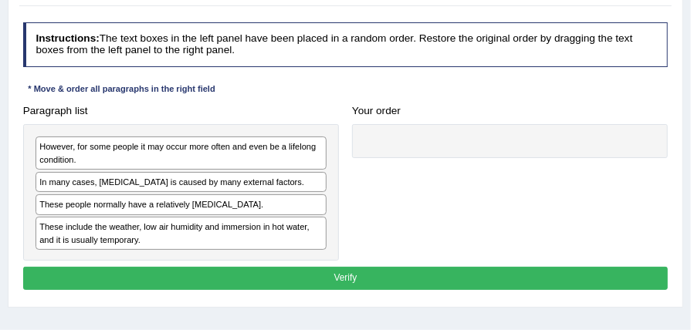
scroll to position [185, 0]
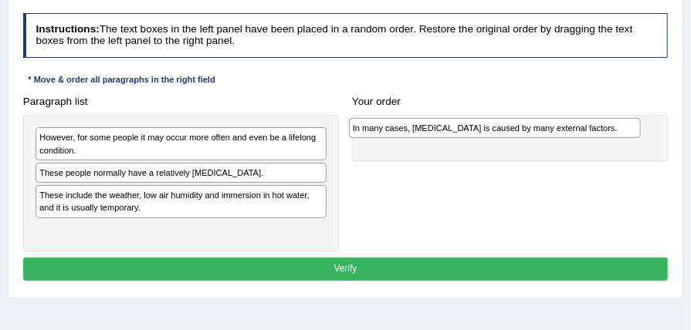
drag, startPoint x: 190, startPoint y: 178, endPoint x: 562, endPoint y: 139, distance: 374.2
click at [562, 139] on div "Paragraph list However, for some people it may occur more often and even be a l…" at bounding box center [345, 170] width 659 height 161
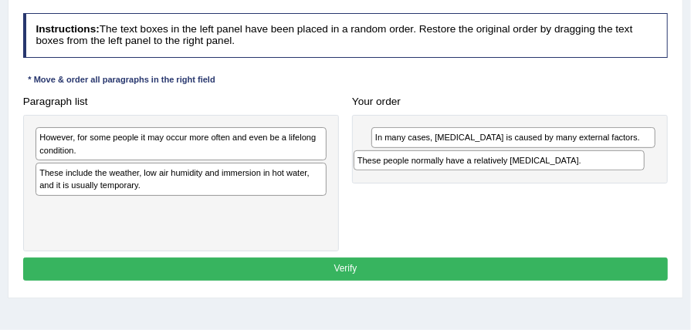
drag, startPoint x: 225, startPoint y: 176, endPoint x: 602, endPoint y: 175, distance: 377.6
click at [602, 175] on div "Paragraph list However, for some people it may occur more often and even be a l…" at bounding box center [345, 170] width 659 height 161
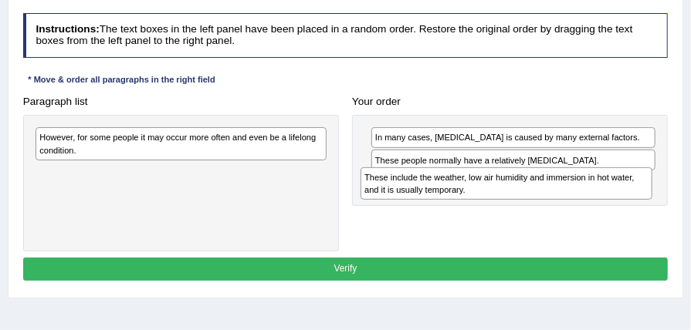
drag, startPoint x: 161, startPoint y: 188, endPoint x: 547, endPoint y: 207, distance: 386.6
click at [547, 207] on div "Paragraph list However, for some people it may occur more often and even be a l…" at bounding box center [345, 170] width 659 height 161
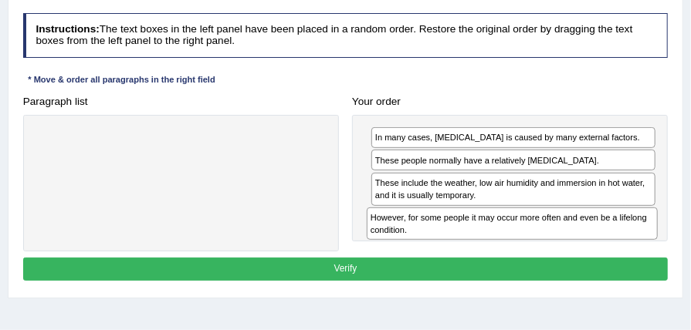
drag, startPoint x: 181, startPoint y: 148, endPoint x: 574, endPoint y: 249, distance: 406.6
click at [574, 249] on div "Paragraph list However, for some people it may occur more often and even be a l…" at bounding box center [345, 170] width 659 height 161
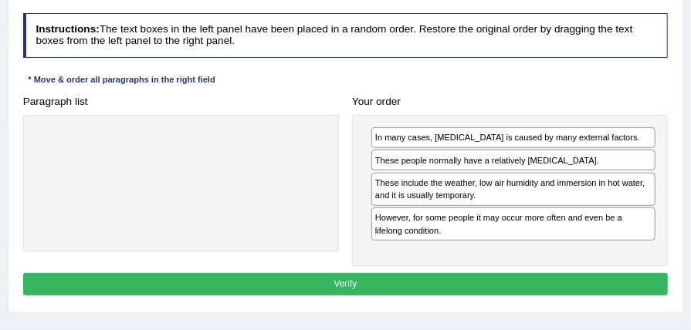
click at [323, 283] on button "Verify" at bounding box center [346, 284] width 646 height 22
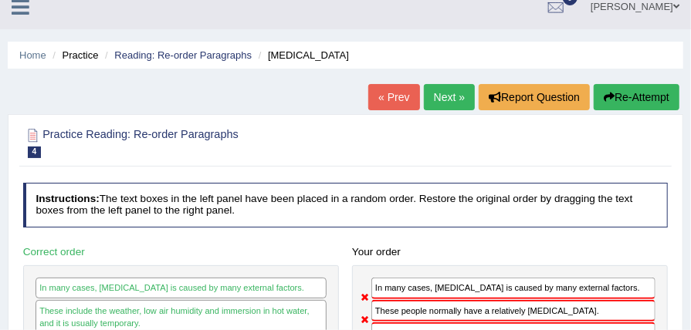
scroll to position [0, 0]
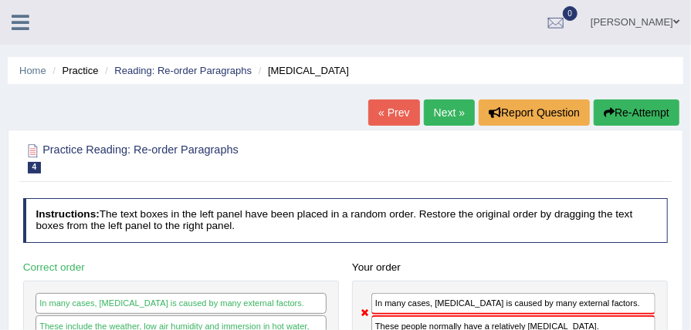
click at [624, 107] on button "Re-Attempt" at bounding box center [637, 113] width 86 height 26
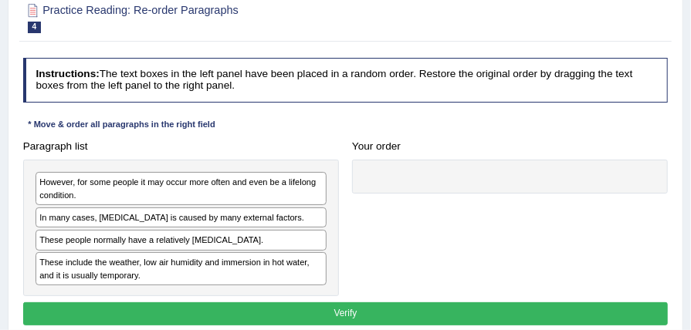
scroll to position [205, 0]
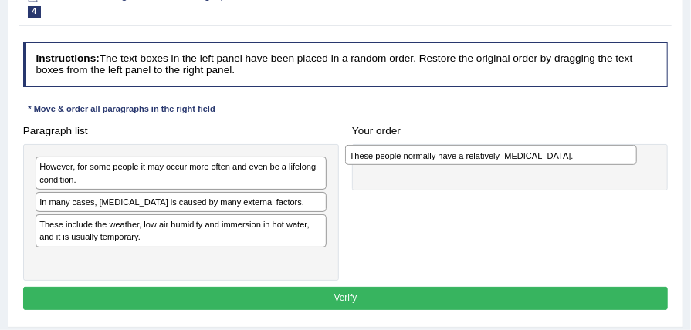
drag, startPoint x: 188, startPoint y: 191, endPoint x: 557, endPoint y: 128, distance: 373.7
click at [557, 145] on div "These people normally have a relatively [MEDICAL_DATA]." at bounding box center [491, 155] width 292 height 20
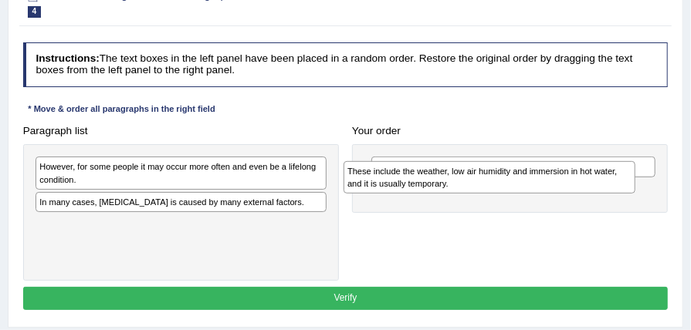
drag, startPoint x: 154, startPoint y: 209, endPoint x: 520, endPoint y: 165, distance: 368.6
click at [520, 165] on div "Paragraph list However, for some people it may occur more often and even be a l…" at bounding box center [345, 200] width 659 height 161
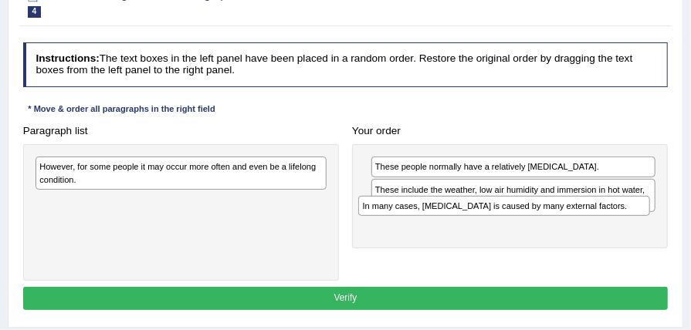
drag, startPoint x: 226, startPoint y: 178, endPoint x: 612, endPoint y: 199, distance: 385.9
click at [612, 199] on div "Paragraph list However, for some people it may occur more often and even be a l…" at bounding box center [345, 200] width 659 height 161
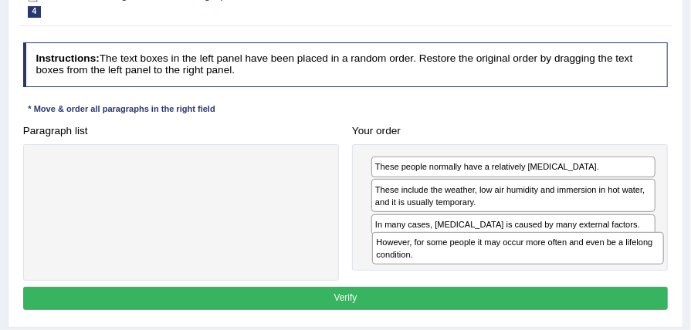
drag, startPoint x: 222, startPoint y: 137, endPoint x: 622, endPoint y: 233, distance: 411.5
click at [622, 233] on div "Paragraph list However, for some people it may occur more often and even be a l…" at bounding box center [345, 200] width 659 height 161
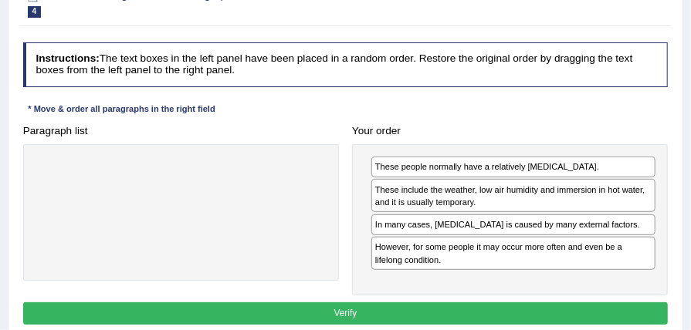
click at [358, 303] on button "Verify" at bounding box center [346, 314] width 646 height 22
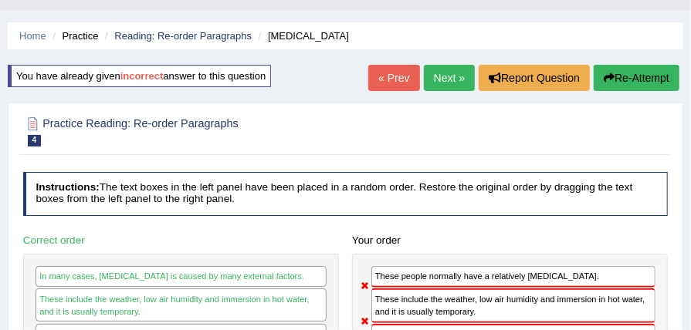
scroll to position [30, 0]
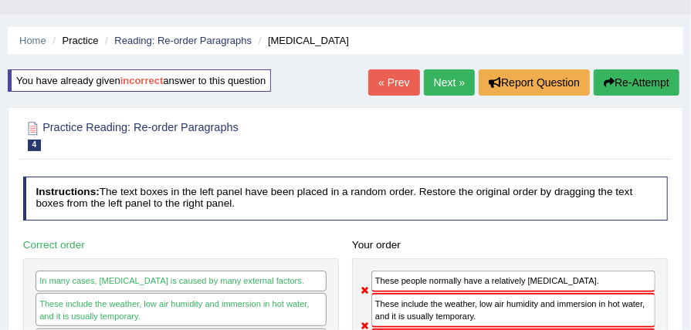
click at [606, 83] on icon "button" at bounding box center [609, 82] width 11 height 11
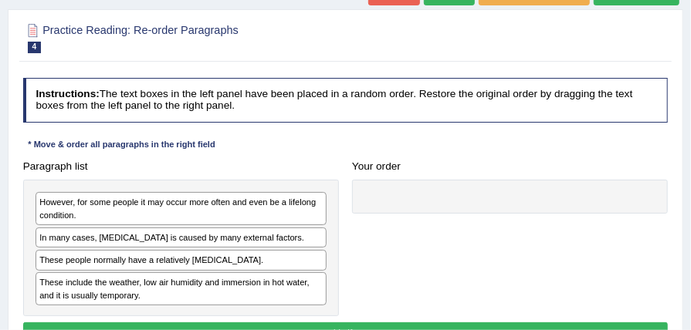
scroll to position [175, 0]
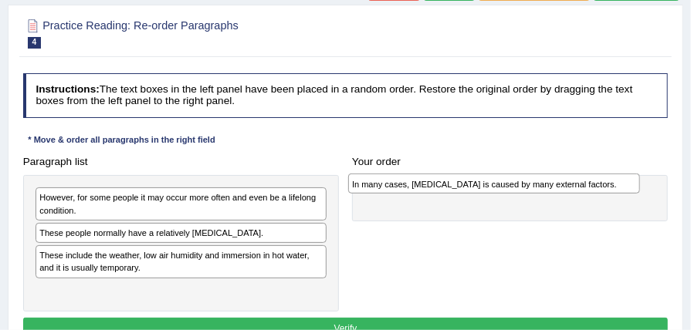
drag, startPoint x: 263, startPoint y: 195, endPoint x: 634, endPoint y: 151, distance: 374.0
click at [634, 174] on div "In many cases, [MEDICAL_DATA] is caused by many external factors." at bounding box center [494, 184] width 292 height 20
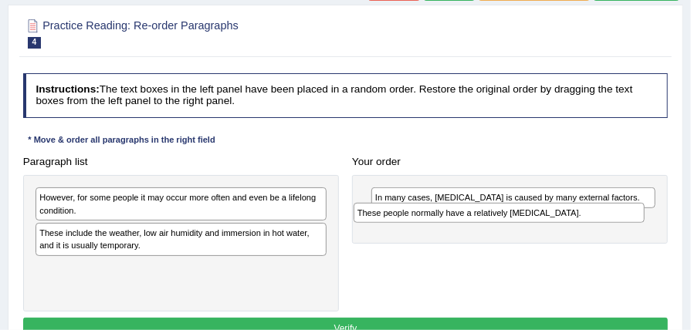
drag, startPoint x: 230, startPoint y: 205, endPoint x: 608, endPoint y: 195, distance: 377.7
click at [608, 195] on div "Paragraph list However, for some people it may occur more often and even be a l…" at bounding box center [345, 231] width 659 height 161
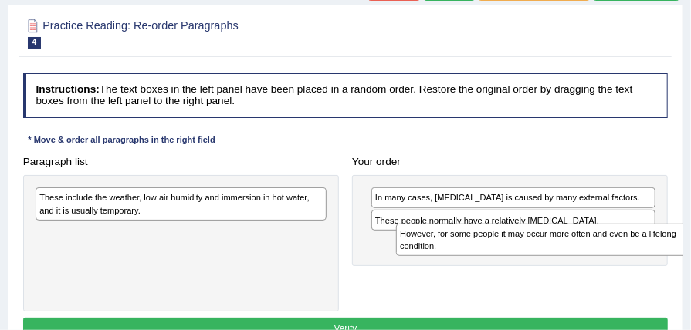
drag, startPoint x: 258, startPoint y: 166, endPoint x: 686, endPoint y: 215, distance: 430.6
click at [686, 215] on div "Home Practice Reading: Re-order Paragraphs Dry Skin You have already given inco…" at bounding box center [345, 211] width 691 height 772
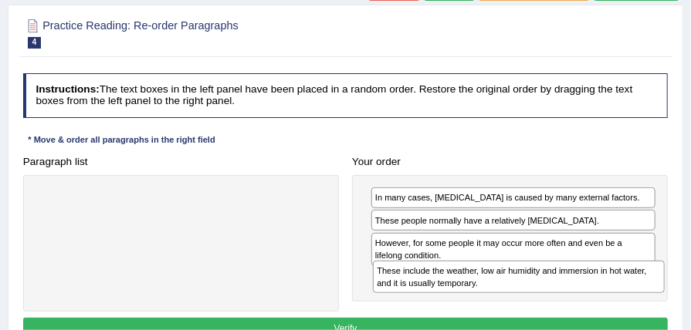
drag, startPoint x: 238, startPoint y: 182, endPoint x: 639, endPoint y: 275, distance: 411.3
click at [639, 275] on div "Paragraph list These include the weather, low air humidity and immersion in hot…" at bounding box center [345, 231] width 659 height 161
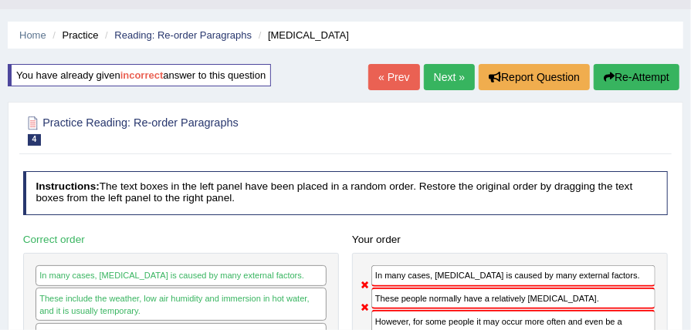
scroll to position [19, 0]
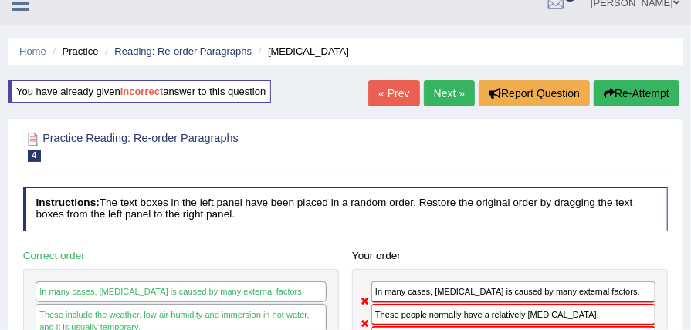
click at [647, 99] on button "Re-Attempt" at bounding box center [637, 93] width 86 height 26
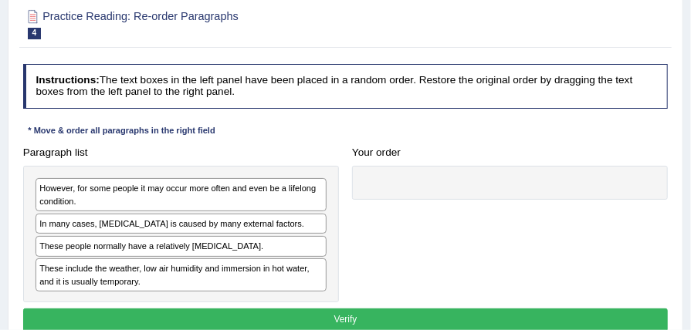
scroll to position [184, 0]
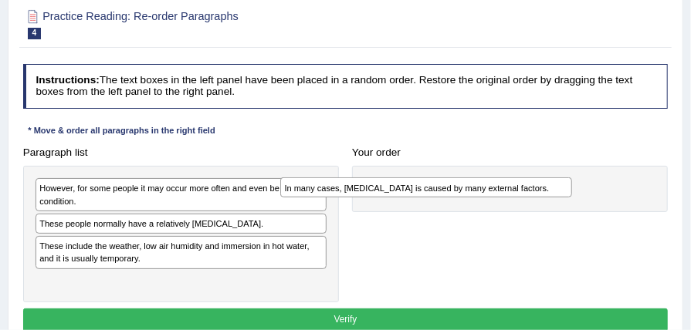
drag, startPoint x: 55, startPoint y: 191, endPoint x: 347, endPoint y: 163, distance: 293.3
click at [347, 178] on div "In many cases, [MEDICAL_DATA] is caused by many external factors." at bounding box center [426, 188] width 292 height 20
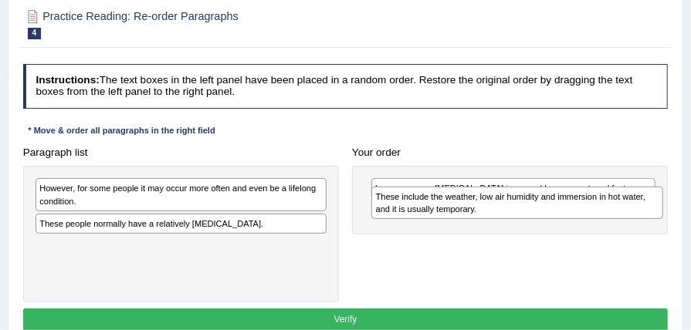
drag, startPoint x: 101, startPoint y: 204, endPoint x: 500, endPoint y: 164, distance: 401.2
click at [500, 187] on div "These include the weather, low air humidity and immersion in hot water, and it …" at bounding box center [517, 203] width 292 height 32
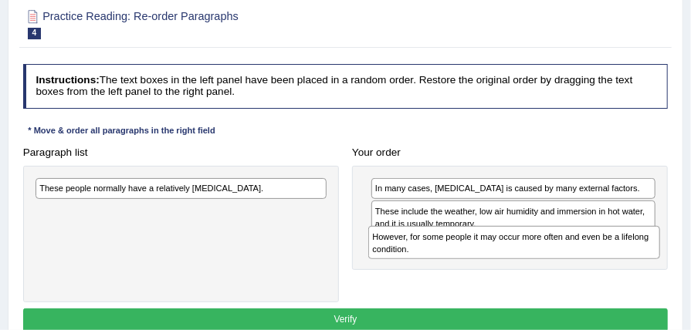
drag, startPoint x: 195, startPoint y: 173, endPoint x: 590, endPoint y: 236, distance: 400.4
click at [590, 236] on div "Paragraph list However, for some people it may occur more often and even be a l…" at bounding box center [345, 221] width 659 height 161
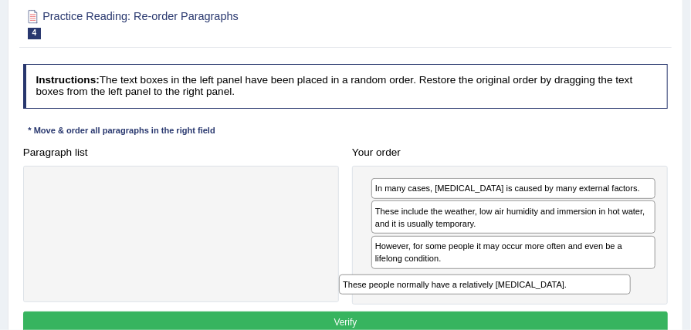
drag, startPoint x: 290, startPoint y: 158, endPoint x: 650, endPoint y: 280, distance: 380.7
click at [650, 279] on div "Instructions: The text boxes in the left panel have been placed in a random ord…" at bounding box center [345, 201] width 652 height 287
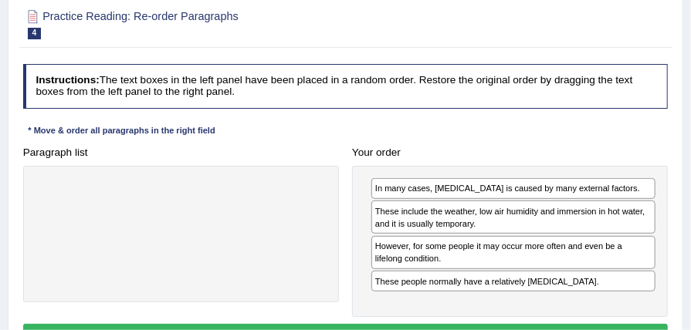
click at [471, 324] on button "Verify" at bounding box center [346, 335] width 646 height 22
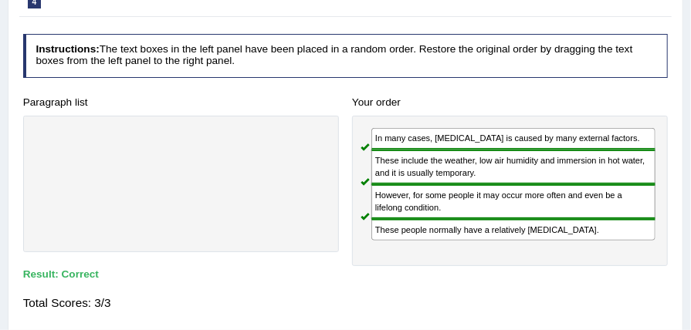
click at [690, 62] on div "Home Practice Reading: Re-order Paragraphs Dry Skin You have already given inco…" at bounding box center [345, 213] width 691 height 772
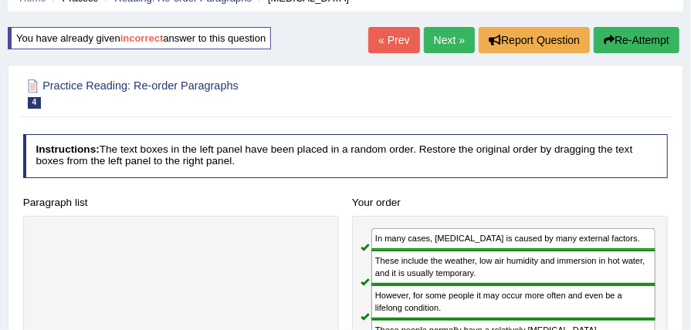
scroll to position [70, 0]
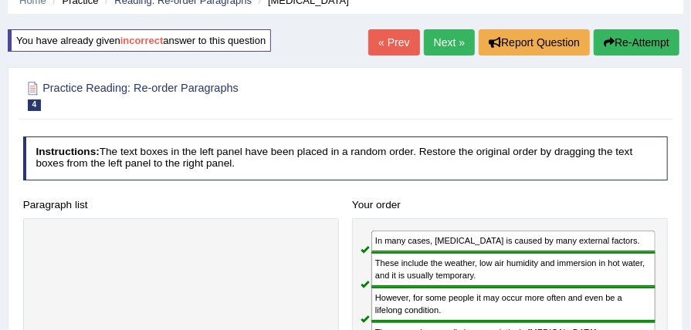
click at [437, 45] on link "Next »" at bounding box center [449, 42] width 51 height 26
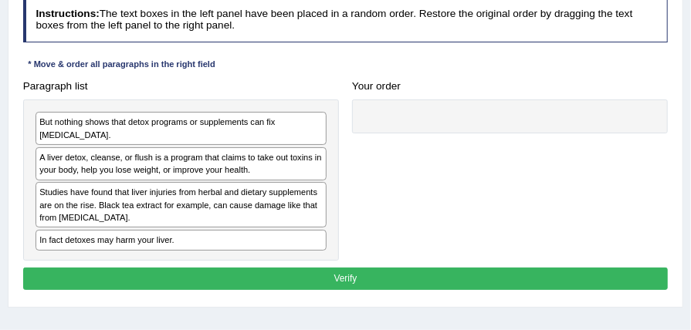
scroll to position [205, 0]
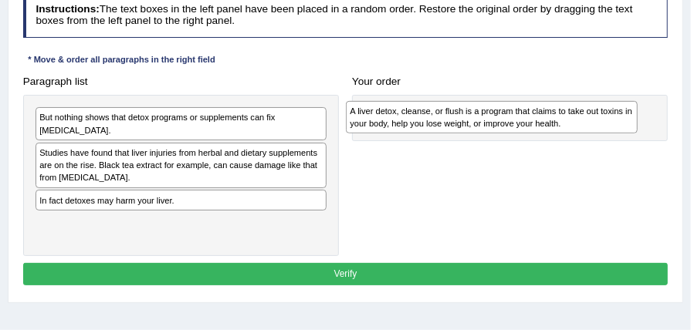
drag, startPoint x: 161, startPoint y: 164, endPoint x: 530, endPoint y: 128, distance: 370.8
click at [530, 128] on div "A liver detox, cleanse, or flush is a program that claims to take out toxins in…" at bounding box center [492, 117] width 292 height 32
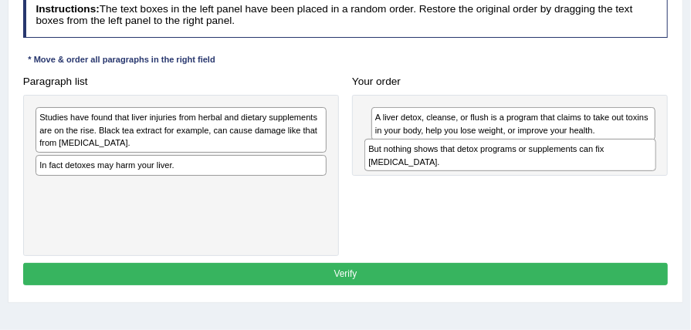
drag, startPoint x: 206, startPoint y: 147, endPoint x: 578, endPoint y: 178, distance: 372.6
click at [578, 178] on div "Paragraph list But nothing shows that detox programs or supplements can fix [ME…" at bounding box center [345, 163] width 659 height 186
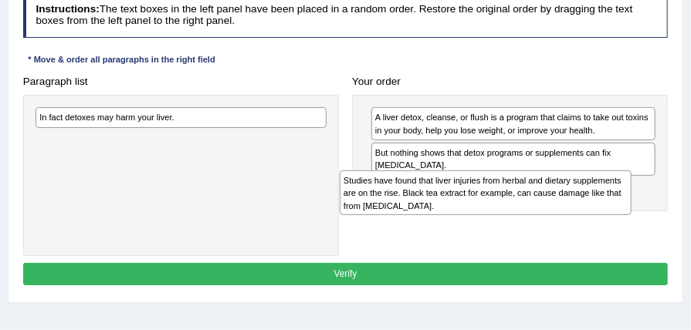
drag, startPoint x: 233, startPoint y: 130, endPoint x: 595, endPoint y: 211, distance: 370.3
click at [595, 211] on div "Studies have found that liver injuries from herbal and dietary supplements are …" at bounding box center [486, 194] width 292 height 46
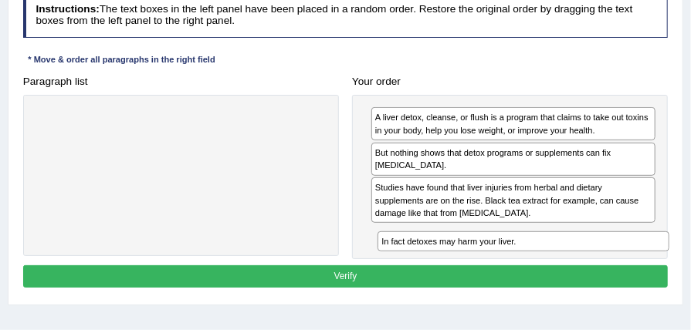
drag, startPoint x: 144, startPoint y: 130, endPoint x: 542, endPoint y: 275, distance: 423.3
click at [542, 275] on div "Instructions: The text boxes in the left panel have been placed in a random ord…" at bounding box center [345, 143] width 652 height 312
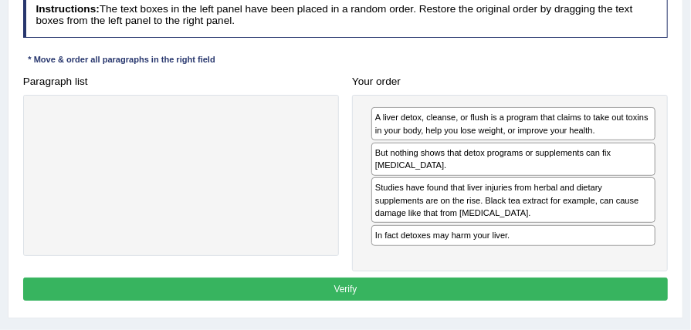
click at [354, 284] on button "Verify" at bounding box center [346, 289] width 646 height 22
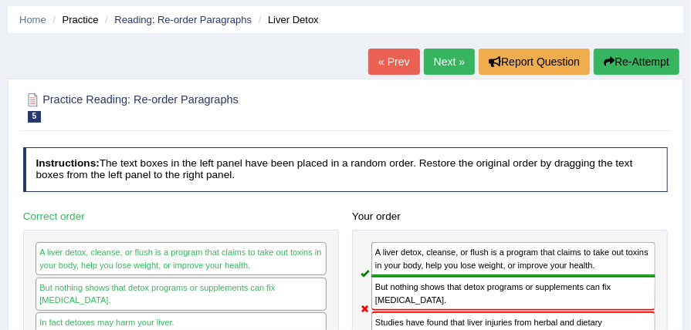
scroll to position [41, 0]
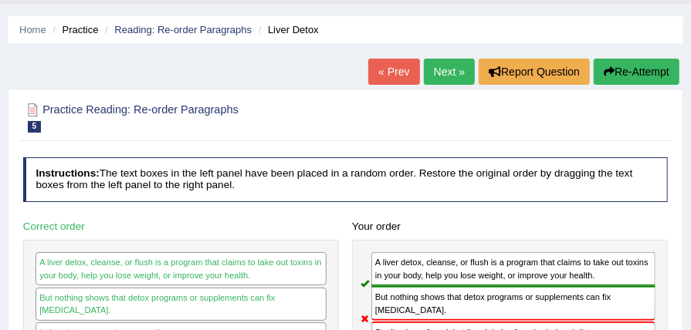
click at [454, 76] on link "Next »" at bounding box center [449, 72] width 51 height 26
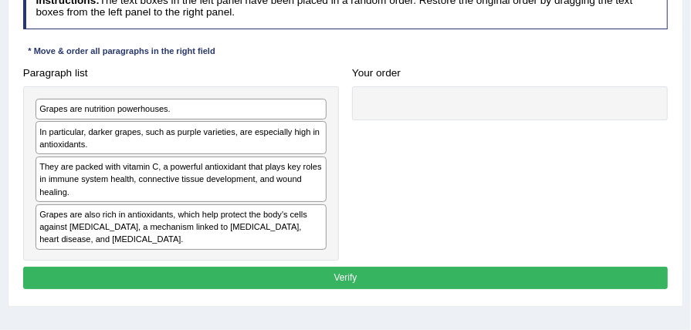
scroll to position [226, 0]
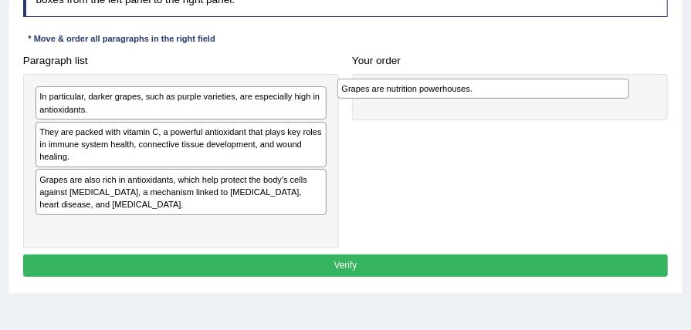
drag, startPoint x: 203, startPoint y: 100, endPoint x: 564, endPoint y: 98, distance: 360.6
click at [564, 98] on div "Paragraph list Grapes are nutrition powerhouses. In particular, darker grapes, …" at bounding box center [345, 148] width 659 height 199
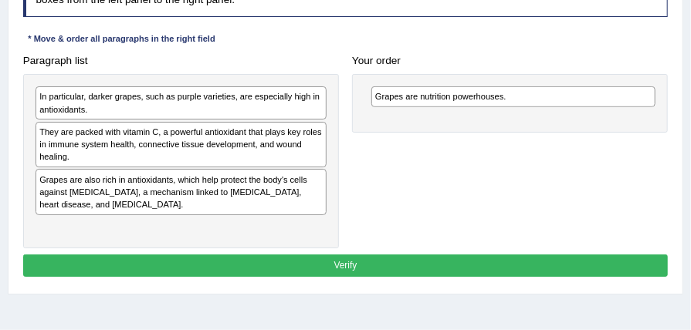
click at [216, 196] on div "Grapes are also rich in antioxidants, which help protect the body's cells again…" at bounding box center [181, 192] width 291 height 46
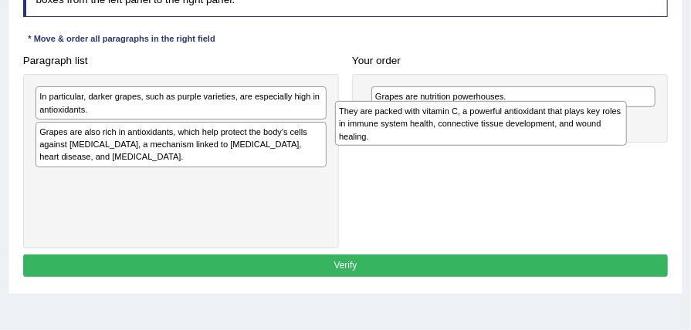
drag, startPoint x: 194, startPoint y: 146, endPoint x: 550, endPoint y: 135, distance: 356.1
click at [550, 135] on div "They are packed with vitamin C, a powerful antioxidant that plays key roles in …" at bounding box center [481, 124] width 292 height 46
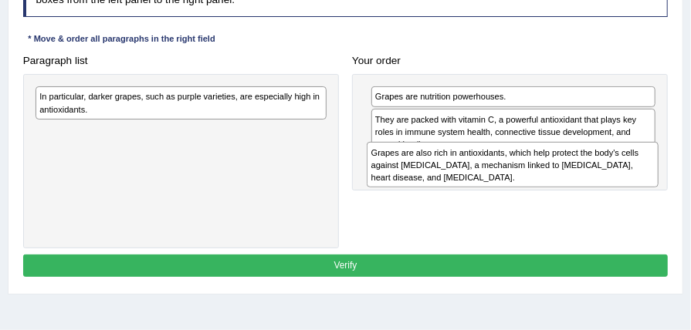
drag, startPoint x: 222, startPoint y: 147, endPoint x: 616, endPoint y: 185, distance: 395.6
click at [616, 185] on div "Grapes are also rich in antioxidants, which help protect the body's cells again…" at bounding box center [513, 165] width 292 height 46
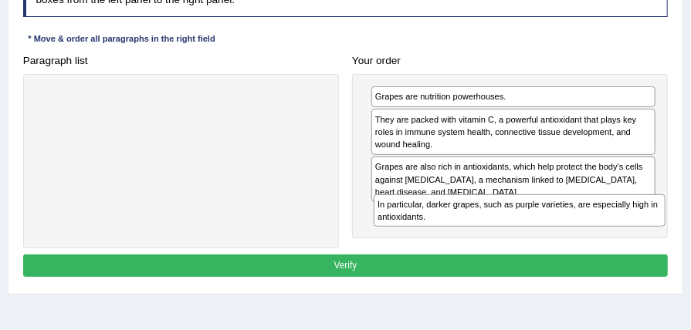
drag, startPoint x: 270, startPoint y: 107, endPoint x: 672, endPoint y: 241, distance: 423.4
click at [672, 241] on div "Paragraph list In particular, darker grapes, such as purple varieties, are espe…" at bounding box center [345, 148] width 659 height 199
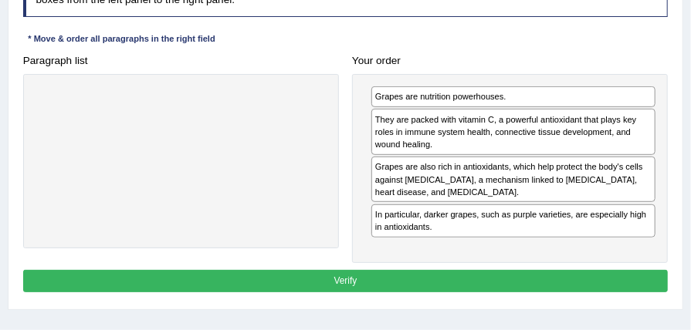
click at [417, 279] on button "Verify" at bounding box center [346, 281] width 646 height 22
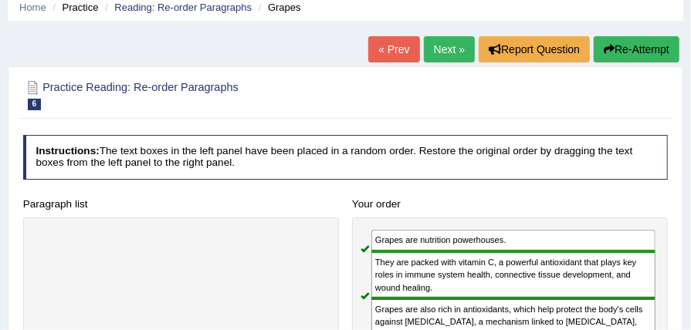
scroll to position [62, 0]
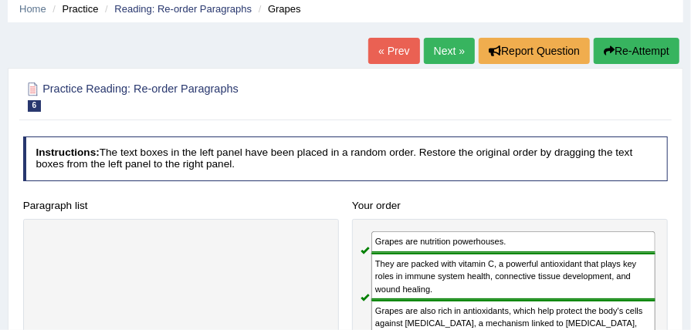
click at [442, 62] on link "Next »" at bounding box center [449, 51] width 51 height 26
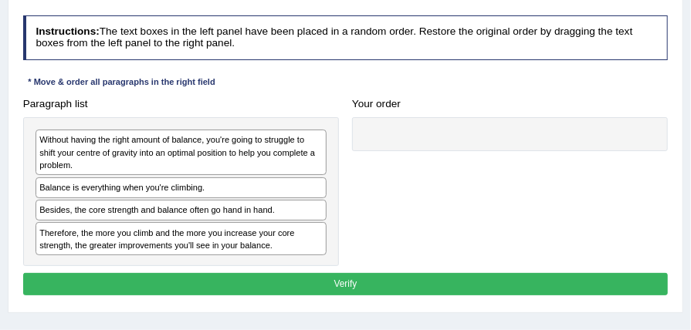
scroll to position [185, 0]
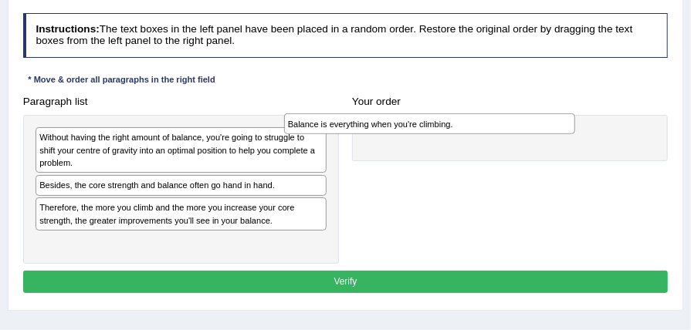
drag, startPoint x: 261, startPoint y: 181, endPoint x: 567, endPoint y: 123, distance: 311.4
click at [567, 123] on div "Balance is everything when you're climbing." at bounding box center [430, 124] width 292 height 20
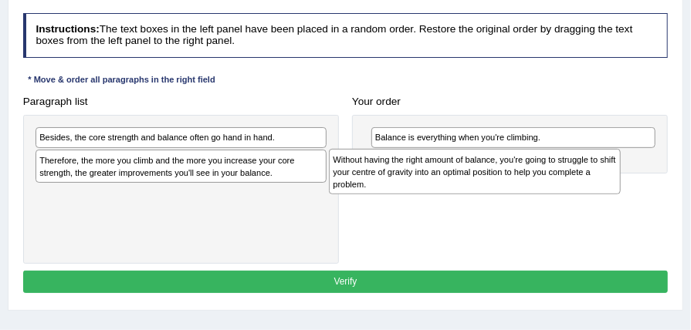
drag, startPoint x: 111, startPoint y: 151, endPoint x: 460, endPoint y: 183, distance: 350.4
click at [460, 183] on div "Without having the right amount of balance, you're going to struggle to shift y…" at bounding box center [475, 172] width 292 height 46
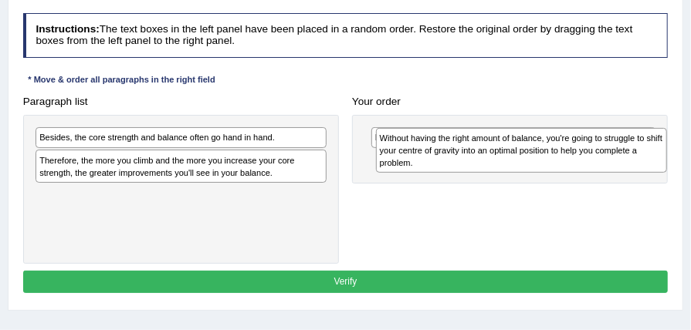
drag, startPoint x: 241, startPoint y: 205, endPoint x: 642, endPoint y: 158, distance: 404.3
click at [642, 158] on div "Without having the right amount of balance, you're going to struggle to shift y…" at bounding box center [522, 151] width 292 height 46
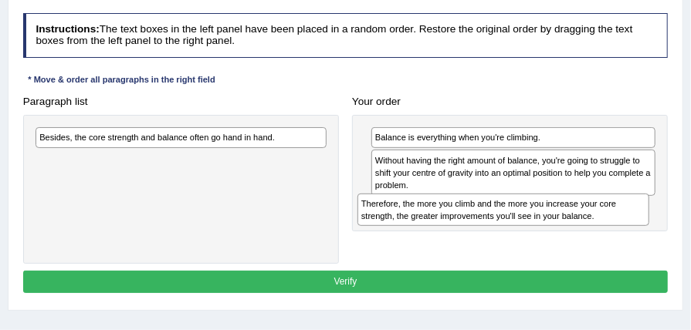
drag, startPoint x: 168, startPoint y: 171, endPoint x: 550, endPoint y: 233, distance: 387.3
click at [550, 233] on div "Paragraph list Besides, the core strength and balance often go hand in hand. Th…" at bounding box center [345, 177] width 659 height 174
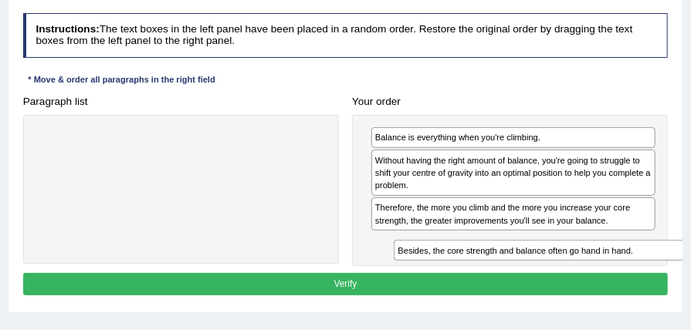
drag, startPoint x: 213, startPoint y: 134, endPoint x: 639, endPoint y: 273, distance: 448.1
click at [639, 273] on div "Instructions: The text boxes in the left panel have been placed in a random ord…" at bounding box center [345, 157] width 652 height 300
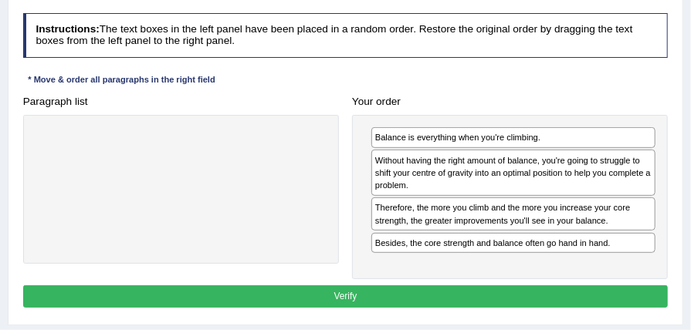
click at [516, 302] on button "Verify" at bounding box center [346, 297] width 646 height 22
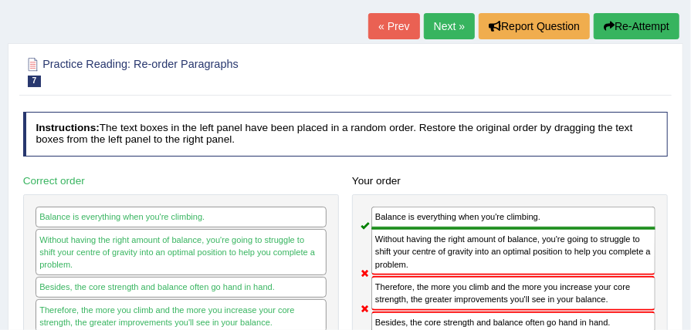
scroll to position [62, 0]
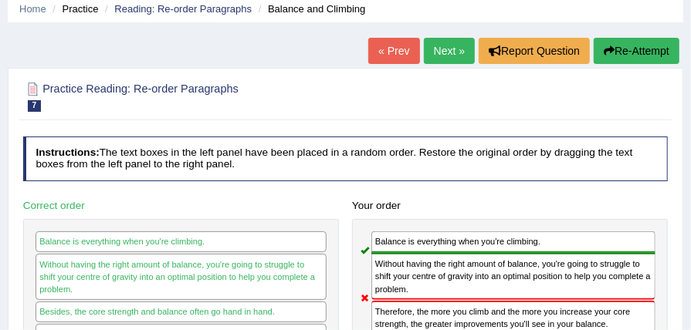
click at [454, 43] on link "Next »" at bounding box center [449, 51] width 51 height 26
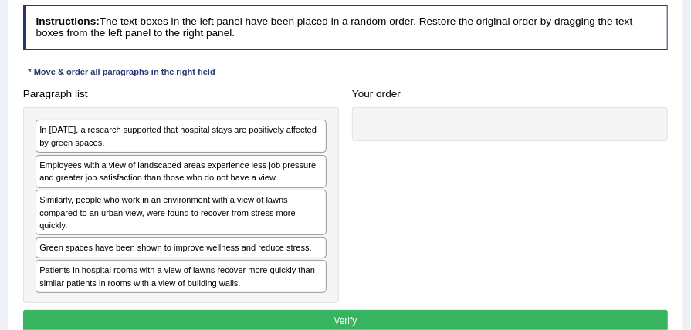
scroll to position [205, 0]
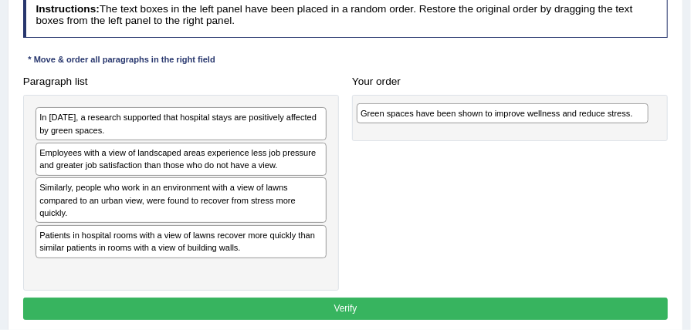
drag, startPoint x: 196, startPoint y: 232, endPoint x: 578, endPoint y: 117, distance: 398.2
click at [578, 117] on div "Green spaces have been shown to improve wellness and reduce stress." at bounding box center [503, 113] width 292 height 20
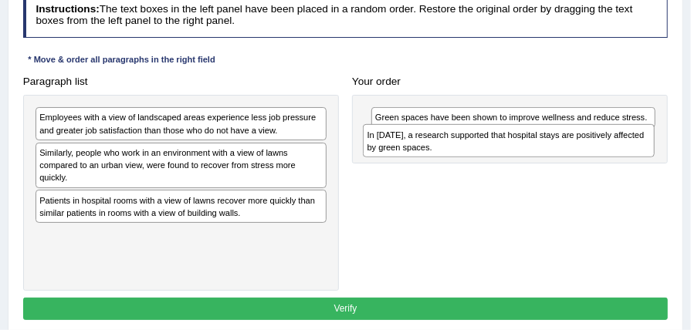
drag, startPoint x: 246, startPoint y: 121, endPoint x: 635, endPoint y: 148, distance: 390.1
click at [635, 148] on div "In [DATE], a research supported that hospital stays are positively affected by …" at bounding box center [509, 140] width 292 height 32
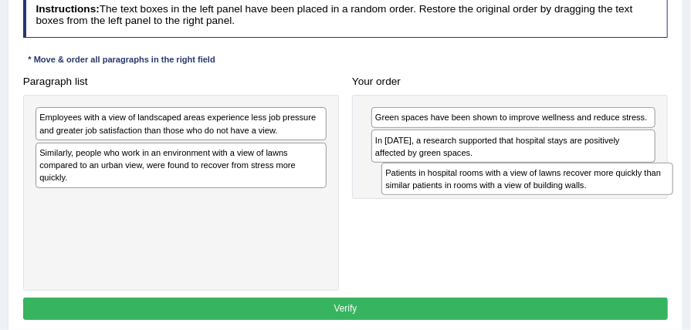
drag, startPoint x: 190, startPoint y: 213, endPoint x: 599, endPoint y: 202, distance: 409.4
click at [599, 202] on div "Paragraph list Employees with a view of landscaped areas experience less job pr…" at bounding box center [345, 180] width 659 height 221
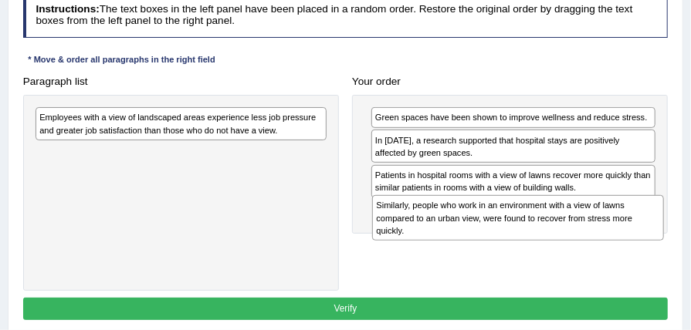
drag, startPoint x: 225, startPoint y: 171, endPoint x: 625, endPoint y: 247, distance: 407.1
click at [625, 247] on div "Paragraph list Employees with a view of landscaped areas experience less job pr…" at bounding box center [345, 180] width 659 height 221
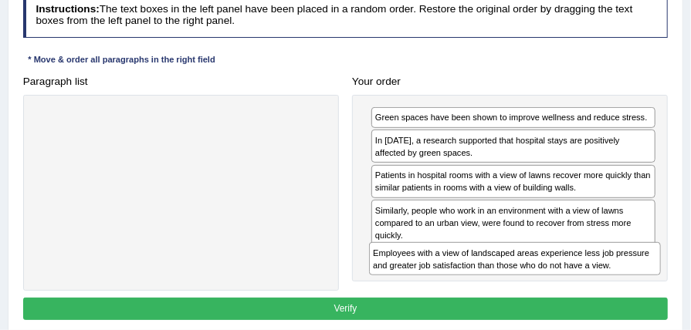
drag, startPoint x: 197, startPoint y: 127, endPoint x: 593, endPoint y: 293, distance: 429.8
click at [593, 293] on div "Instructions: The text boxes in the left panel have been placed in a random ord…" at bounding box center [345, 159] width 652 height 344
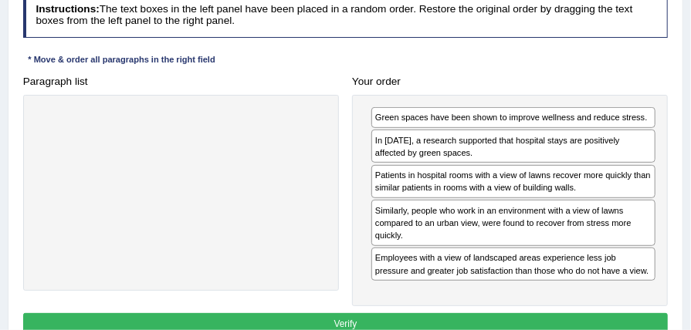
click at [374, 323] on button "Verify" at bounding box center [346, 324] width 646 height 22
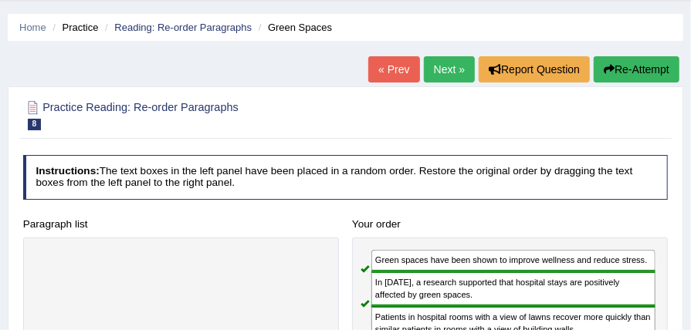
scroll to position [41, 0]
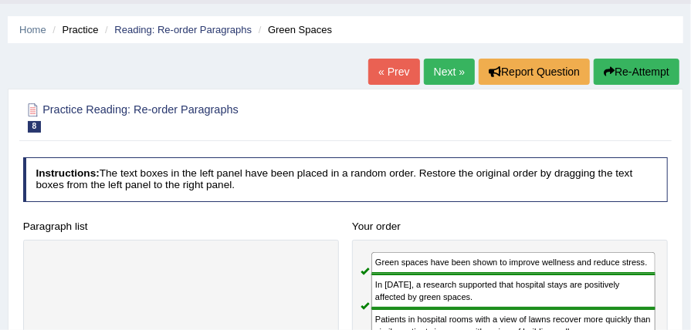
click at [448, 73] on link "Next »" at bounding box center [449, 72] width 51 height 26
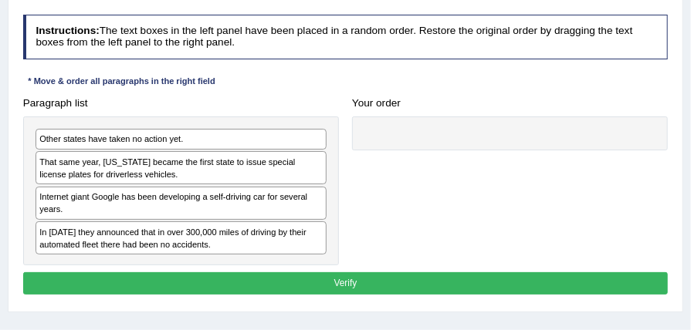
scroll to position [185, 0]
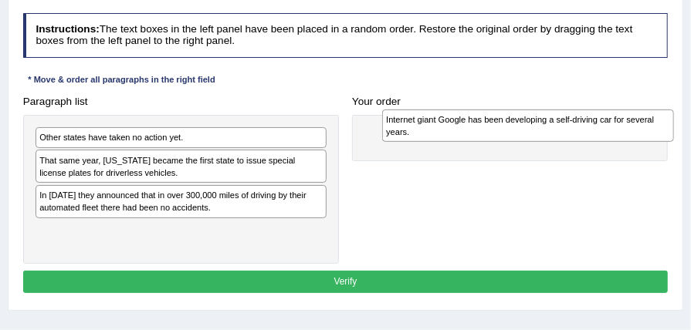
drag, startPoint x: 113, startPoint y: 195, endPoint x: 525, endPoint y: 124, distance: 418.4
click at [525, 124] on div "Internet giant Google has been developing a self-driving car for several years." at bounding box center [528, 126] width 292 height 32
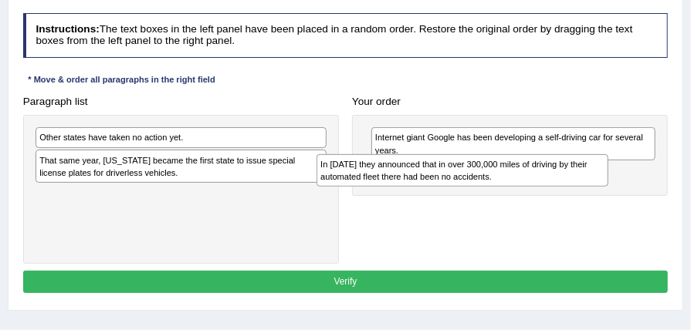
drag, startPoint x: 189, startPoint y: 210, endPoint x: 524, endPoint y: 191, distance: 334.9
click at [524, 191] on div "Paragraph list Other states have taken no action yet. That same year, [US_STATE…" at bounding box center [345, 177] width 659 height 174
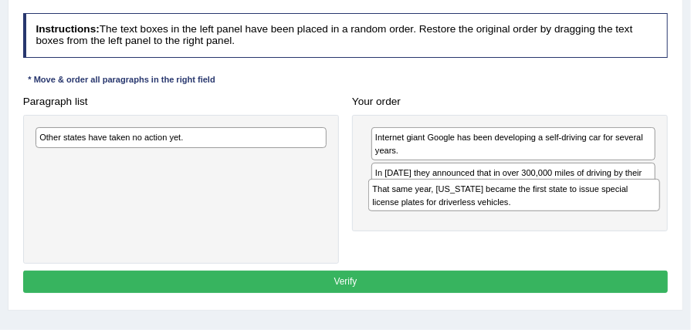
drag, startPoint x: 160, startPoint y: 169, endPoint x: 573, endPoint y: 212, distance: 415.3
click at [573, 212] on div "Paragraph list Other states have taken no action yet. That same year, [US_STATE…" at bounding box center [345, 177] width 659 height 174
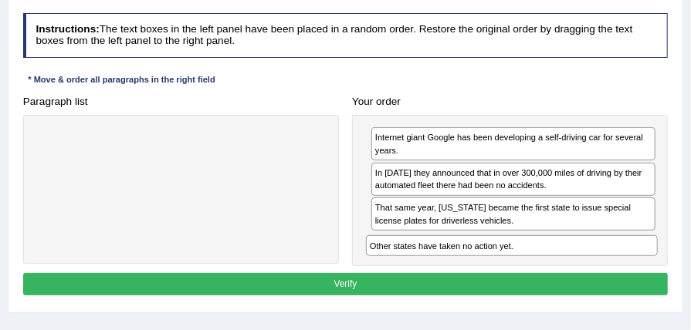
drag, startPoint x: 264, startPoint y: 241, endPoint x: 546, endPoint y: 273, distance: 283.6
click at [546, 273] on div "Instructions: The text boxes in the left panel have been placed in a random ord…" at bounding box center [345, 157] width 652 height 300
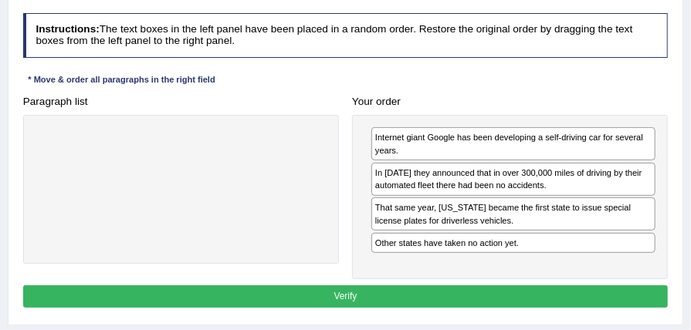
click at [429, 303] on button "Verify" at bounding box center [346, 297] width 646 height 22
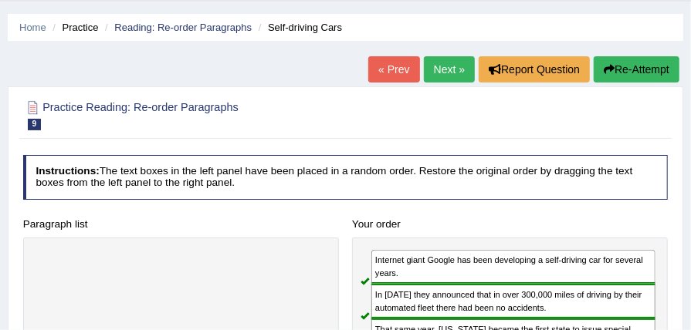
scroll to position [41, 0]
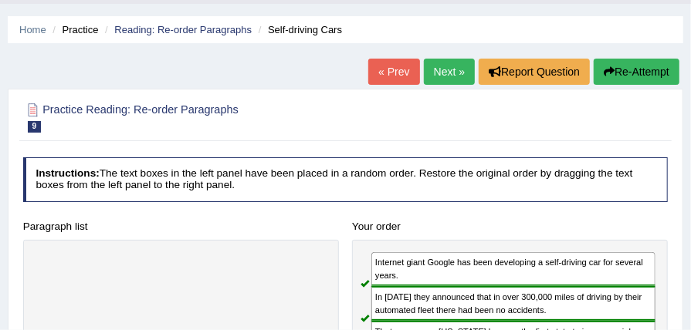
click at [455, 71] on link "Next »" at bounding box center [449, 72] width 51 height 26
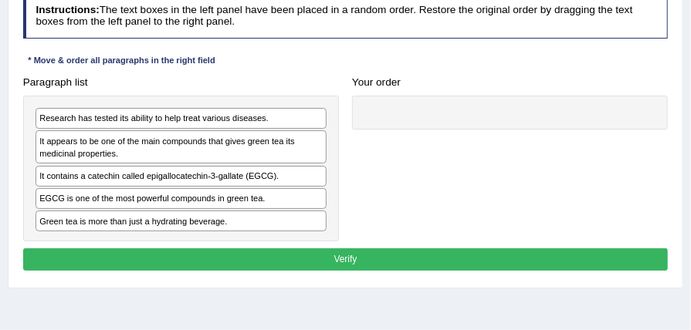
scroll to position [205, 0]
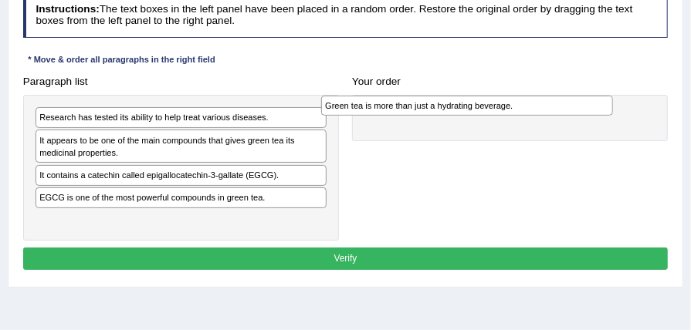
drag, startPoint x: 205, startPoint y: 222, endPoint x: 545, endPoint y: 114, distance: 356.5
click at [545, 114] on div "Paragraph list Research has tested its ability to help treat various diseases. …" at bounding box center [345, 155] width 659 height 171
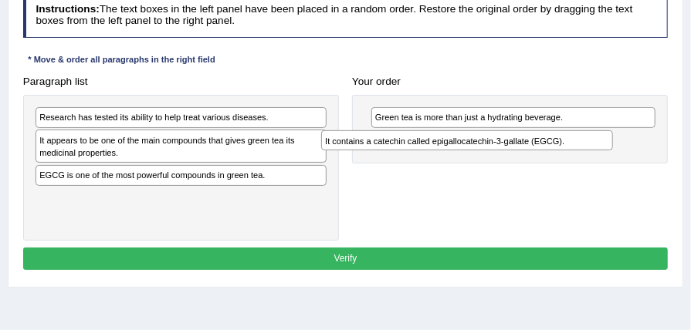
drag, startPoint x: 283, startPoint y: 179, endPoint x: 622, endPoint y: 156, distance: 340.5
click at [622, 156] on div "Paragraph list Research has tested its ability to help treat various diseases. …" at bounding box center [345, 155] width 659 height 171
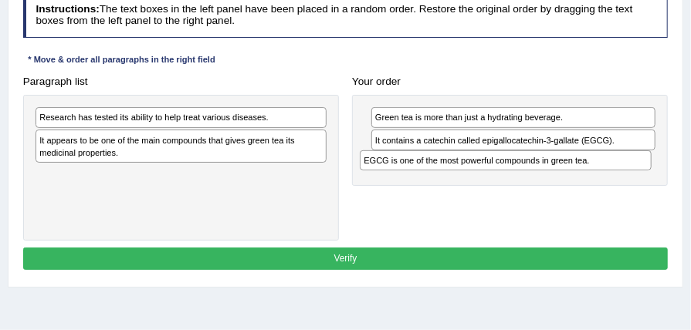
drag, startPoint x: 181, startPoint y: 178, endPoint x: 567, endPoint y: 178, distance: 385.3
click at [567, 178] on div "Paragraph list Research has tested its ability to help treat various diseases. …" at bounding box center [345, 155] width 659 height 171
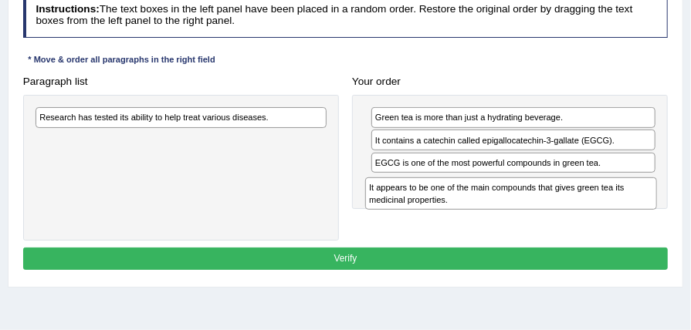
drag, startPoint x: 187, startPoint y: 142, endPoint x: 578, endPoint y: 208, distance: 397.1
click at [578, 208] on div "Paragraph list Research has tested its ability to help treat various diseases. …" at bounding box center [345, 155] width 659 height 171
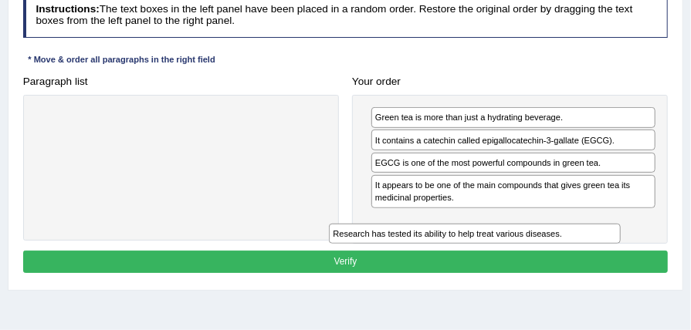
drag, startPoint x: 88, startPoint y: 115, endPoint x: 451, endPoint y: 254, distance: 388.6
click at [449, 254] on div "Instructions: The text boxes in the left panel have been placed in a random ord…" at bounding box center [345, 135] width 652 height 297
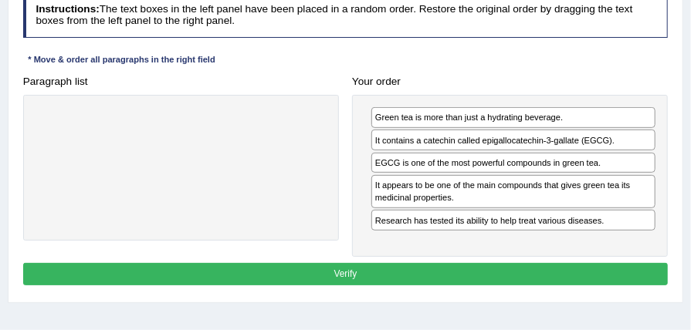
click at [423, 267] on button "Verify" at bounding box center [346, 274] width 646 height 22
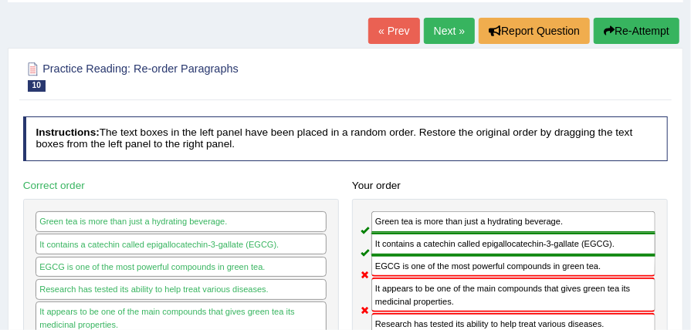
scroll to position [62, 0]
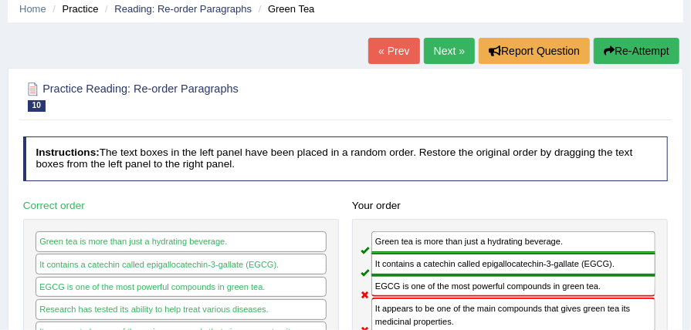
click at [448, 48] on link "Next »" at bounding box center [449, 51] width 51 height 26
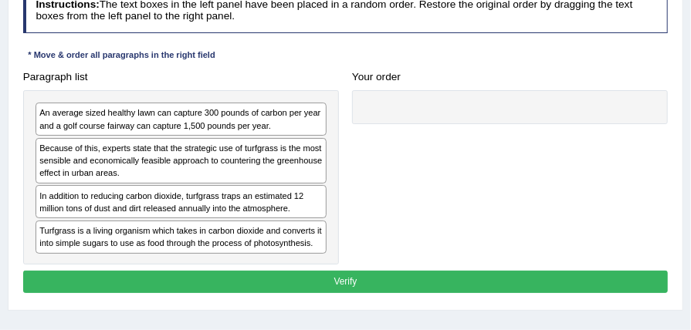
scroll to position [226, 0]
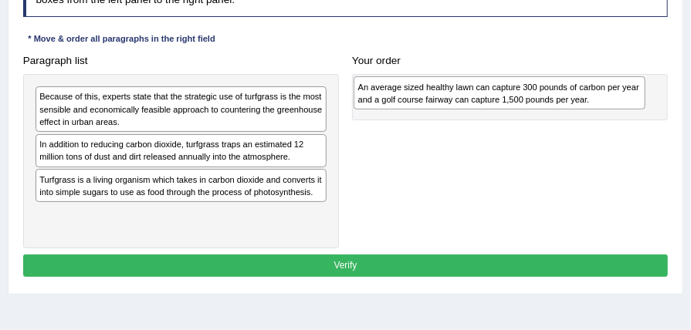
drag, startPoint x: 188, startPoint y: 94, endPoint x: 579, endPoint y: 91, distance: 390.7
click at [579, 91] on div "An average sized healthy lawn can capture 300 pounds of carbon per year and a g…" at bounding box center [500, 92] width 292 height 32
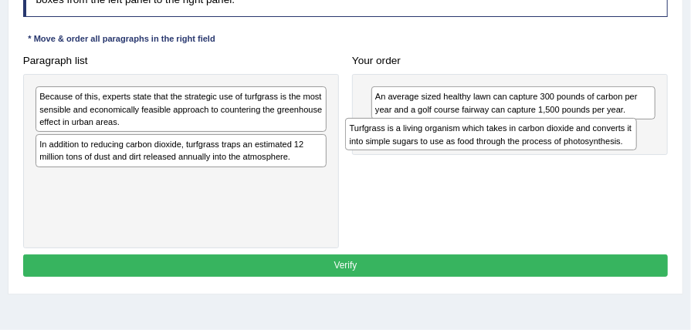
drag, startPoint x: 185, startPoint y: 187, endPoint x: 557, endPoint y: 148, distance: 373.4
click at [554, 149] on div "Paragraph list Because of this, experts state that the strategic use of turfgra…" at bounding box center [345, 148] width 659 height 199
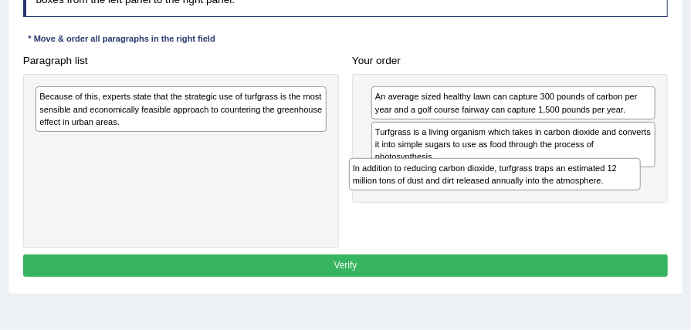
drag, startPoint x: 235, startPoint y: 160, endPoint x: 612, endPoint y: 204, distance: 379.4
click at [612, 204] on div "Paragraph list Because of this, experts state that the strategic use of turfgra…" at bounding box center [345, 148] width 659 height 199
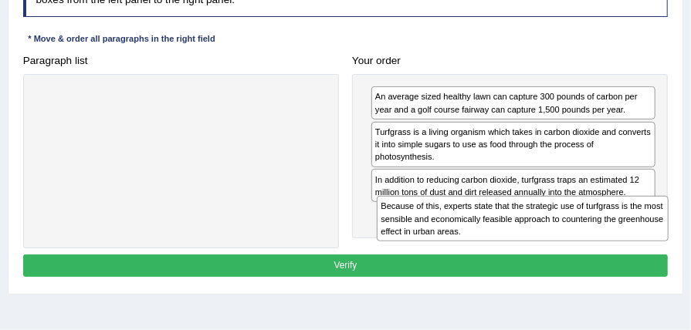
drag, startPoint x: 295, startPoint y: 118, endPoint x: 700, endPoint y: 256, distance: 428.0
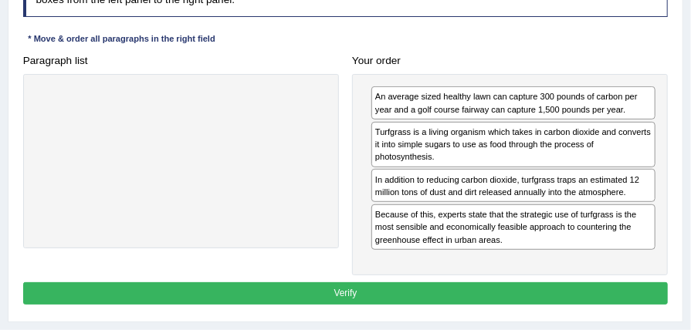
click at [480, 290] on button "Verify" at bounding box center [346, 294] width 646 height 22
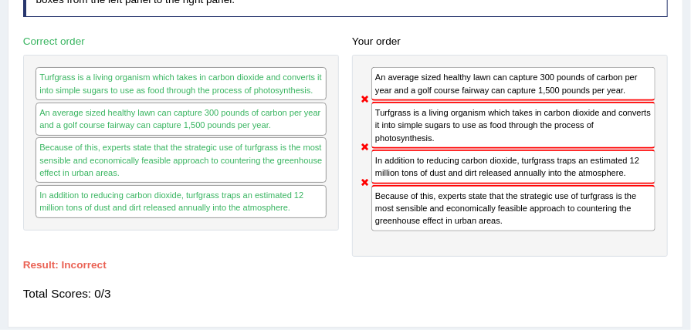
scroll to position [0, 0]
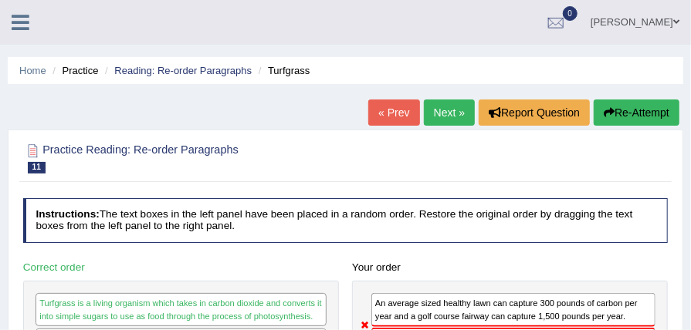
click at [459, 107] on link "Next »" at bounding box center [449, 113] width 51 height 26
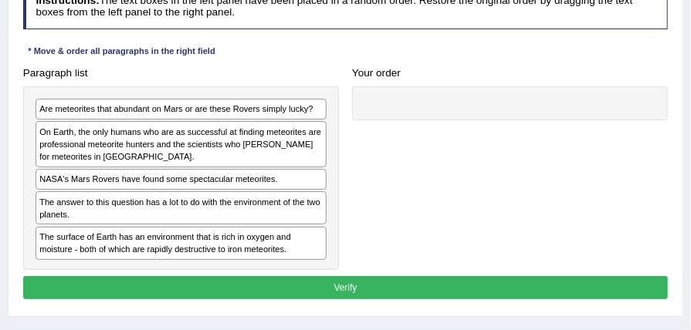
scroll to position [226, 0]
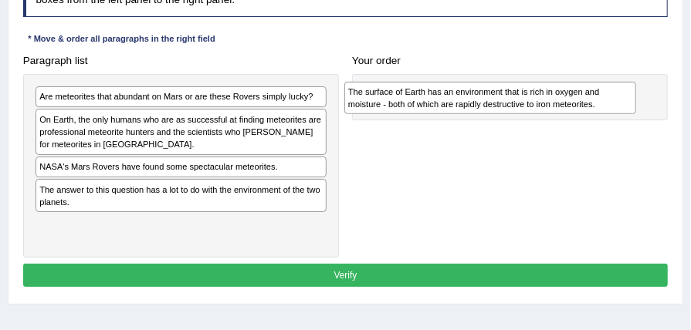
drag, startPoint x: 70, startPoint y: 238, endPoint x: 442, endPoint y: 107, distance: 394.6
click at [442, 107] on div "The surface of Earth has an environment that is rich in oxygen and moisture - b…" at bounding box center [490, 98] width 292 height 32
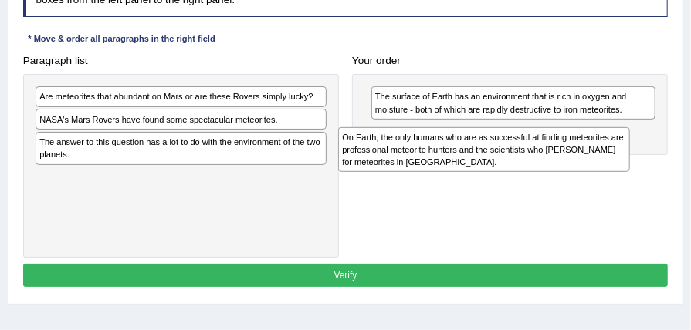
drag, startPoint x: 236, startPoint y: 128, endPoint x: 596, endPoint y: 161, distance: 361.3
click at [596, 161] on div "On Earth, the only humans who are as successful at finding meteorites are profe…" at bounding box center [484, 150] width 292 height 46
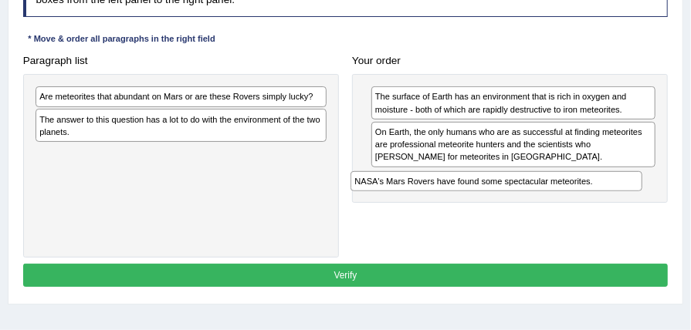
drag, startPoint x: 210, startPoint y: 114, endPoint x: 585, endPoint y: 197, distance: 383.7
click at [585, 197] on div "Paragraph list Are meteorites that abundant on Mars or are these Rovers simply …" at bounding box center [345, 153] width 659 height 208
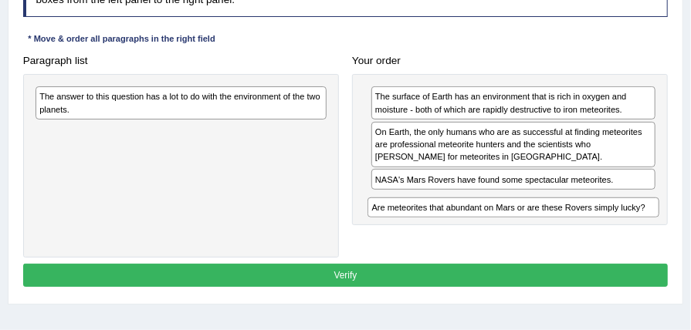
drag, startPoint x: 217, startPoint y: 91, endPoint x: 615, endPoint y: 219, distance: 417.6
click at [616, 221] on div "Paragraph list Are meteorites that abundant on Mars or are these Rovers simply …" at bounding box center [345, 153] width 659 height 208
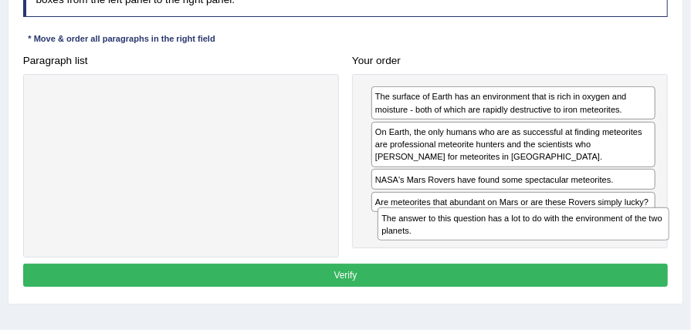
drag, startPoint x: 256, startPoint y: 96, endPoint x: 663, endPoint y: 246, distance: 432.9
click at [663, 246] on div "Paragraph list The answer to this question has a lot to do with the environment…" at bounding box center [345, 153] width 659 height 208
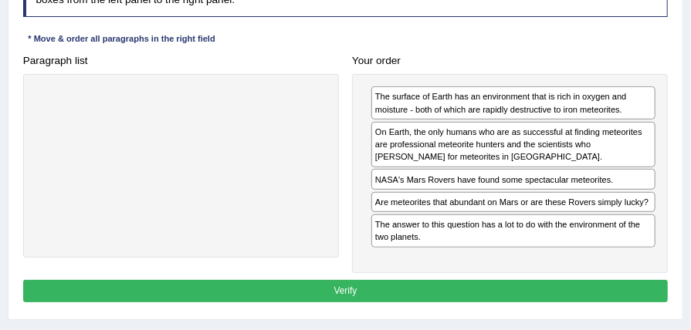
click at [480, 286] on button "Verify" at bounding box center [346, 291] width 646 height 22
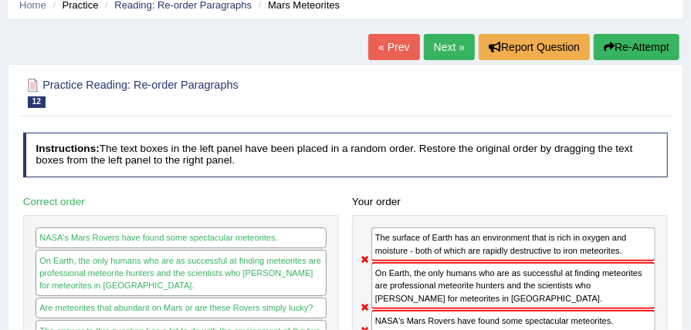
scroll to position [62, 0]
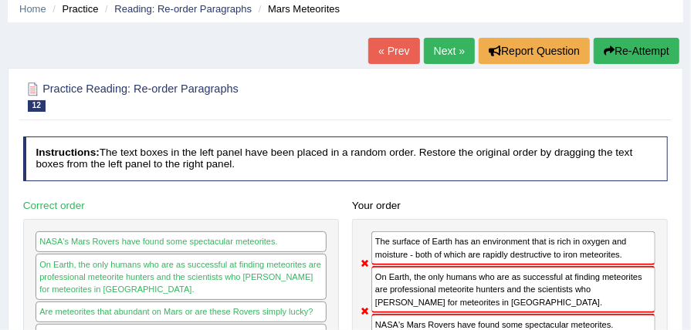
click at [443, 57] on link "Next »" at bounding box center [449, 51] width 51 height 26
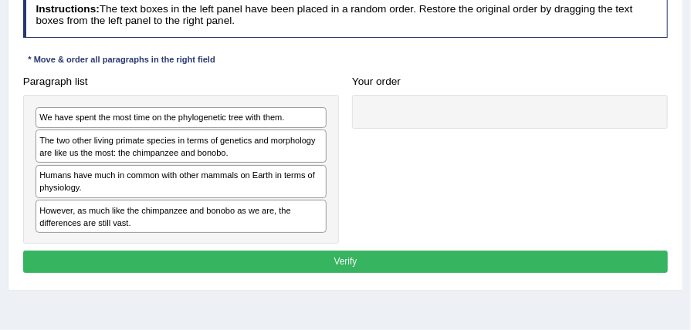
scroll to position [205, 0]
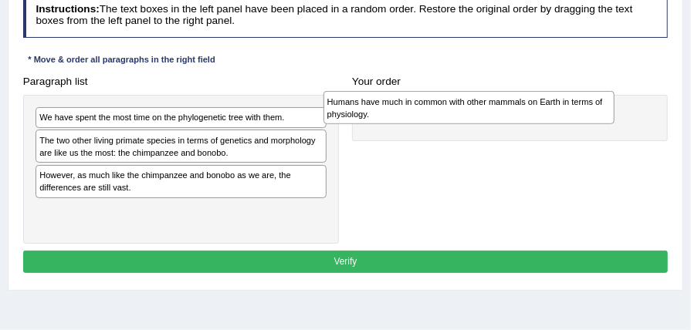
drag, startPoint x: 260, startPoint y: 183, endPoint x: 602, endPoint y: 114, distance: 348.9
click at [602, 114] on div "Humans have much in common with other mammals on Earth in terms of physiology." at bounding box center [470, 107] width 292 height 32
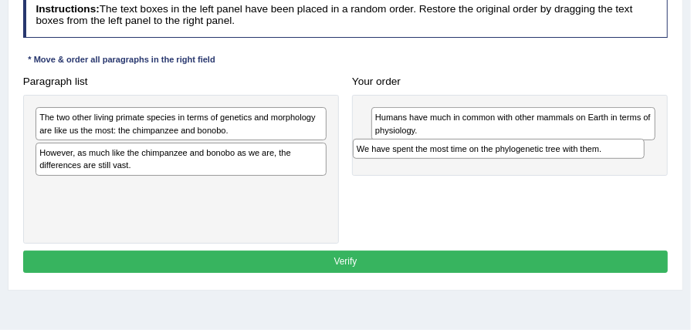
drag, startPoint x: 250, startPoint y: 119, endPoint x: 628, endPoint y: 161, distance: 380.0
click at [628, 161] on div "Paragraph list We have spent the most time on the phylogenetic tree with them. …" at bounding box center [345, 157] width 659 height 174
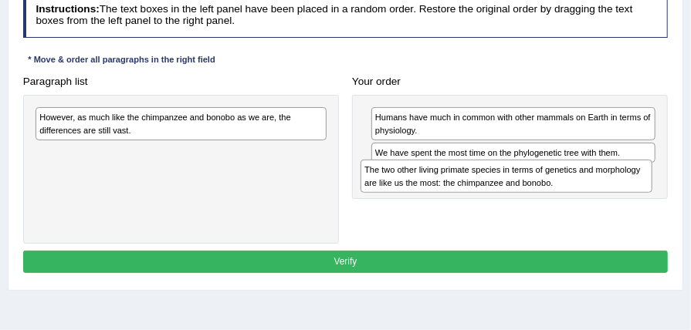
drag, startPoint x: 147, startPoint y: 136, endPoint x: 534, endPoint y: 205, distance: 392.1
click at [534, 205] on div "Paragraph list The two other living primate species in terms of genetics and mo…" at bounding box center [345, 157] width 659 height 174
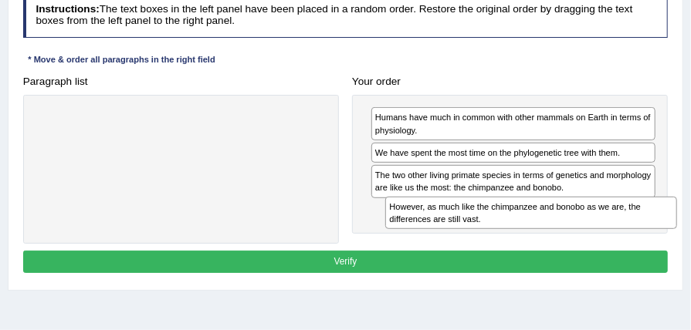
drag, startPoint x: 224, startPoint y: 128, endPoint x: 639, endPoint y: 240, distance: 430.2
click at [639, 240] on div "Paragraph list However, as much like the chimpanzee and bonobo as we are, the d…" at bounding box center [345, 157] width 659 height 174
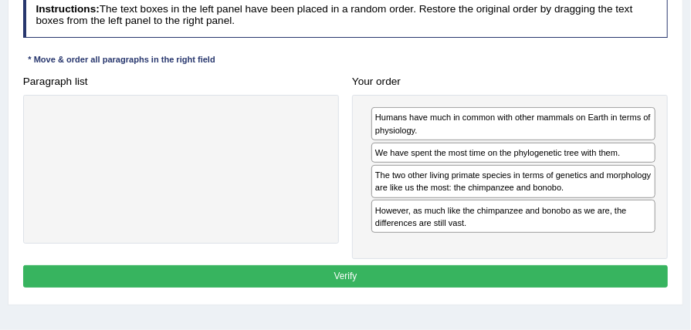
click at [363, 276] on button "Verify" at bounding box center [346, 277] width 646 height 22
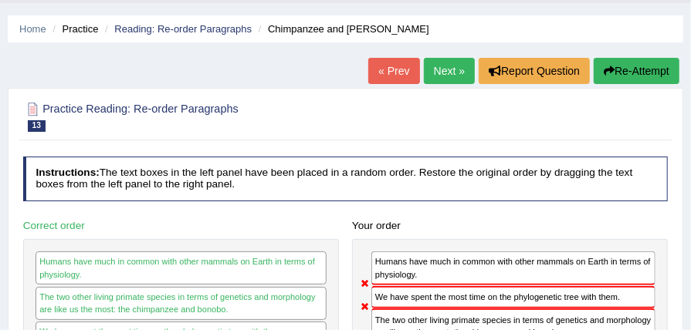
scroll to position [41, 0]
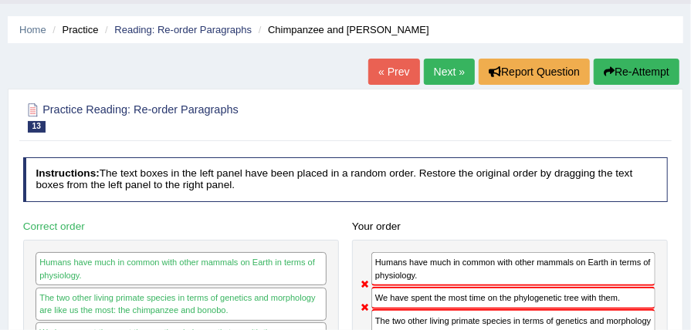
click at [433, 79] on link "Next »" at bounding box center [449, 72] width 51 height 26
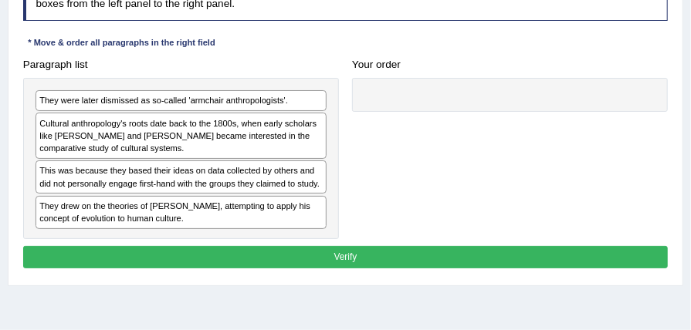
scroll to position [226, 0]
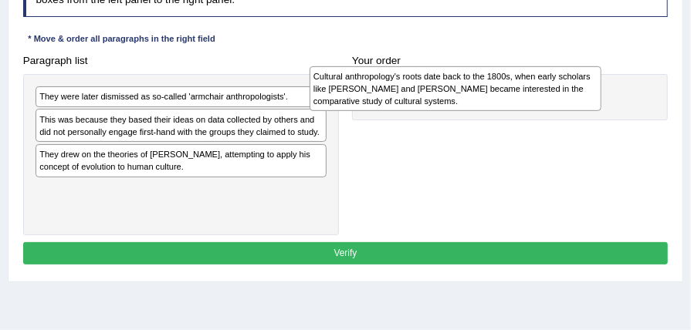
drag, startPoint x: 199, startPoint y: 133, endPoint x: 527, endPoint y: 93, distance: 330.6
click at [527, 93] on div "Cultural anthropology's roots date back to the 1800s, when early scholars like …" at bounding box center [456, 89] width 292 height 46
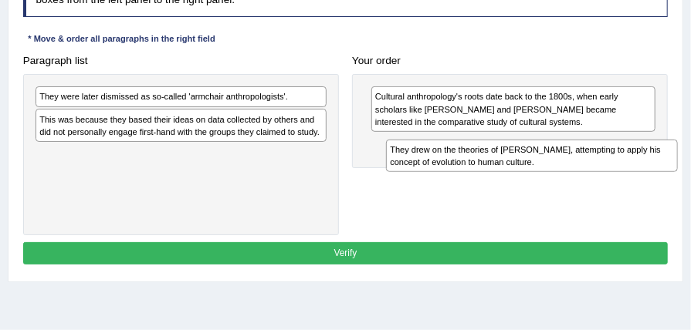
drag, startPoint x: 207, startPoint y: 160, endPoint x: 623, endPoint y: 171, distance: 416.3
click at [623, 171] on div "Paragraph list They were later dismissed as so-called 'armchair anthropologists…" at bounding box center [345, 142] width 659 height 186
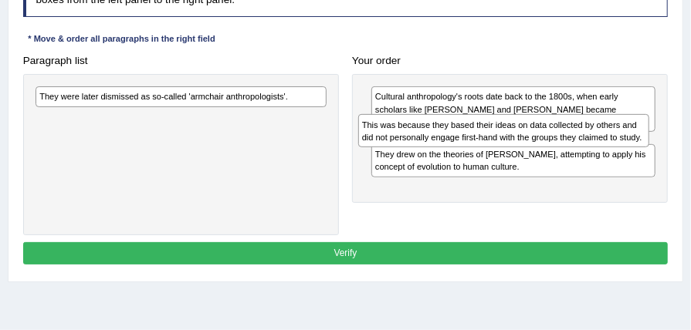
drag, startPoint x: 275, startPoint y: 120, endPoint x: 658, endPoint y: 140, distance: 383.5
click at [658, 140] on div "Paragraph list They were later dismissed as so-called 'armchair anthropologists…" at bounding box center [345, 142] width 659 height 186
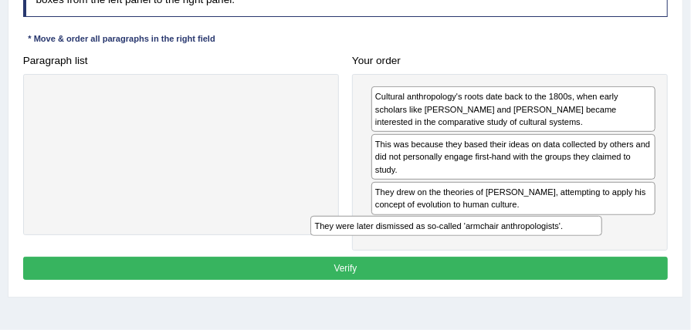
drag, startPoint x: 156, startPoint y: 96, endPoint x: 483, endPoint y: 256, distance: 364.3
click at [483, 256] on div "Instructions: The text boxes in the left panel have been placed in a random ord…" at bounding box center [345, 128] width 652 height 324
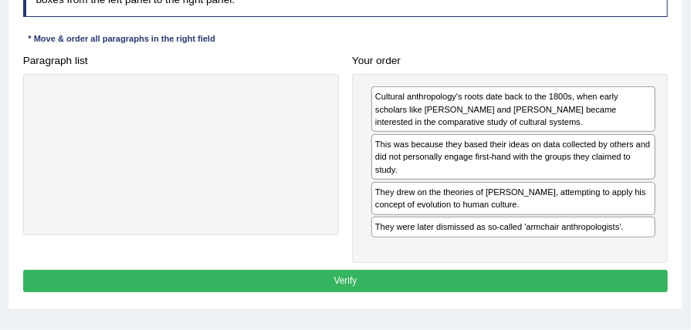
click at [463, 273] on button "Verify" at bounding box center [346, 281] width 646 height 22
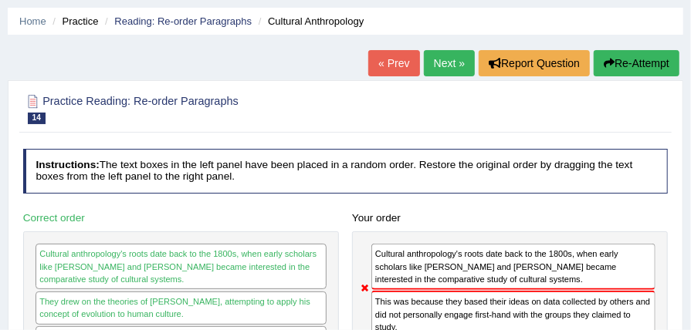
scroll to position [41, 0]
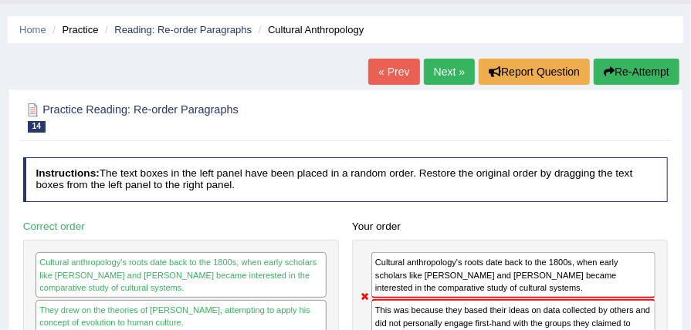
click at [453, 62] on link "Next »" at bounding box center [449, 72] width 51 height 26
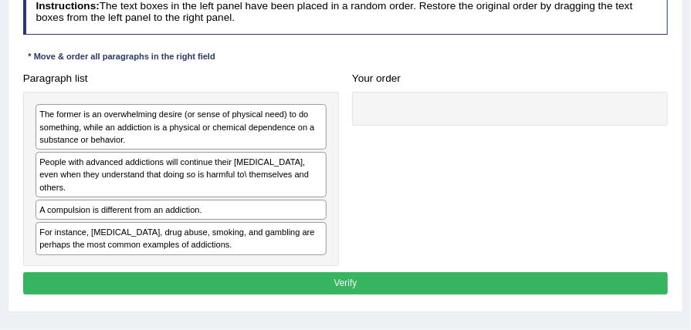
scroll to position [226, 0]
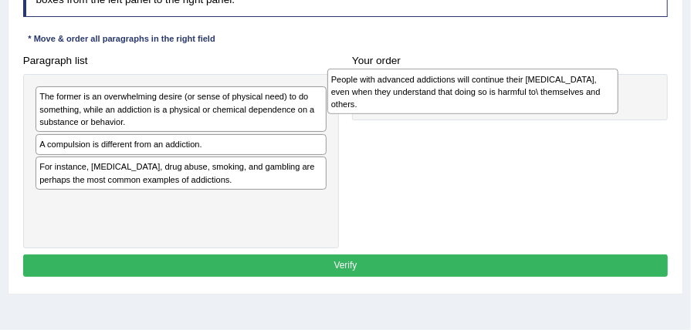
drag, startPoint x: 260, startPoint y: 162, endPoint x: 607, endPoint y: 100, distance: 352.2
click at [607, 100] on div "People with advanced addictions will continue their addictive behavior, even wh…" at bounding box center [473, 92] width 292 height 46
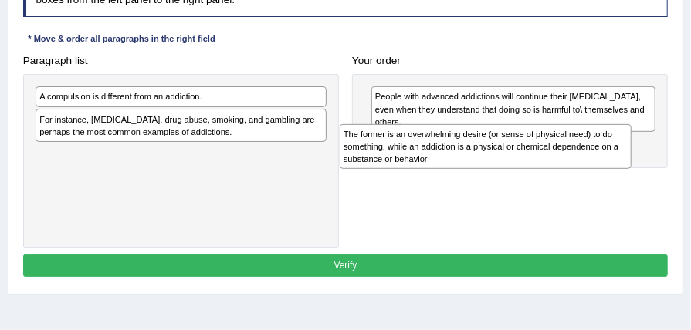
drag, startPoint x: 209, startPoint y: 100, endPoint x: 571, endPoint y: 150, distance: 364.8
click at [571, 150] on div "The former is an overwhelming desire (or sense of physical need) to do somethin…" at bounding box center [486, 147] width 292 height 46
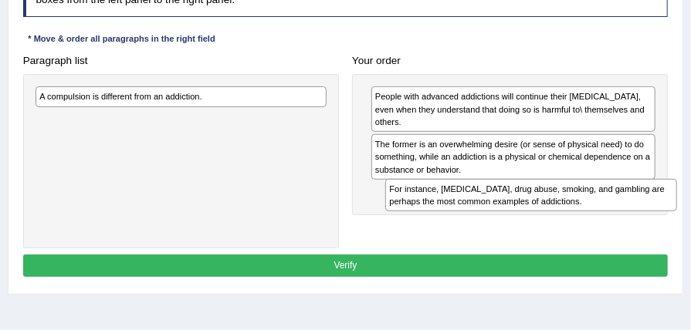
drag, startPoint x: 229, startPoint y: 133, endPoint x: 645, endPoint y: 224, distance: 425.3
click at [645, 224] on div "Paragraph list A compulsion is different from an addiction. For instance, alcoh…" at bounding box center [345, 148] width 659 height 199
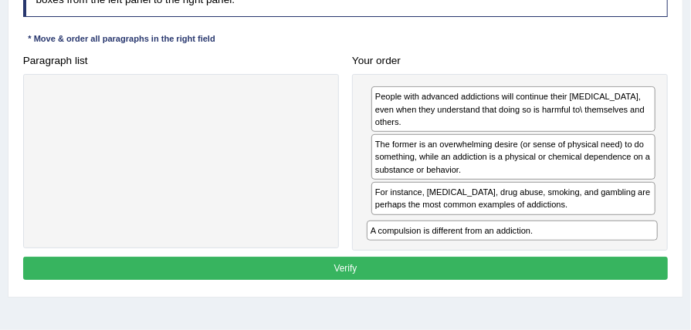
drag, startPoint x: 208, startPoint y: 102, endPoint x: 600, endPoint y: 266, distance: 425.3
click at [600, 266] on div "Instructions: The text boxes in the left panel have been placed in a random ord…" at bounding box center [345, 128] width 652 height 324
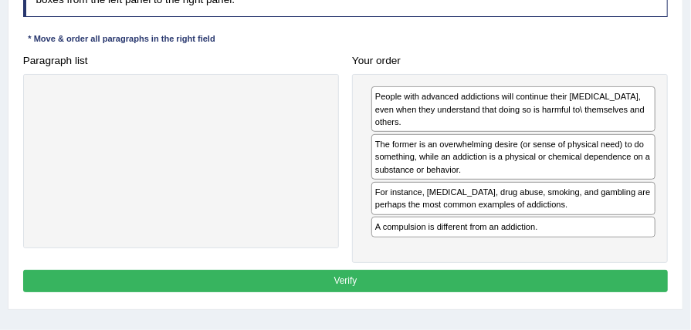
click at [349, 283] on button "Verify" at bounding box center [346, 281] width 646 height 22
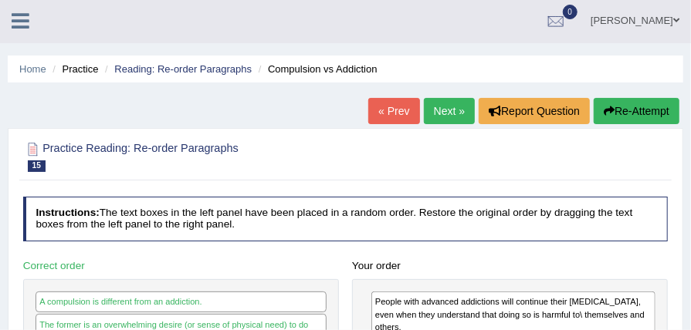
scroll to position [0, 0]
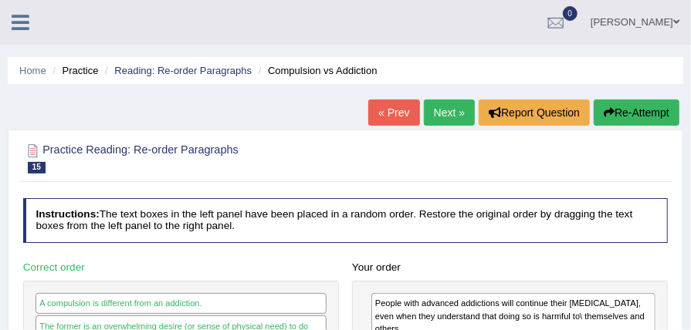
click at [445, 114] on link "Next »" at bounding box center [449, 113] width 51 height 26
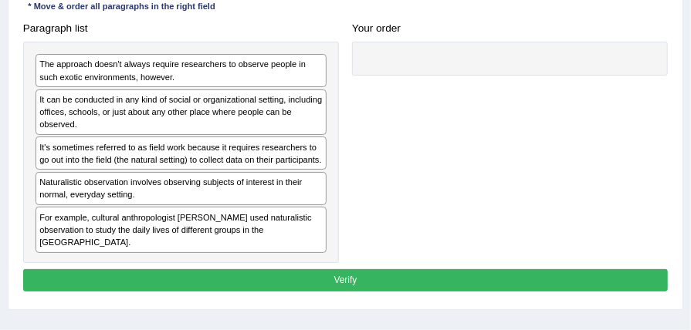
scroll to position [267, 0]
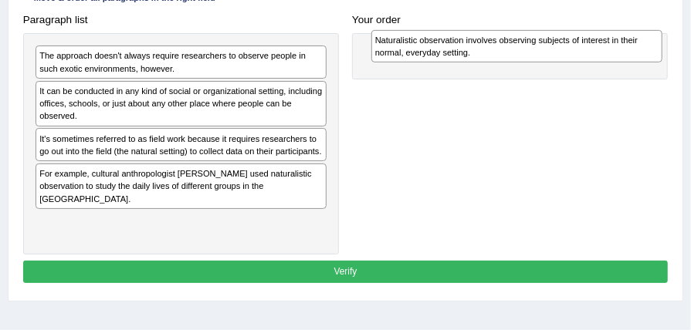
drag, startPoint x: 209, startPoint y: 197, endPoint x: 608, endPoint y: 57, distance: 422.2
click at [608, 57] on div "Naturalistic observation involves observing subjects of interest in their norma…" at bounding box center [517, 46] width 292 height 32
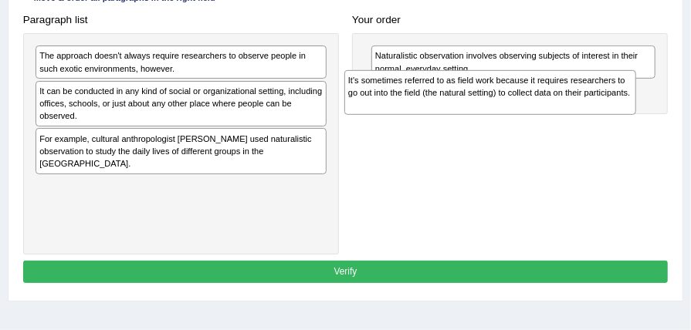
drag, startPoint x: 310, startPoint y: 149, endPoint x: 646, endPoint y: 108, distance: 338.4
click at [646, 108] on div "Paragraph list The approach doesn't always require researchers to observe peopl…" at bounding box center [345, 131] width 659 height 246
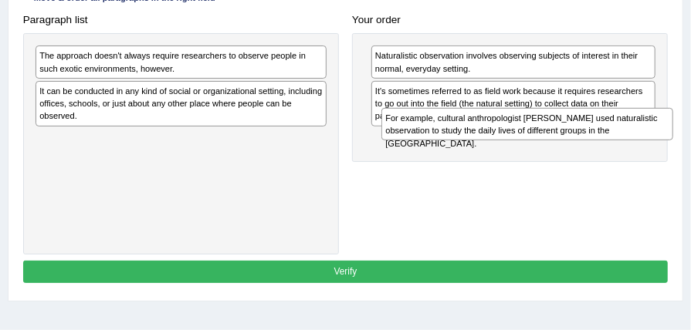
drag, startPoint x: 148, startPoint y: 148, endPoint x: 559, endPoint y: 147, distance: 410.8
click at [559, 147] on div "Paragraph list The approach doesn't always require researchers to observe peopl…" at bounding box center [345, 131] width 659 height 246
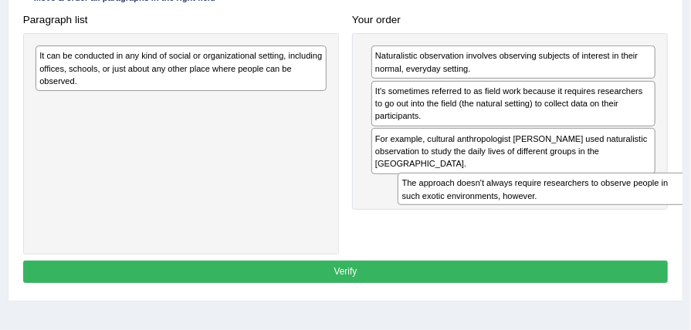
drag, startPoint x: 239, startPoint y: 52, endPoint x: 669, endPoint y: 207, distance: 456.5
click at [669, 207] on div "Paragraph list The approach doesn't always require researchers to observe peopl…" at bounding box center [345, 131] width 659 height 246
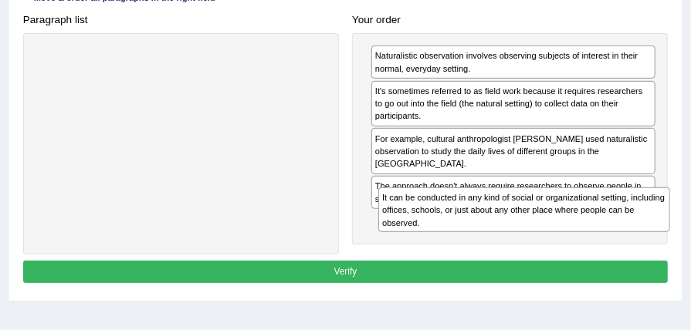
drag, startPoint x: 250, startPoint y: 83, endPoint x: 657, endPoint y: 256, distance: 442.5
click at [657, 256] on div "Instructions: The text boxes in the left panel have been placed in a random ord…" at bounding box center [345, 109] width 652 height 369
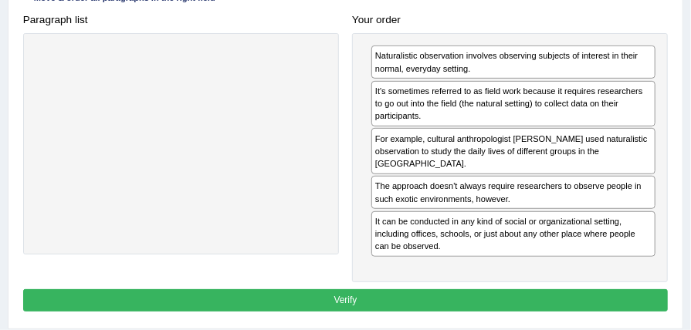
click at [456, 293] on button "Verify" at bounding box center [346, 301] width 646 height 22
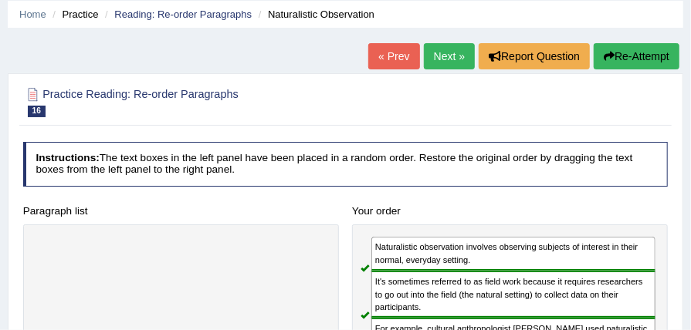
scroll to position [42, 0]
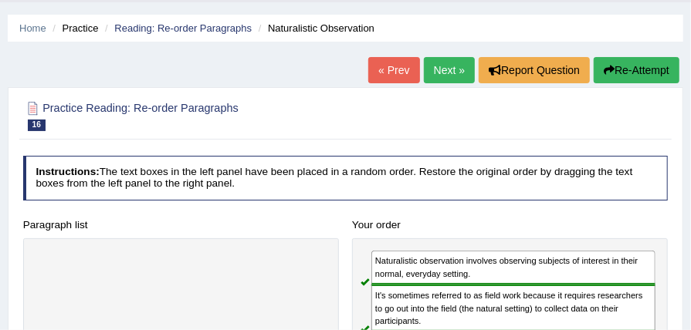
click at [451, 69] on link "Next »" at bounding box center [449, 70] width 51 height 26
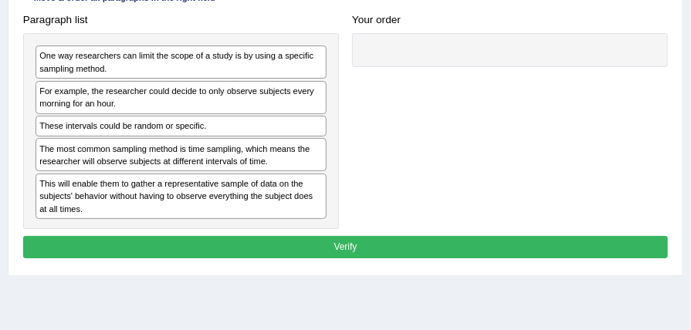
scroll to position [267, 0]
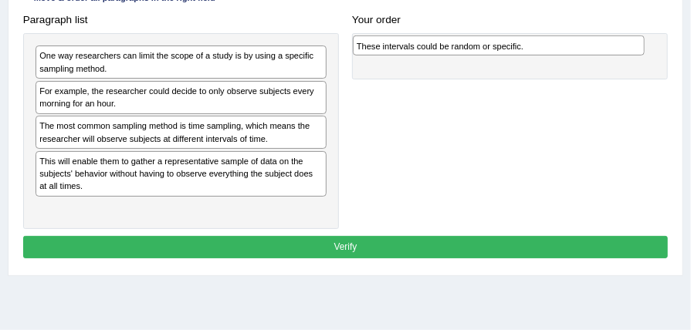
drag, startPoint x: 167, startPoint y: 127, endPoint x: 544, endPoint y: 54, distance: 383.9
click at [544, 54] on div "These intervals could be random or specific." at bounding box center [499, 46] width 292 height 20
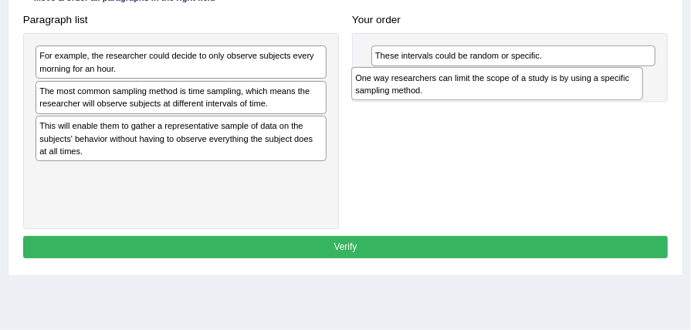
drag, startPoint x: 137, startPoint y: 53, endPoint x: 513, endPoint y: 85, distance: 376.7
click at [513, 85] on div "One way researchers can limit the scope of a study is by using a specific sampl…" at bounding box center [497, 83] width 292 height 32
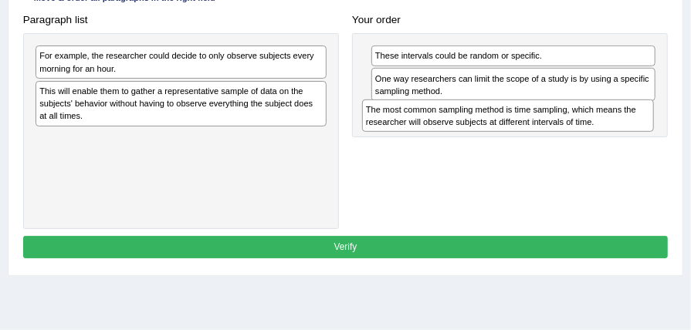
drag, startPoint x: 178, startPoint y: 94, endPoint x: 565, endPoint y: 130, distance: 389.2
click at [565, 130] on div "The most common sampling method is time sampling, which means the researcher wi…" at bounding box center [508, 116] width 292 height 32
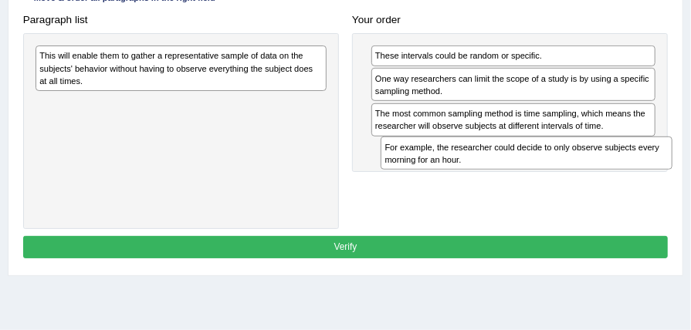
drag, startPoint x: 188, startPoint y: 63, endPoint x: 598, endPoint y: 176, distance: 424.7
click at [598, 176] on div "Paragraph list For example, the researcher could decide to only observe subject…" at bounding box center [345, 118] width 659 height 221
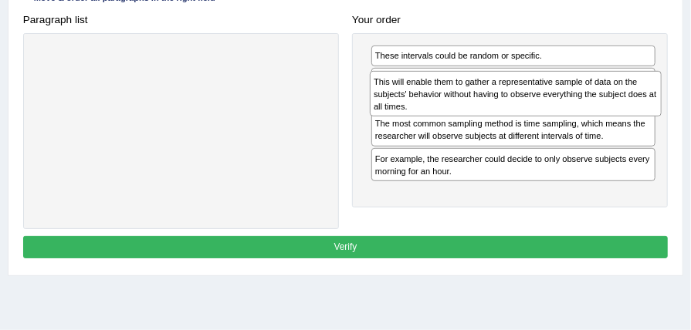
drag, startPoint x: 181, startPoint y: 79, endPoint x: 578, endPoint y: 115, distance: 398.5
click at [578, 115] on div "Paragraph list This will enable them to gather a representative sample of data …" at bounding box center [345, 118] width 659 height 221
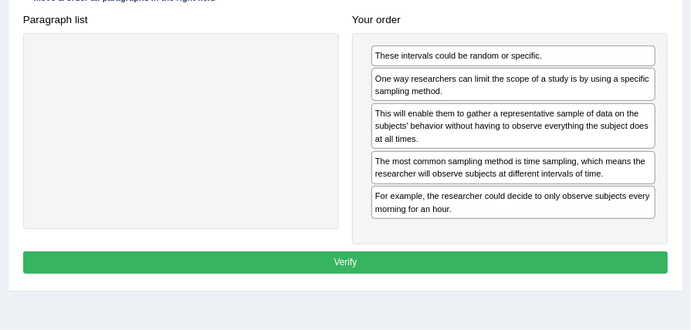
click at [318, 252] on button "Verify" at bounding box center [346, 263] width 646 height 22
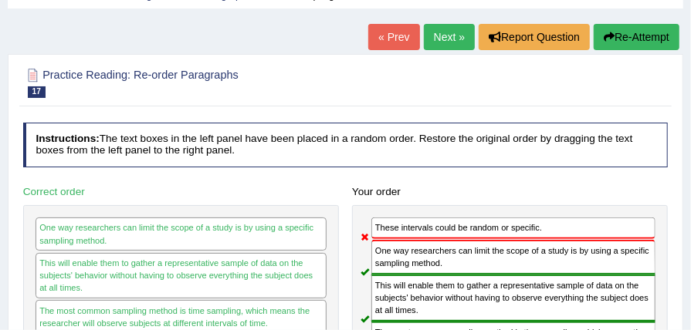
scroll to position [42, 0]
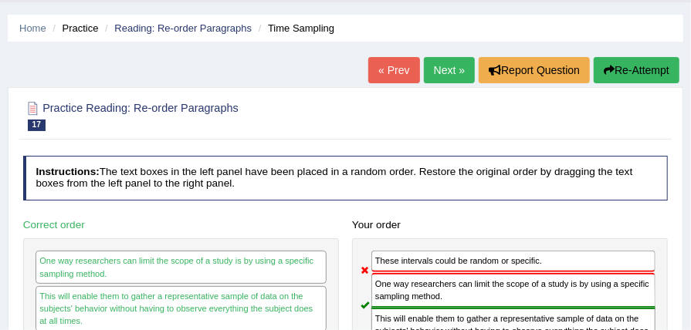
click at [436, 77] on link "Next »" at bounding box center [449, 70] width 51 height 26
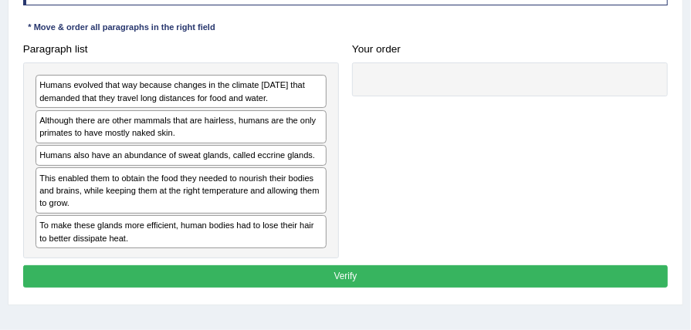
scroll to position [247, 0]
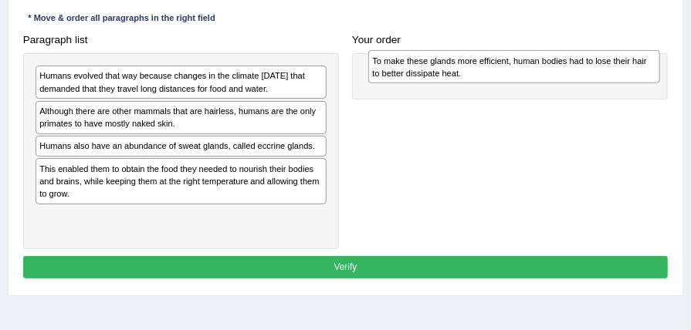
drag, startPoint x: 121, startPoint y: 219, endPoint x: 517, endPoint y: 69, distance: 422.8
click at [517, 69] on div "To make these glands more efficient, human bodies had to lose their hair to bet…" at bounding box center [514, 66] width 292 height 32
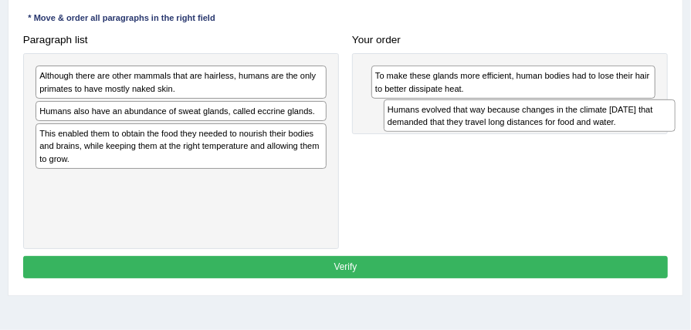
drag, startPoint x: 242, startPoint y: 90, endPoint x: 655, endPoint y: 136, distance: 415.7
click at [655, 136] on div "Paragraph list Humans evolved that way because changes in the climate [DATE] th…" at bounding box center [345, 139] width 659 height 221
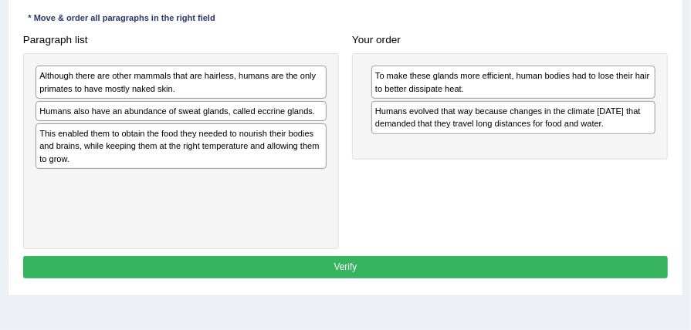
click at [202, 136] on div "This enabled them to obtain the food they needed to nourish their bodies and br…" at bounding box center [181, 147] width 291 height 46
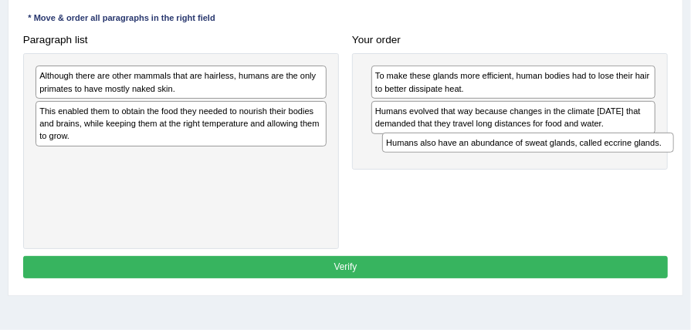
drag, startPoint x: 178, startPoint y: 117, endPoint x: 590, endPoint y: 168, distance: 414.7
click at [590, 168] on div "Paragraph list Although there are other mammals that are hairless, humans are t…" at bounding box center [345, 139] width 659 height 221
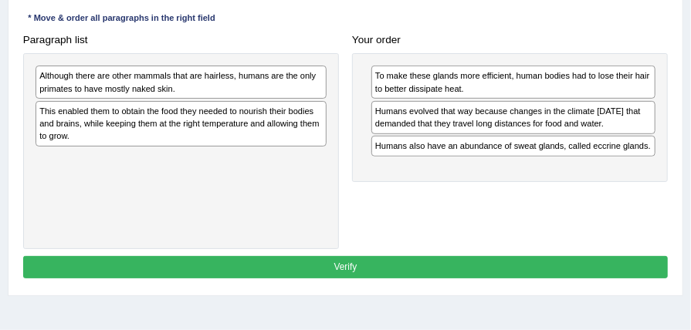
click at [234, 89] on div "Although there are other mammals that are hairless, humans are the only primate…" at bounding box center [181, 82] width 291 height 33
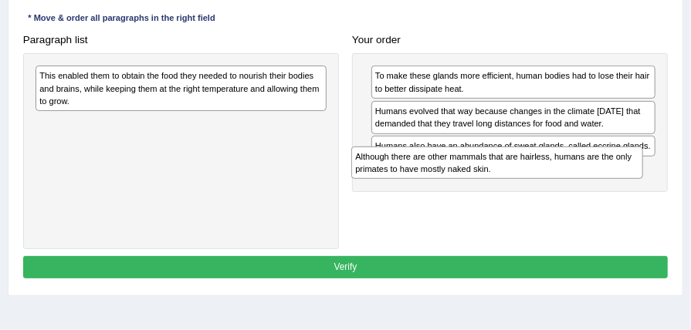
drag, startPoint x: 234, startPoint y: 89, endPoint x: 609, endPoint y: 191, distance: 388.9
click at [609, 191] on div "Paragraph list Although there are other mammals that are hairless, humans are t…" at bounding box center [345, 139] width 659 height 221
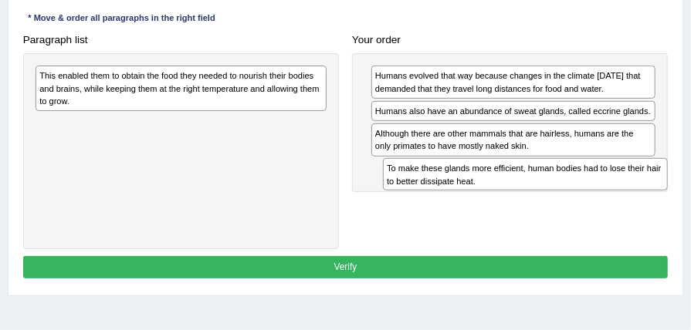
drag, startPoint x: 530, startPoint y: 83, endPoint x: 539, endPoint y: 196, distance: 113.9
click at [539, 196] on div "Paragraph list This enabled them to obtain the food they needed to nourish thei…" at bounding box center [345, 139] width 659 height 221
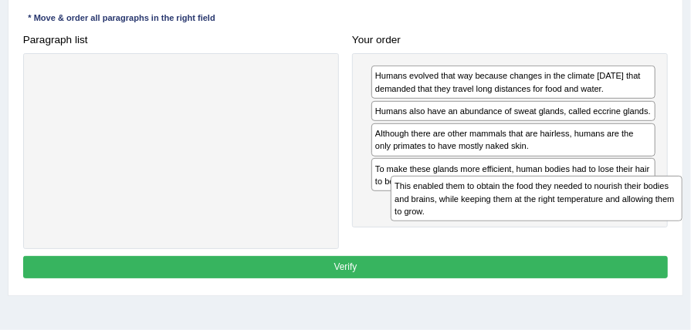
drag, startPoint x: 176, startPoint y: 96, endPoint x: 597, endPoint y: 233, distance: 442.7
click at [598, 233] on div "Paragraph list This enabled them to obtain the food they needed to nourish thei…" at bounding box center [345, 139] width 659 height 221
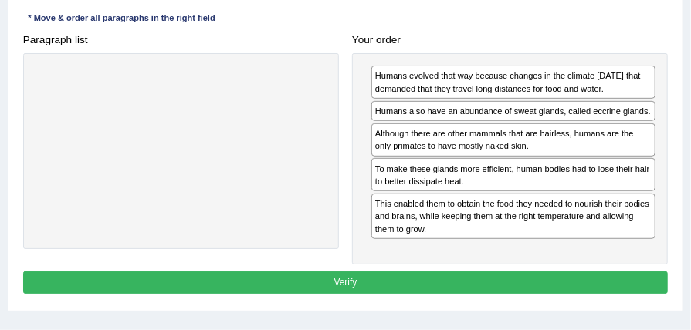
click at [408, 283] on button "Verify" at bounding box center [346, 283] width 646 height 22
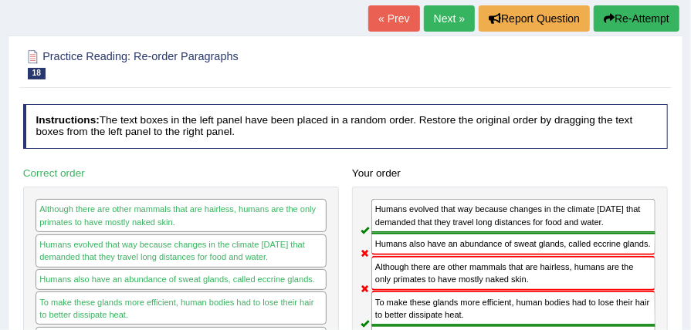
scroll to position [83, 0]
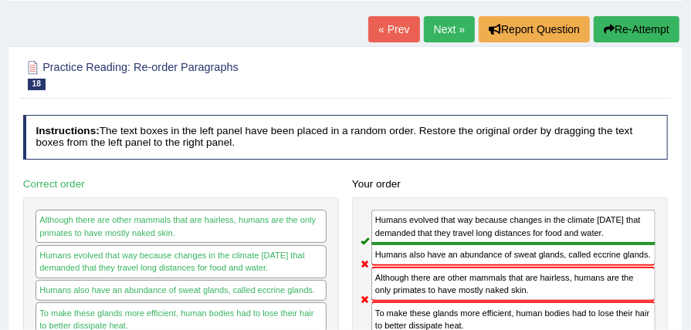
click at [443, 28] on link "Next »" at bounding box center [449, 29] width 51 height 26
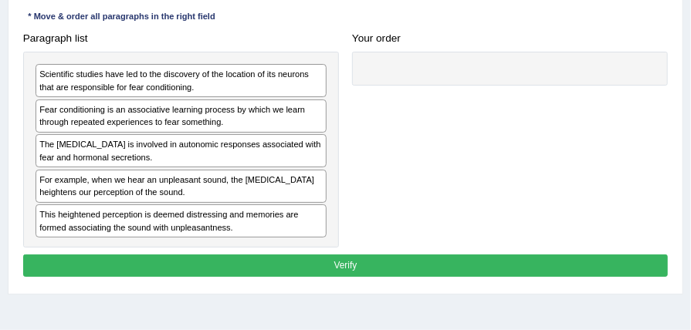
scroll to position [267, 0]
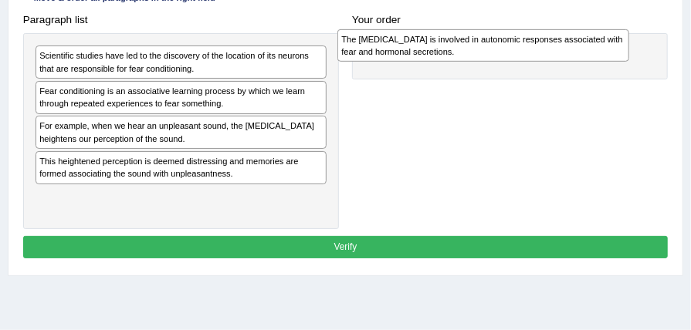
drag, startPoint x: 205, startPoint y: 133, endPoint x: 565, endPoint y: 51, distance: 369.8
click at [565, 51] on div "The [MEDICAL_DATA] is involved in autonomic responses associated with fear and …" at bounding box center [483, 45] width 292 height 32
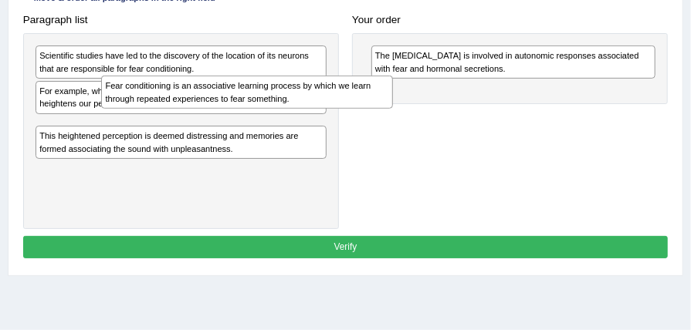
drag, startPoint x: 130, startPoint y: 100, endPoint x: 200, endPoint y: 102, distance: 70.3
click at [205, 103] on div "Scientific studies have led to the discovery of the location of its neurons tha…" at bounding box center [181, 131] width 316 height 196
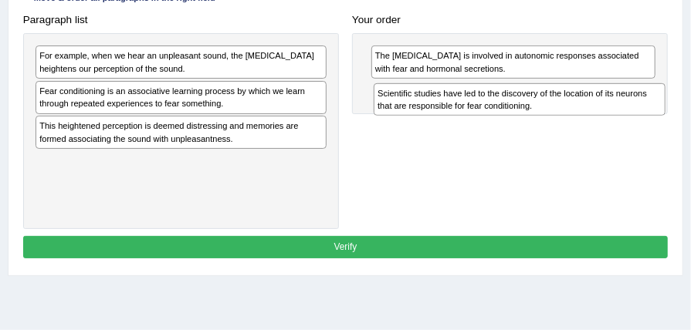
drag, startPoint x: 144, startPoint y: 56, endPoint x: 544, endPoint y: 103, distance: 402.8
click at [544, 103] on div "Scientific studies have led to the discovery of the location of its neurons tha…" at bounding box center [520, 99] width 292 height 32
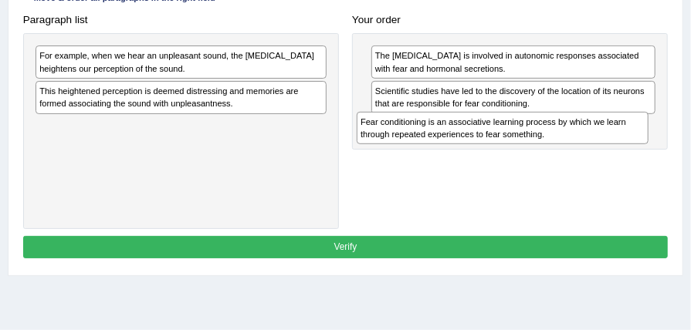
drag, startPoint x: 218, startPoint y: 99, endPoint x: 599, endPoint y: 148, distance: 384.6
click at [599, 148] on div "Paragraph list For example, when we hear an unpleasant sound, the [MEDICAL_DATA…" at bounding box center [345, 118] width 659 height 221
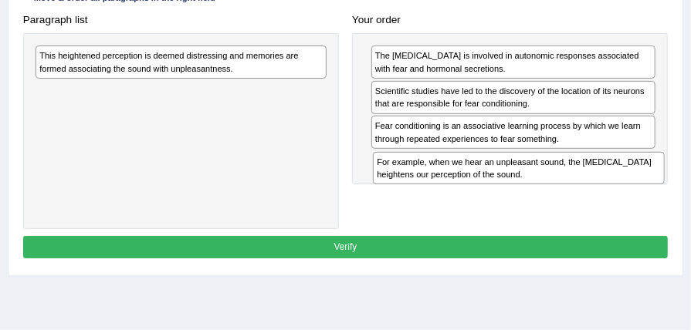
drag, startPoint x: 236, startPoint y: 59, endPoint x: 637, endPoint y: 189, distance: 421.5
click at [637, 190] on div "Paragraph list For example, when we hear an unpleasant sound, the [MEDICAL_DATA…" at bounding box center [345, 118] width 659 height 221
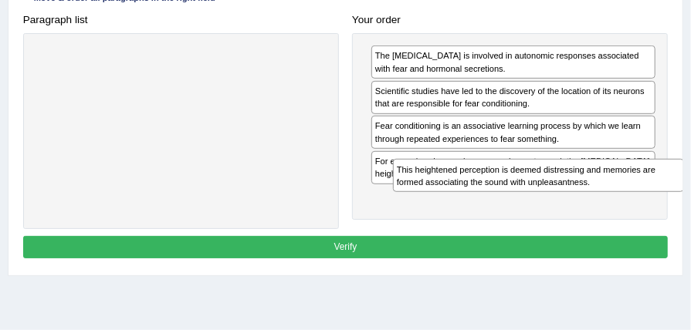
drag, startPoint x: 193, startPoint y: 64, endPoint x: 617, endPoint y: 204, distance: 446.4
click at [617, 204] on div "Paragraph list This heightened perception is deemed distressing and memories ar…" at bounding box center [345, 118] width 659 height 221
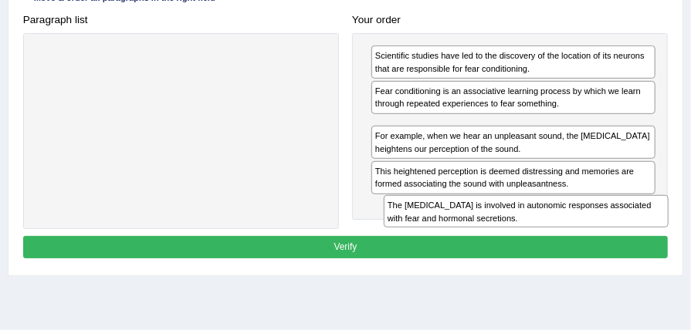
drag, startPoint x: 558, startPoint y: 66, endPoint x: 578, endPoint y: 248, distance: 183.2
click at [578, 248] on div "Instructions: The text boxes in the left panel have been placed in a random ord…" at bounding box center [345, 97] width 652 height 344
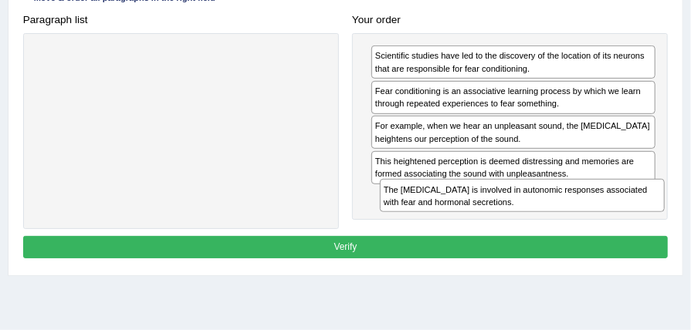
drag, startPoint x: 481, startPoint y: 131, endPoint x: 496, endPoint y: 226, distance: 96.1
click at [496, 226] on div "Paragraph list Correct order The [MEDICAL_DATA] is involved in autonomic respon…" at bounding box center [345, 118] width 659 height 221
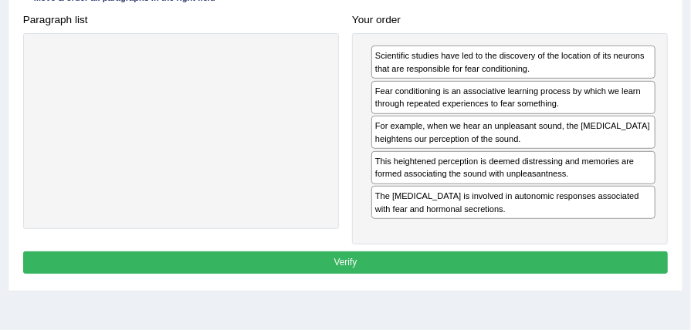
click at [412, 257] on button "Verify" at bounding box center [346, 263] width 646 height 22
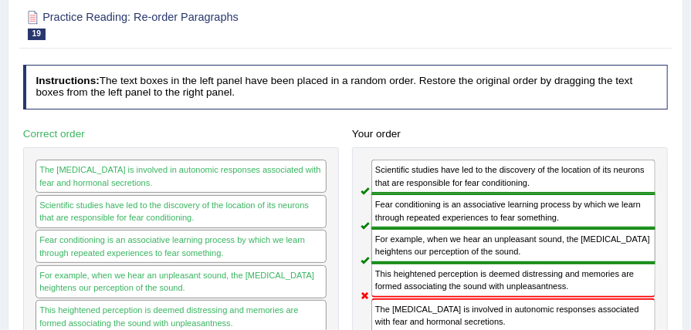
scroll to position [125, 0]
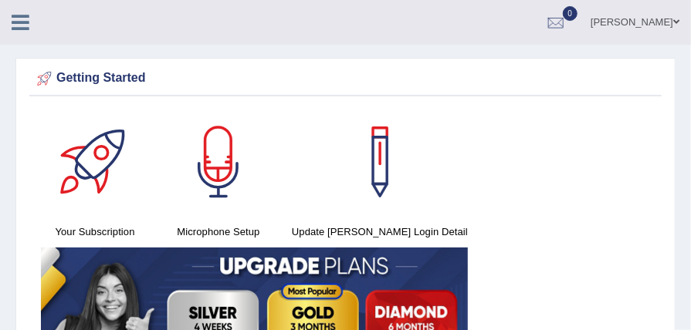
click at [18, 25] on icon at bounding box center [21, 22] width 18 height 20
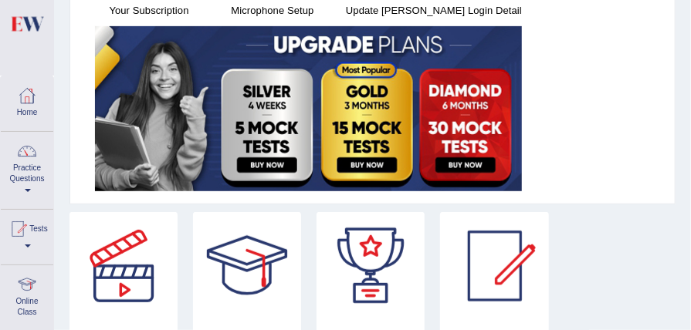
scroll to position [226, 0]
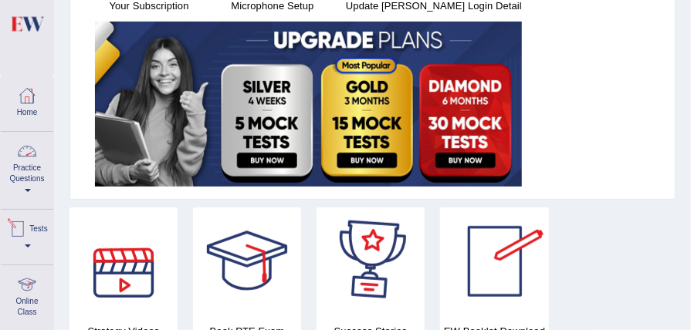
click at [15, 191] on link "Practice Questions" at bounding box center [27, 168] width 53 height 73
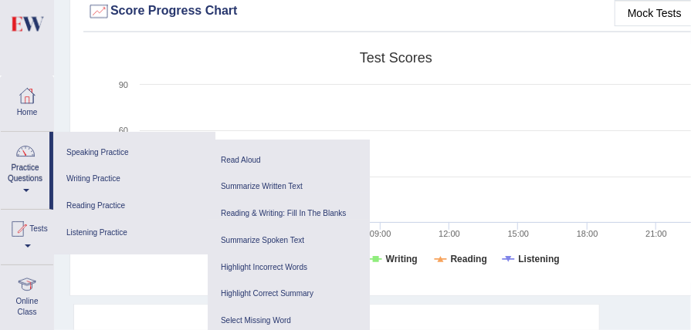
scroll to position [659, 0]
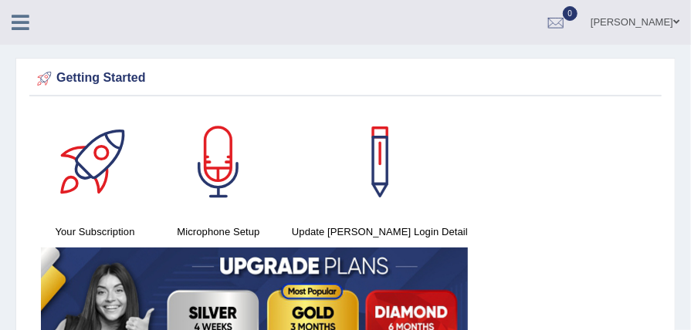
click at [646, 15] on link "[PERSON_NAME]" at bounding box center [635, 20] width 112 height 40
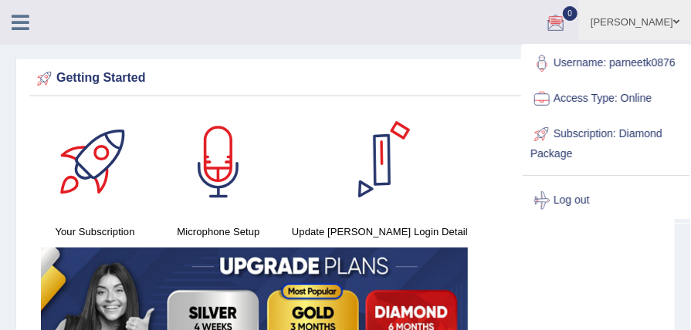
click at [374, 160] on div at bounding box center [380, 162] width 108 height 108
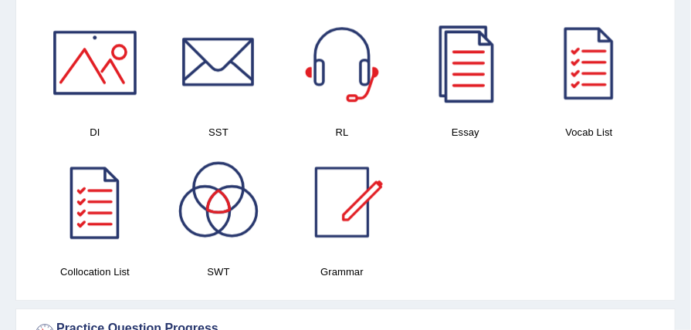
scroll to position [1462, 0]
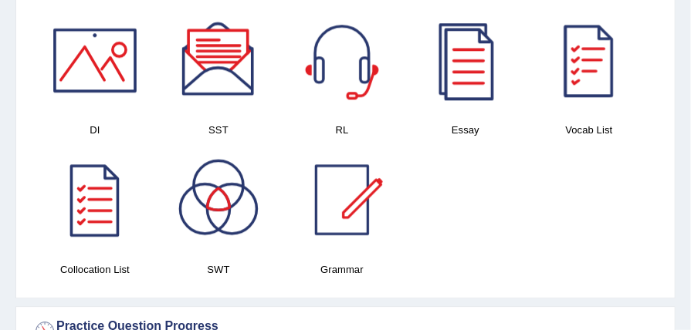
click at [588, 85] on div at bounding box center [589, 60] width 108 height 108
click at [337, 201] on div at bounding box center [342, 200] width 108 height 108
click at [113, 63] on div at bounding box center [95, 60] width 108 height 108
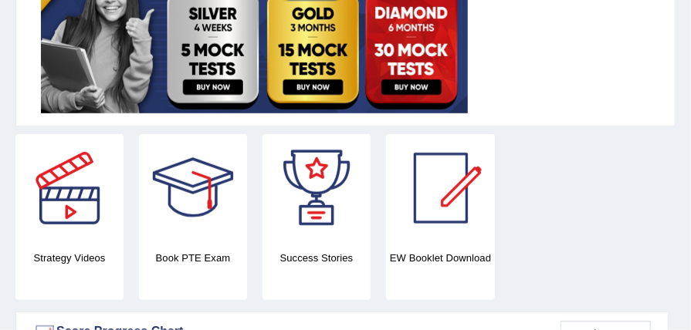
scroll to position [309, 0]
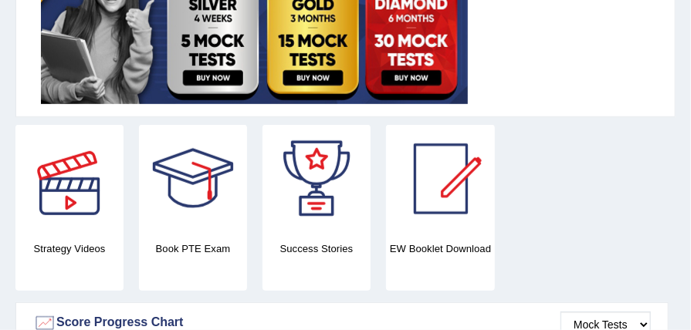
click at [51, 188] on div at bounding box center [69, 179] width 108 height 108
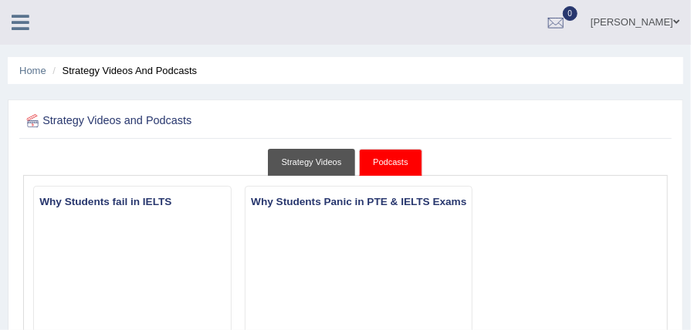
click at [320, 154] on link "Strategy Videos" at bounding box center [312, 162] width 88 height 27
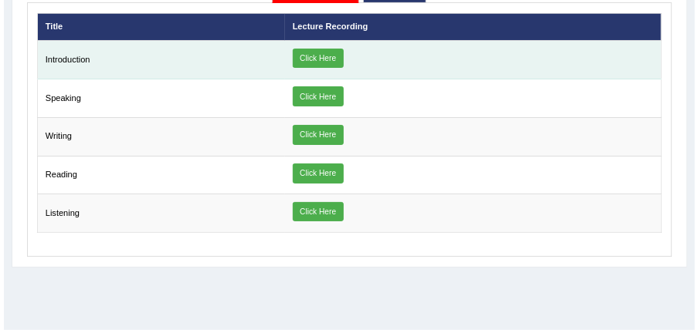
scroll to position [185, 0]
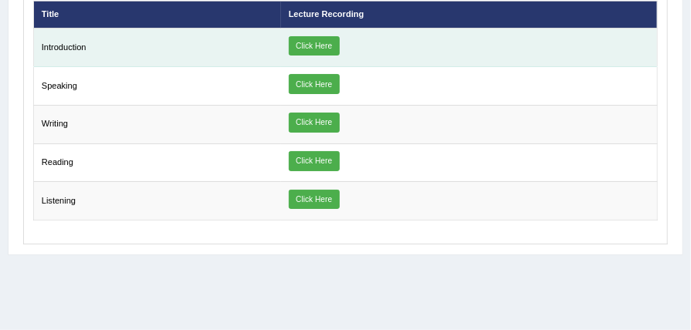
click at [313, 42] on link "Click Here" at bounding box center [314, 46] width 51 height 20
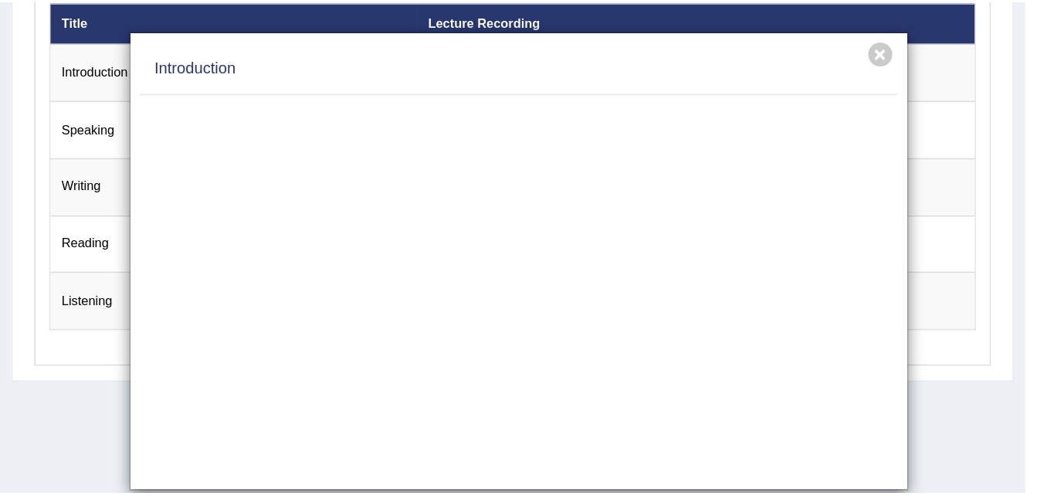
scroll to position [0, 0]
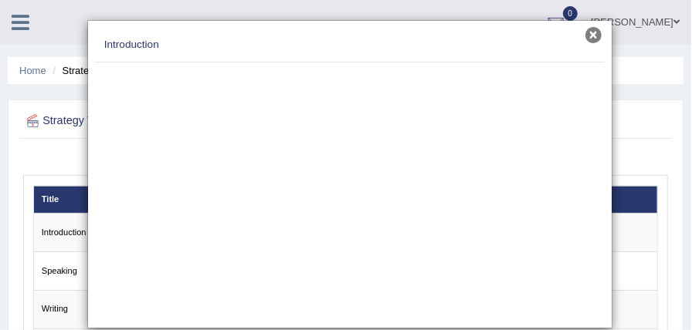
click at [586, 36] on button "×" at bounding box center [593, 35] width 16 height 16
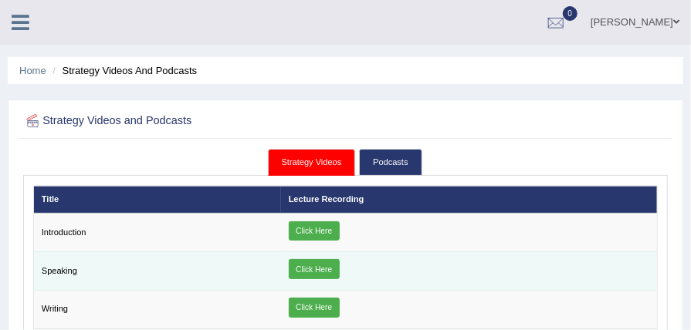
click at [326, 264] on link "Click Here" at bounding box center [314, 269] width 51 height 20
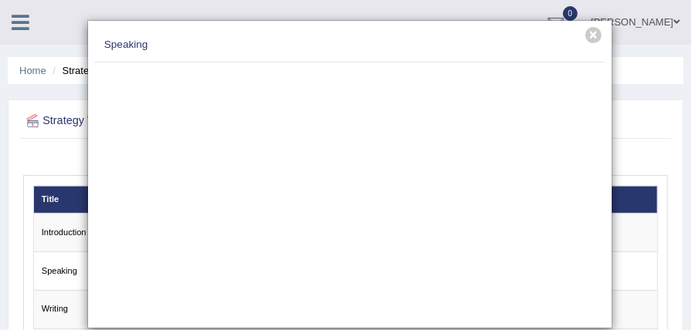
click at [585, 45] on h4 "Speaking" at bounding box center [349, 44] width 491 height 15
click at [591, 32] on button "×" at bounding box center [593, 35] width 16 height 16
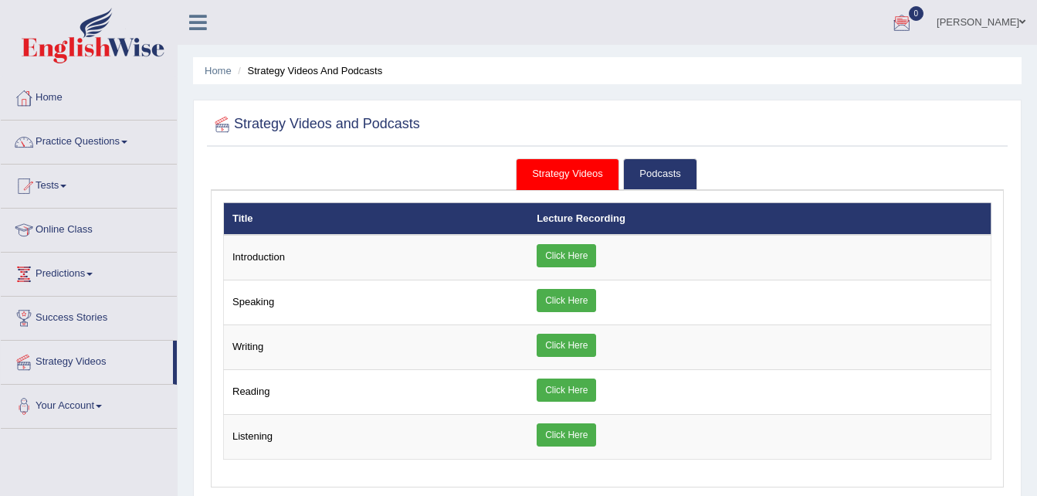
click at [690, 63] on ul "Home Strategy Videos and Podcasts" at bounding box center [607, 70] width 829 height 27
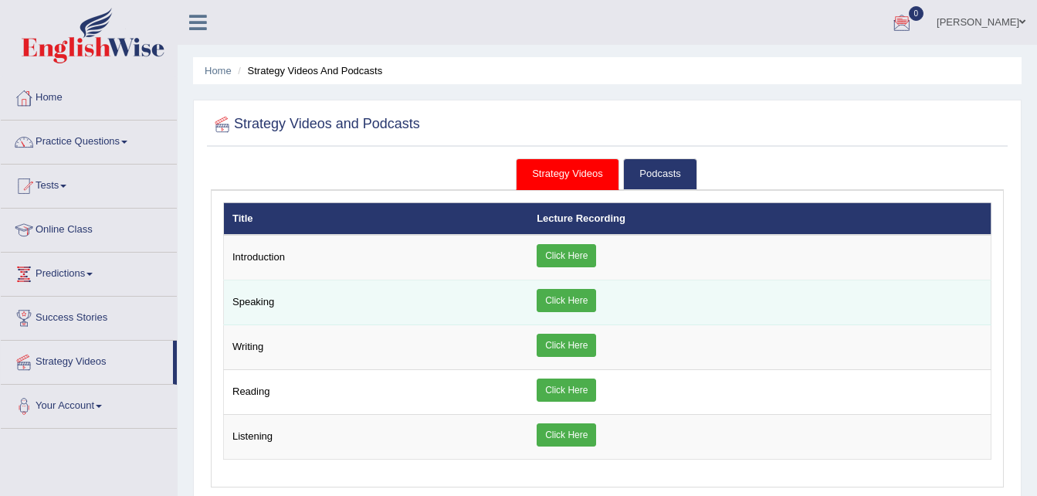
click at [575, 290] on link "Click Here" at bounding box center [566, 300] width 59 height 23
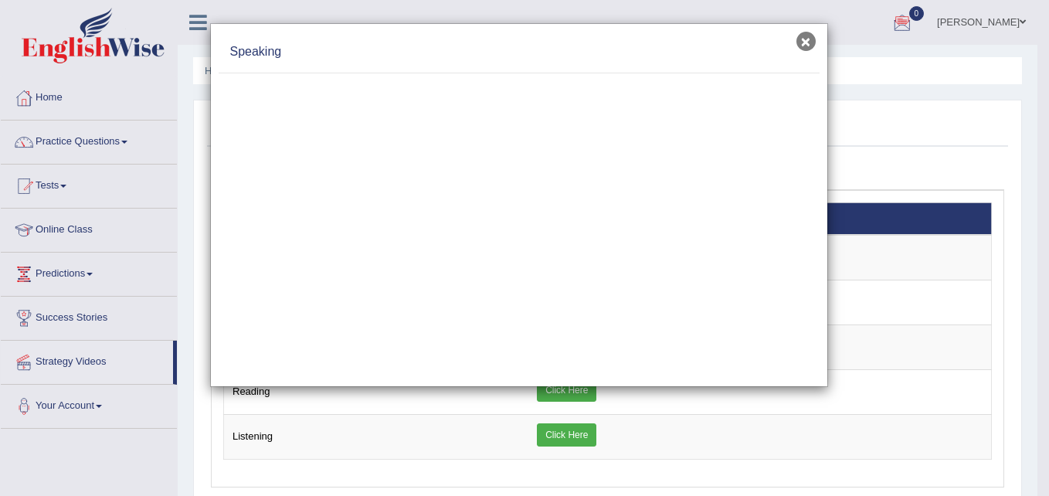
click at [690, 39] on button "×" at bounding box center [805, 41] width 19 height 19
